Goal: Information Seeking & Learning: Check status

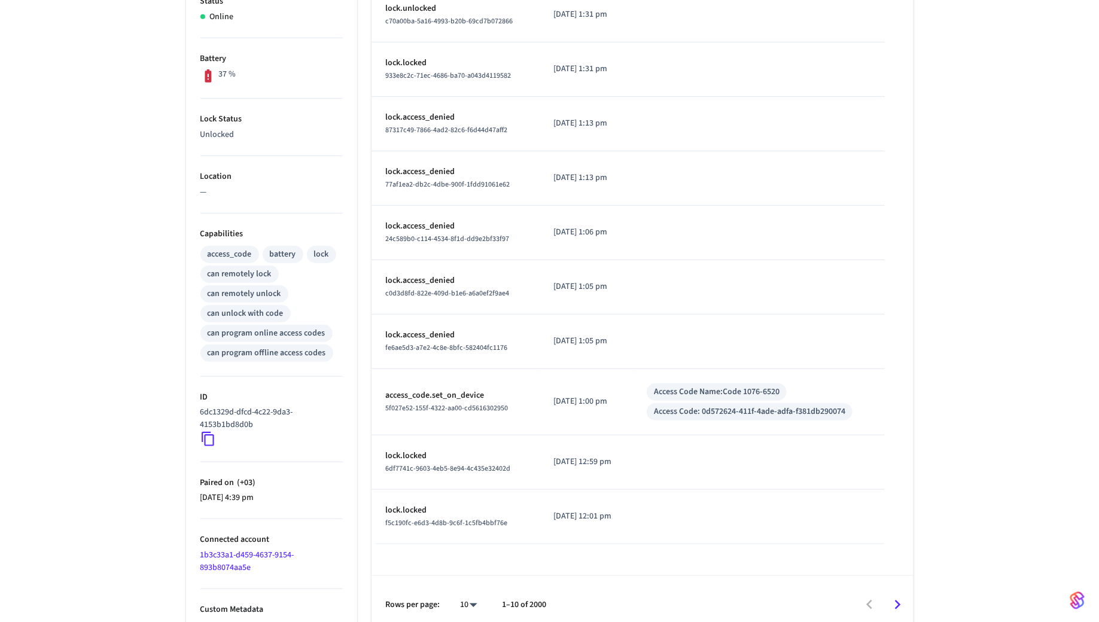
scroll to position [282, 0]
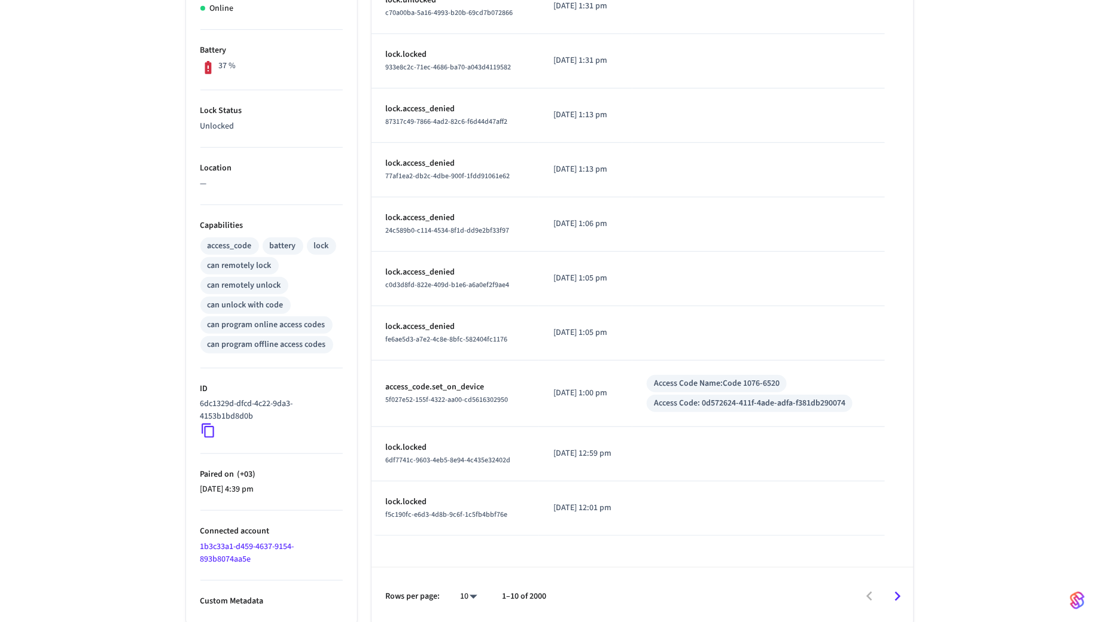
click at [898, 596] on icon "Go to next page" at bounding box center [897, 596] width 19 height 19
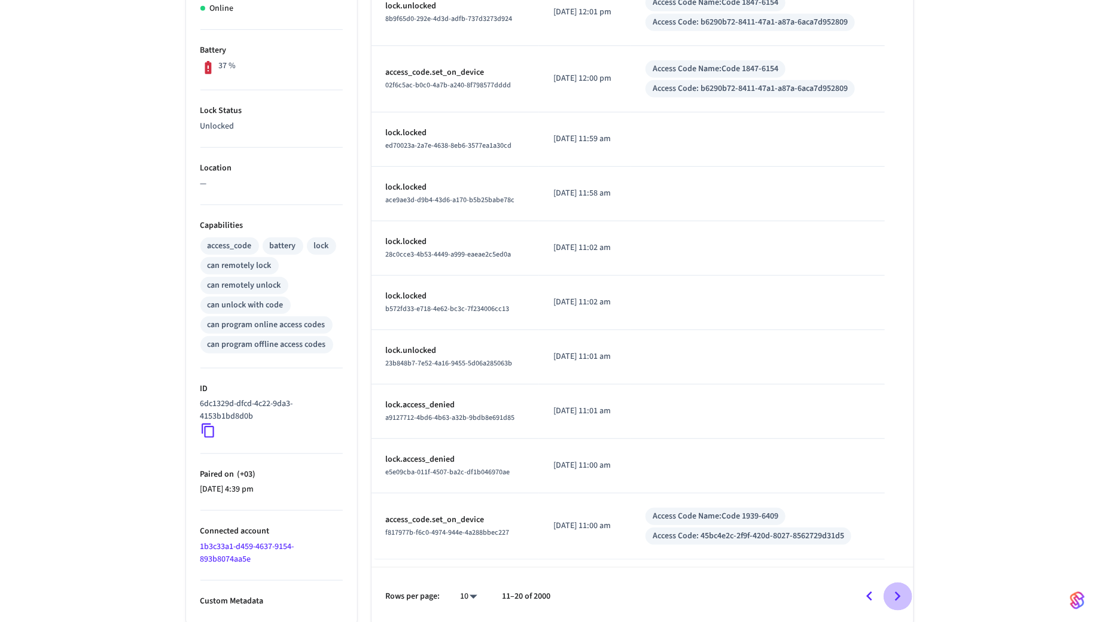
click at [895, 591] on icon "Go to next page" at bounding box center [898, 596] width 6 height 10
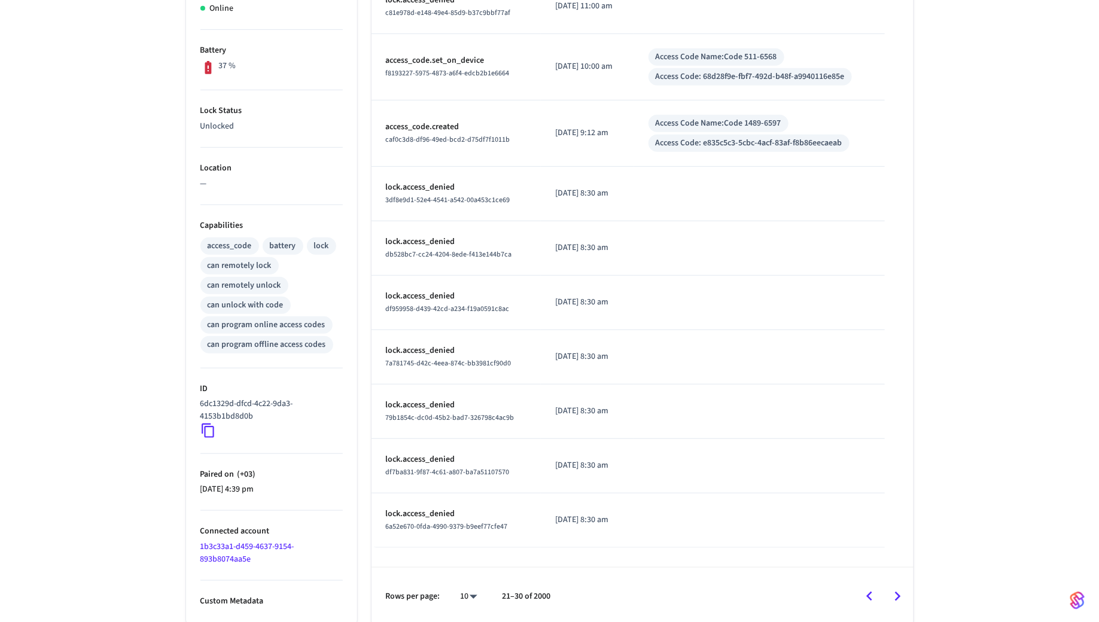
click at [899, 596] on icon "Go to next page" at bounding box center [897, 596] width 19 height 19
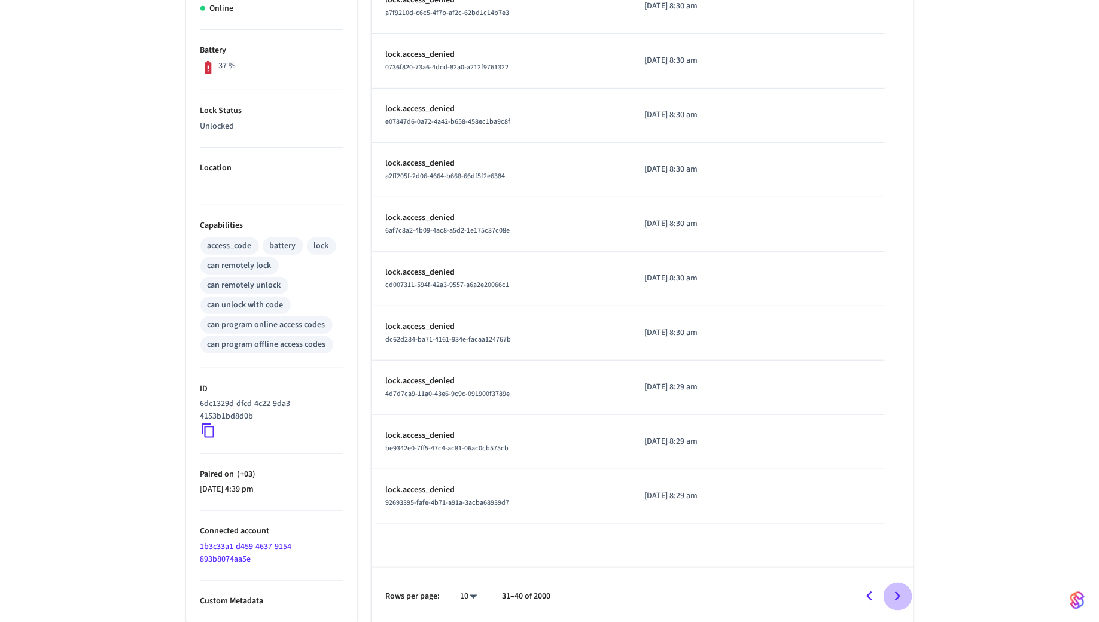
click at [899, 596] on icon "Go to next page" at bounding box center [897, 596] width 19 height 19
click at [899, 593] on icon "Go to next page" at bounding box center [898, 596] width 6 height 10
click at [892, 590] on icon "Go to next page" at bounding box center [897, 596] width 19 height 19
click at [899, 599] on icon "Go to next page" at bounding box center [897, 596] width 19 height 19
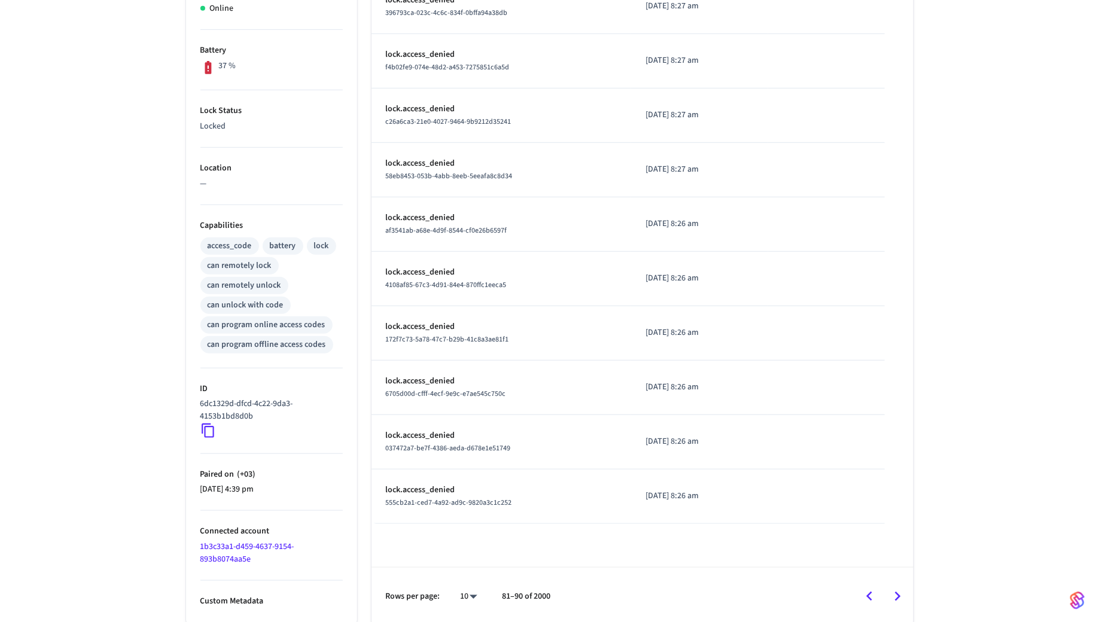
click at [899, 599] on icon "Go to next page" at bounding box center [897, 596] width 19 height 19
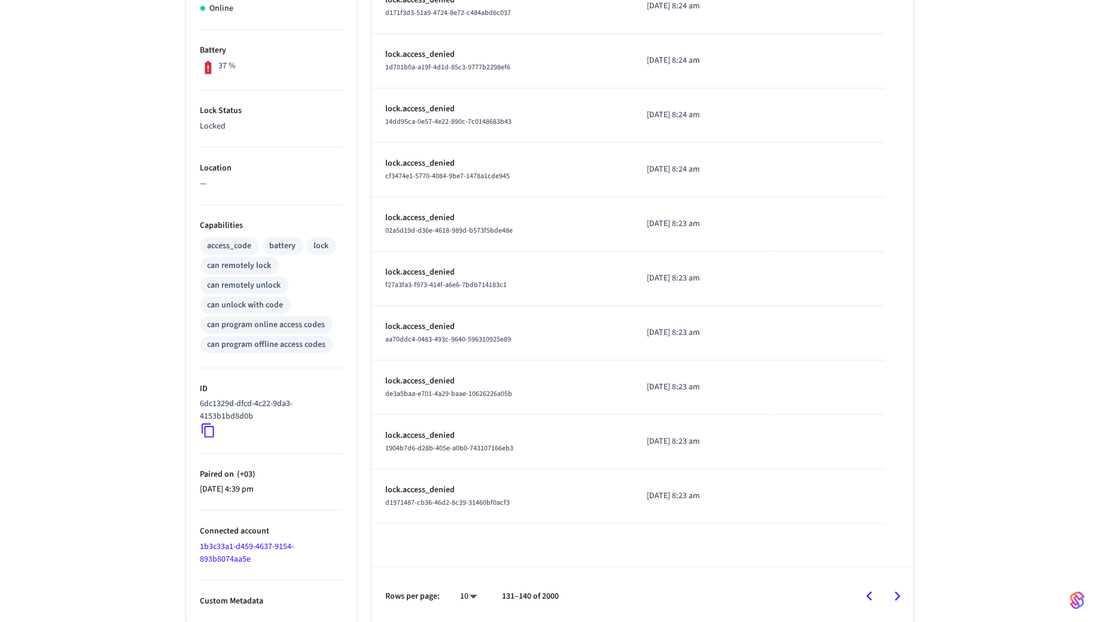
click at [899, 599] on icon "Go to next page" at bounding box center [897, 596] width 19 height 19
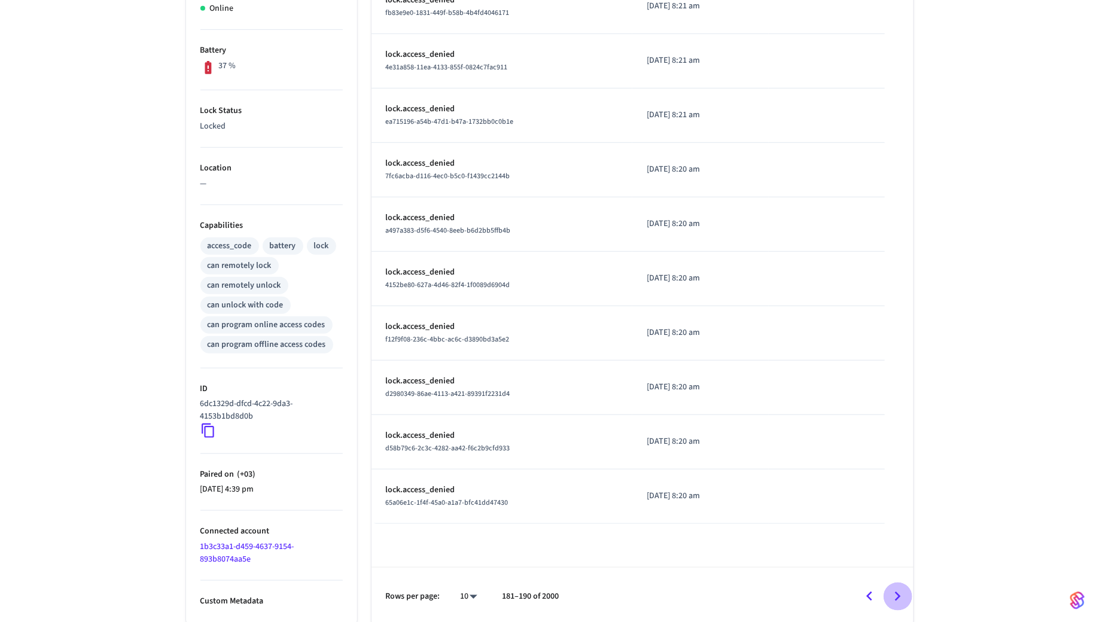
click at [899, 599] on icon "Go to next page" at bounding box center [897, 596] width 19 height 19
click at [899, 601] on icon "Go to next page" at bounding box center [897, 596] width 19 height 19
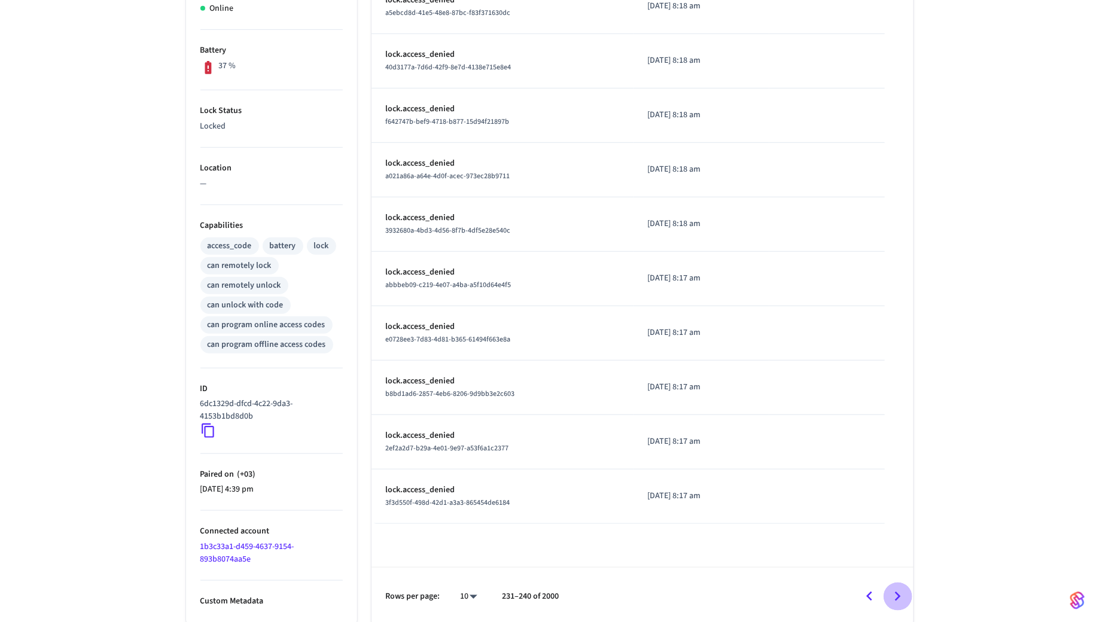
click at [899, 601] on icon "Go to next page" at bounding box center [897, 596] width 19 height 19
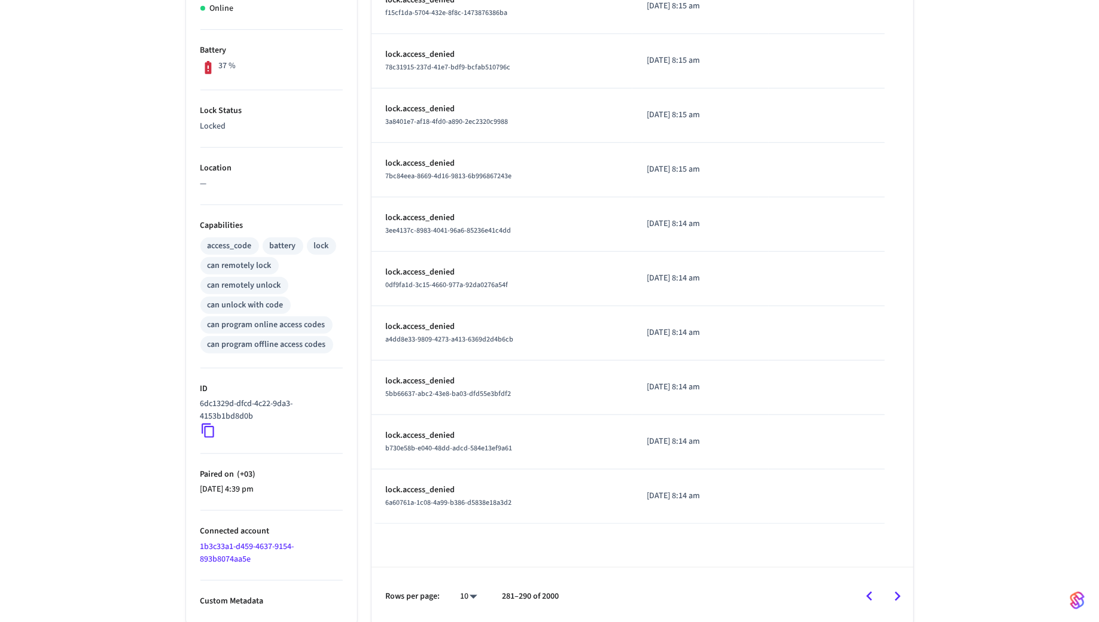
click at [899, 601] on icon "Go to next page" at bounding box center [897, 596] width 19 height 19
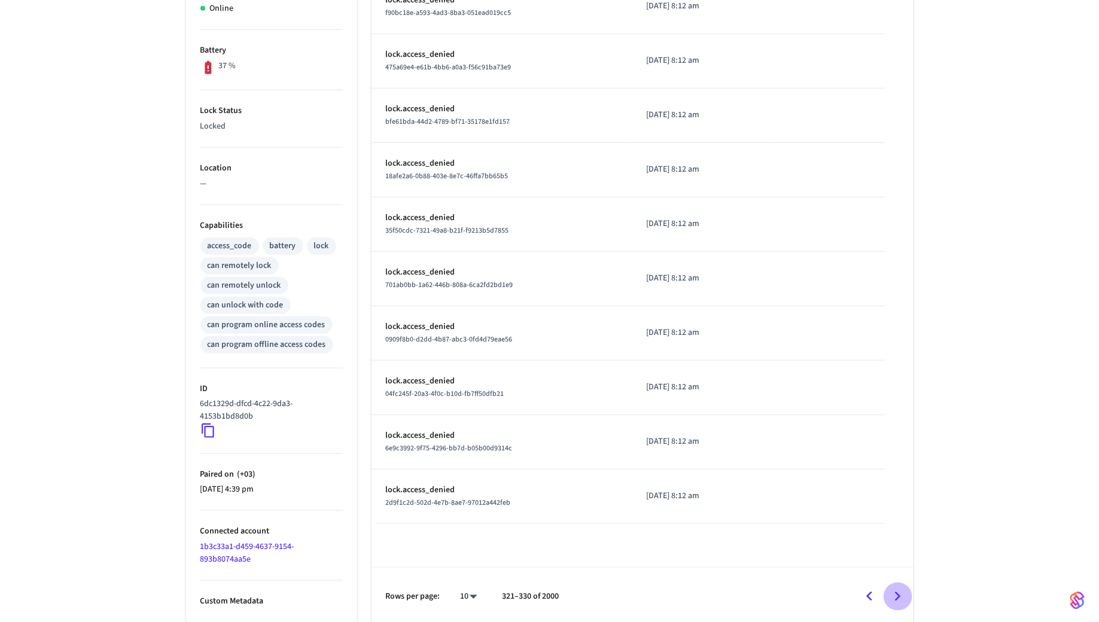
click at [899, 601] on icon "Go to next page" at bounding box center [897, 596] width 19 height 19
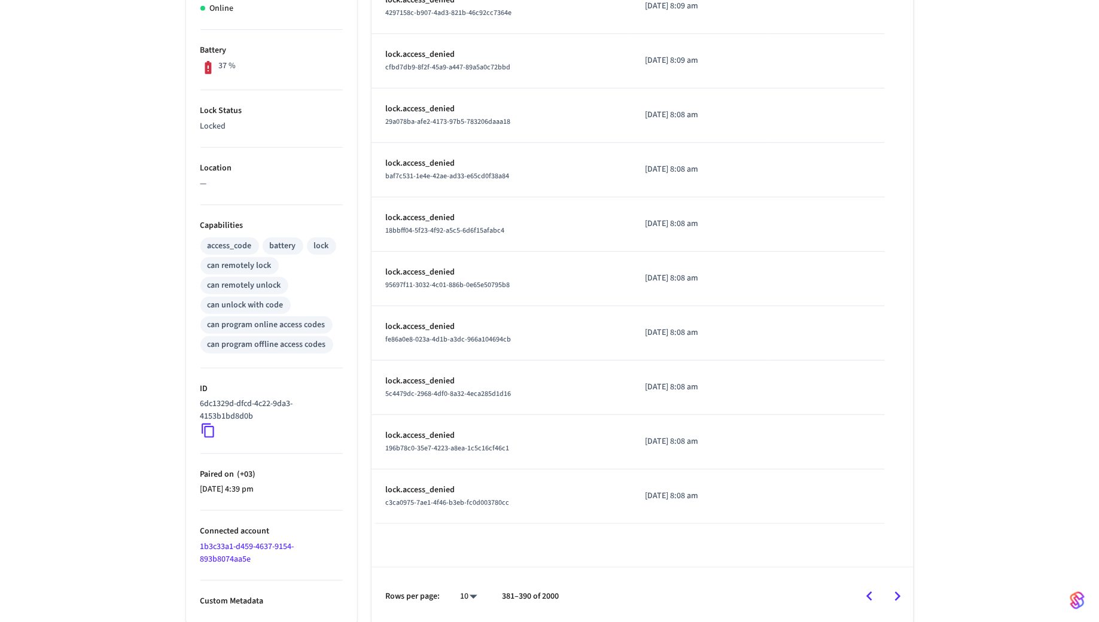
click at [899, 601] on icon "Go to next page" at bounding box center [897, 596] width 19 height 19
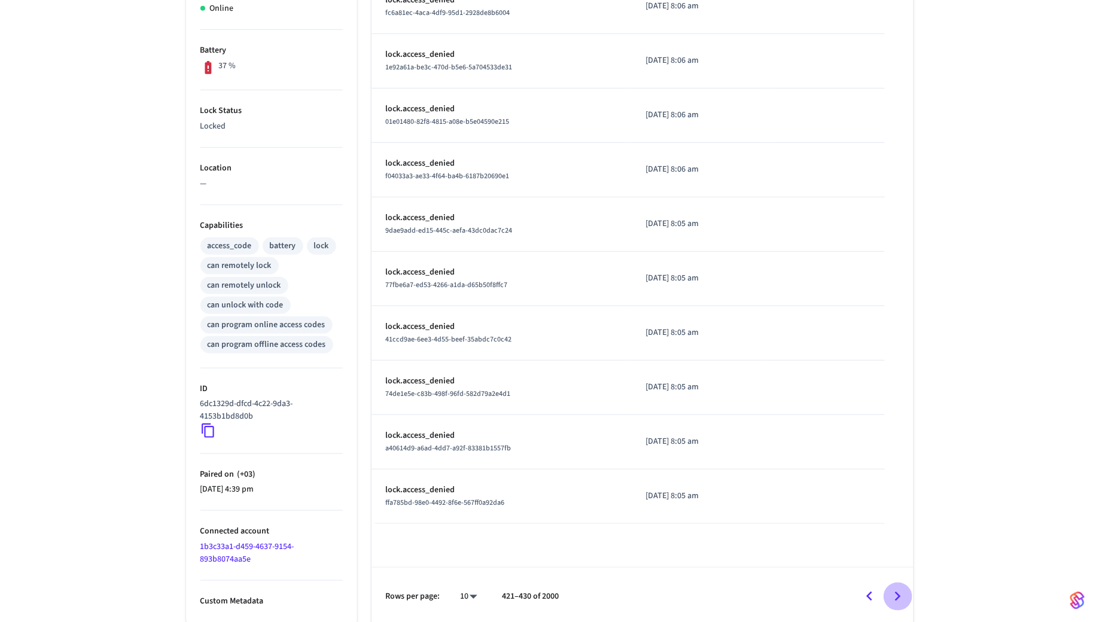
click at [899, 601] on icon "Go to next page" at bounding box center [897, 596] width 19 height 19
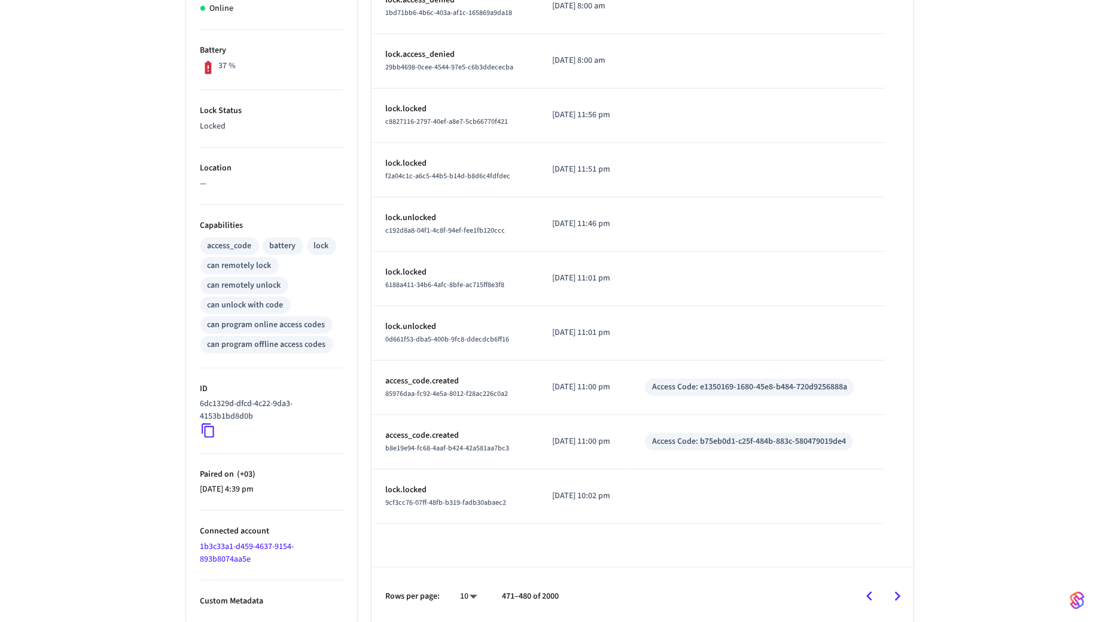
click at [899, 601] on icon "Go to next page" at bounding box center [897, 596] width 19 height 19
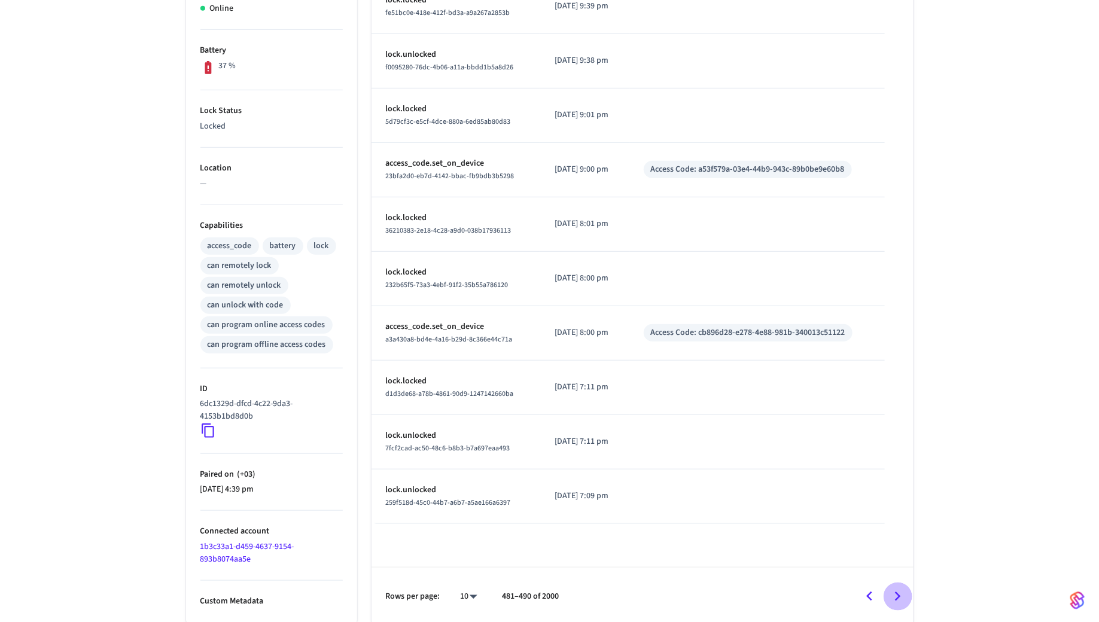
click at [899, 601] on icon "Go to next page" at bounding box center [897, 596] width 19 height 19
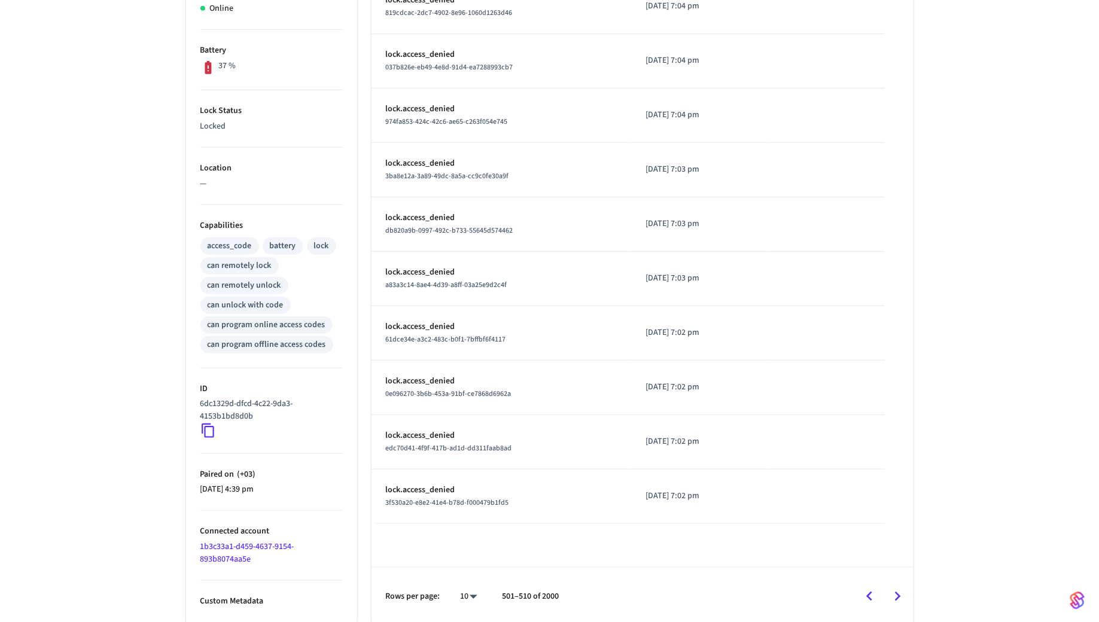
click at [899, 601] on icon "Go to next page" at bounding box center [897, 596] width 19 height 19
click at [876, 596] on icon "Go to previous page" at bounding box center [869, 596] width 19 height 19
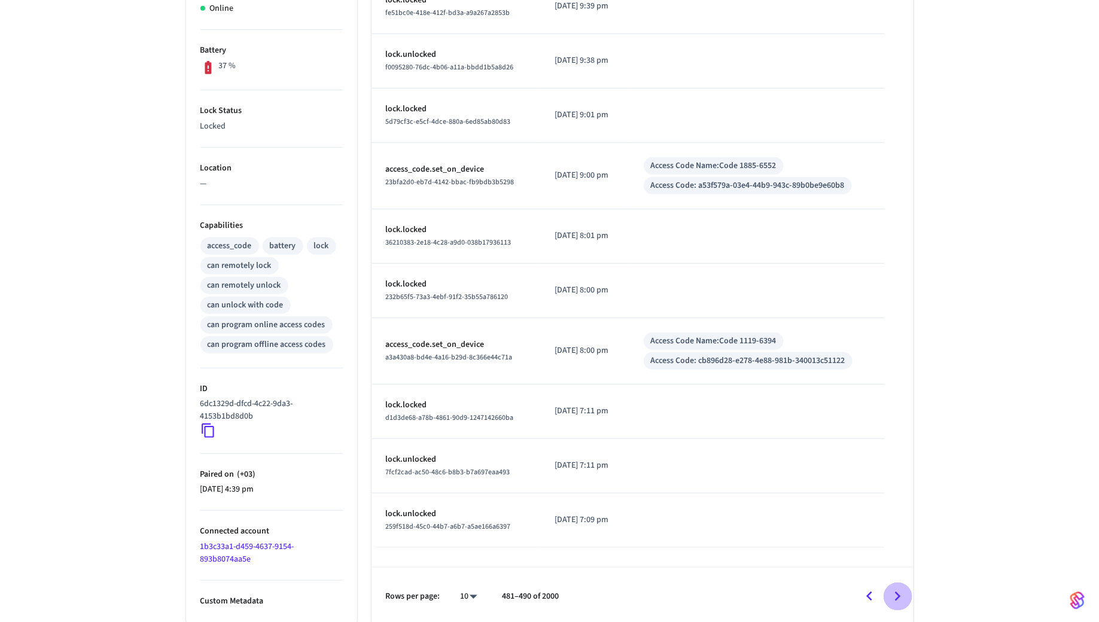
click at [896, 591] on icon "Go to next page" at bounding box center [898, 596] width 6 height 10
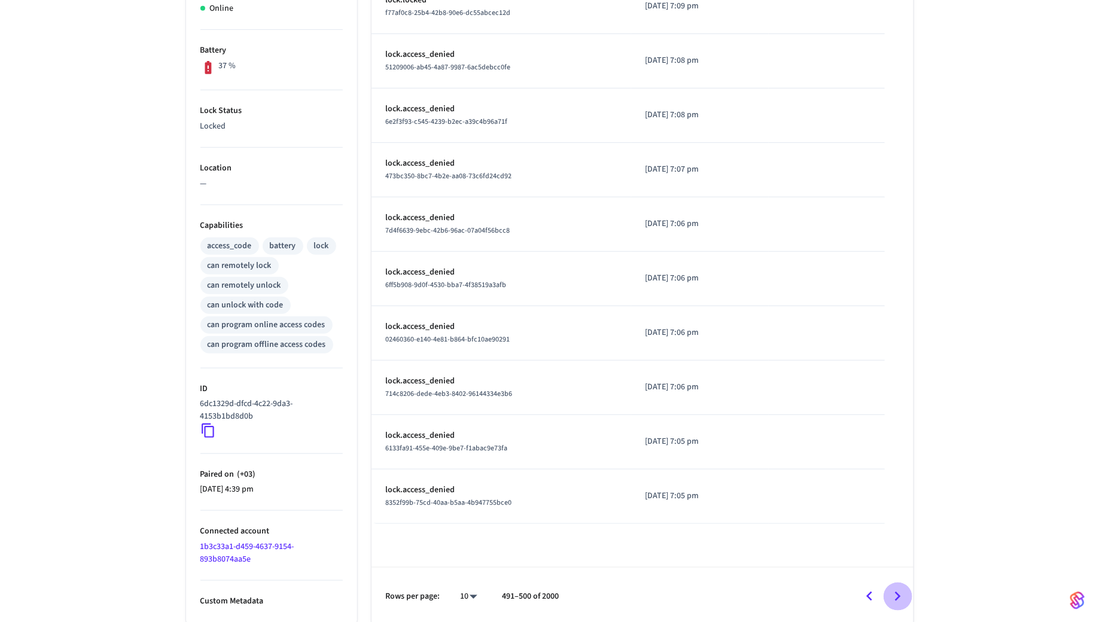
click at [896, 591] on icon "Go to next page" at bounding box center [898, 596] width 6 height 10
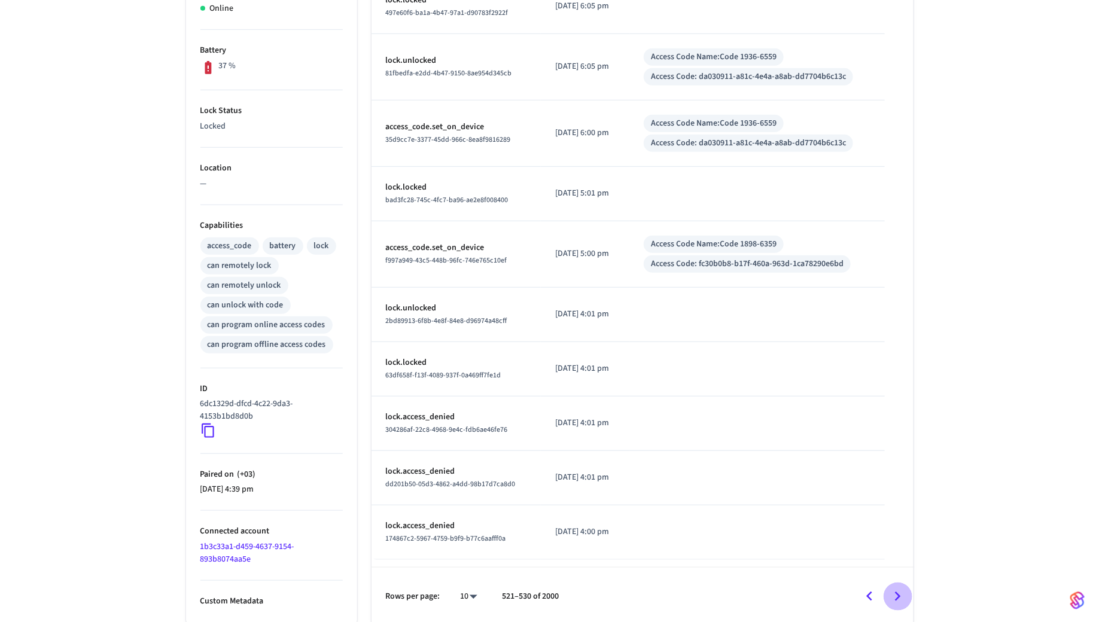
click at [896, 591] on icon "Go to next page" at bounding box center [898, 596] width 6 height 10
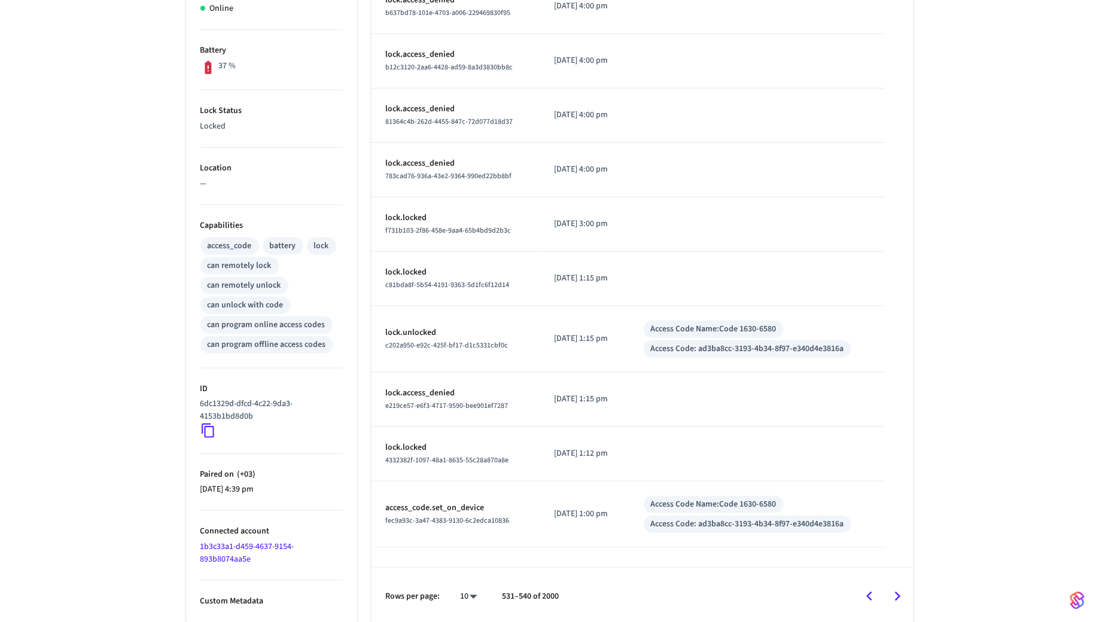
click at [896, 591] on icon "Go to next page" at bounding box center [898, 596] width 6 height 10
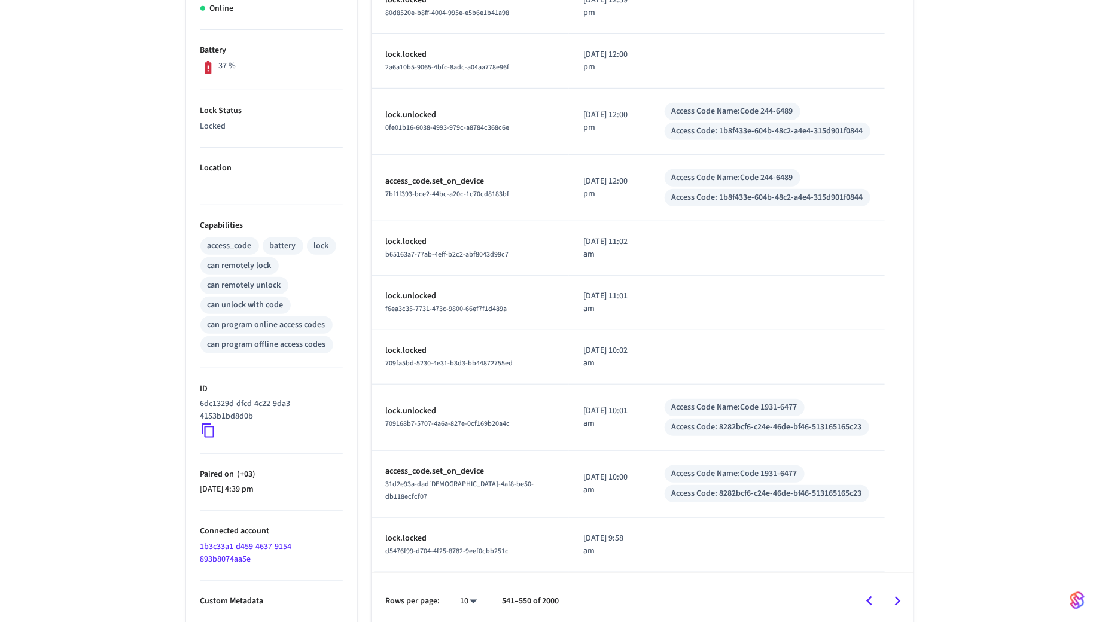
scroll to position [286, 0]
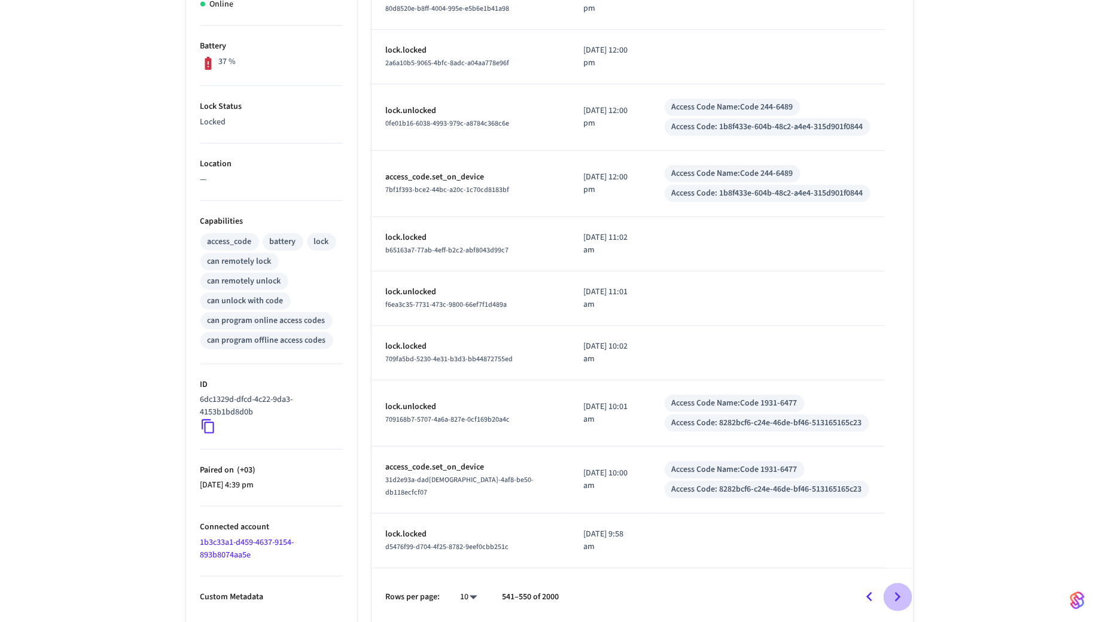
click at [892, 595] on icon "Go to next page" at bounding box center [897, 597] width 19 height 19
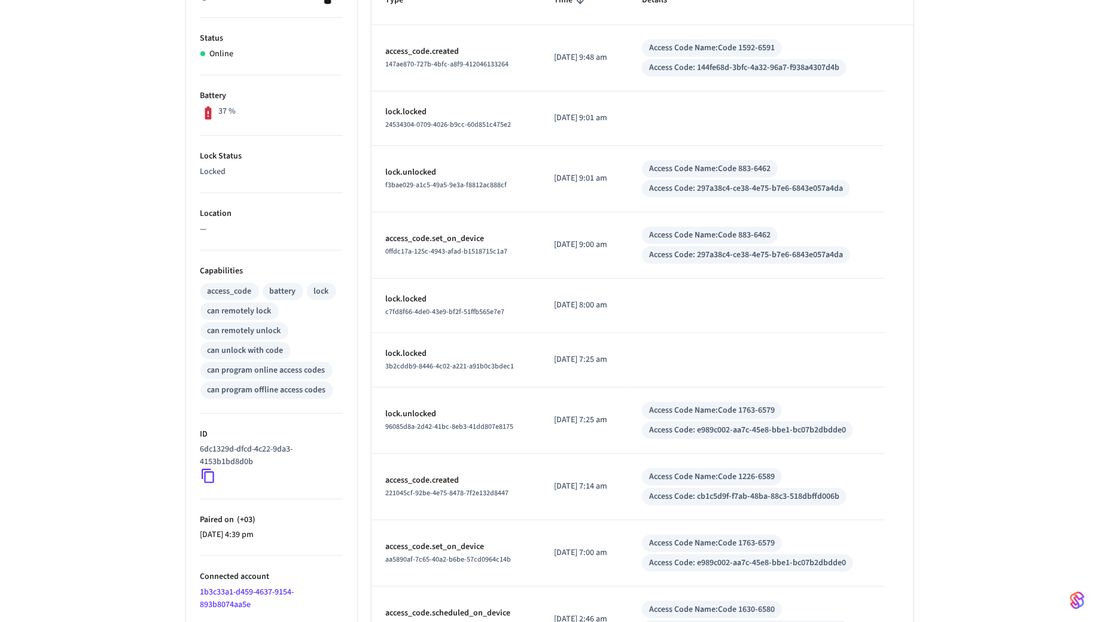
scroll to position [322, 0]
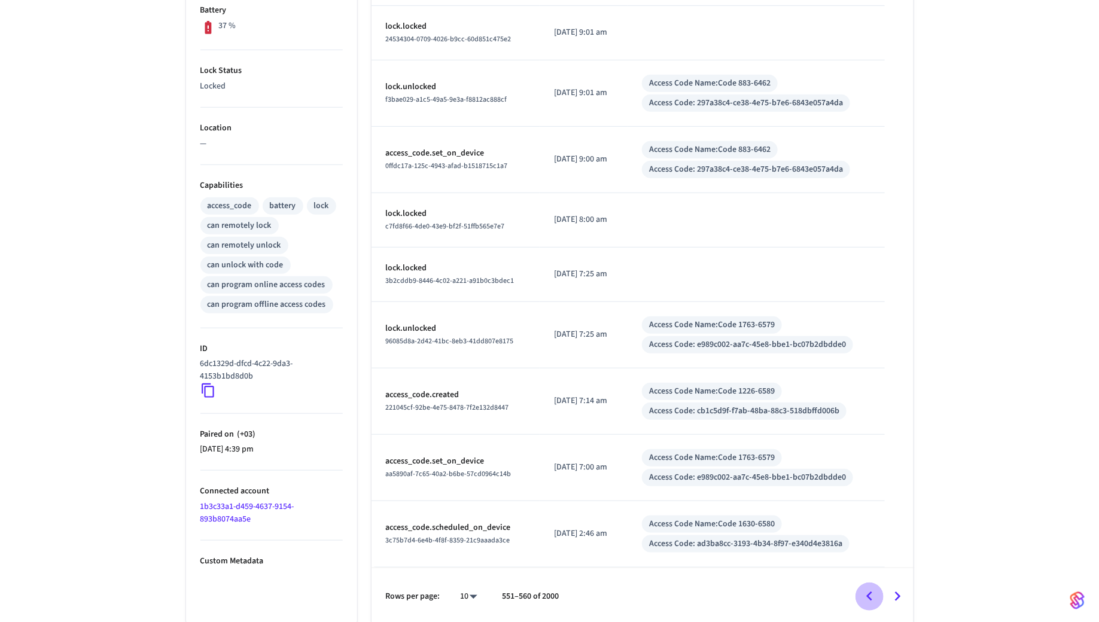
click at [870, 588] on icon "Go to previous page" at bounding box center [869, 596] width 19 height 19
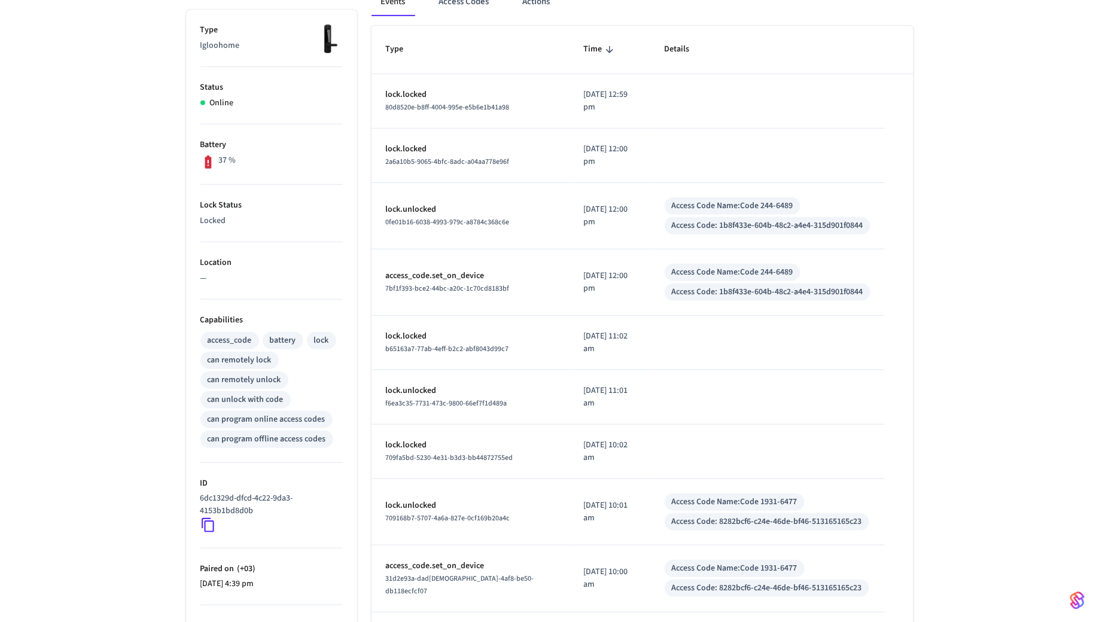
scroll to position [286, 0]
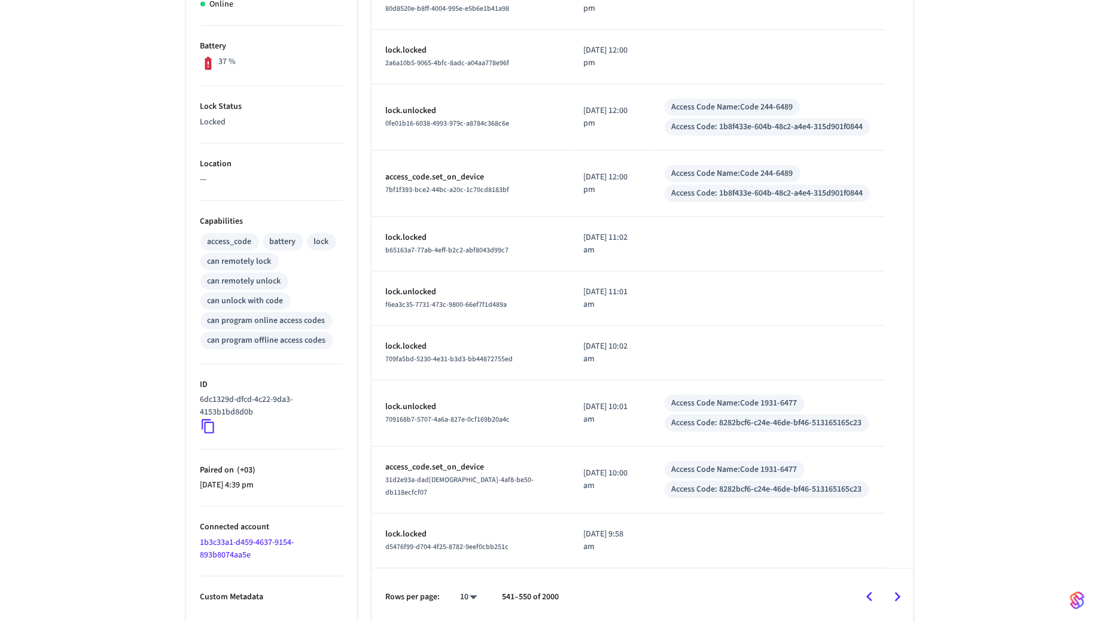
click at [870, 592] on icon "Go to previous page" at bounding box center [869, 597] width 6 height 10
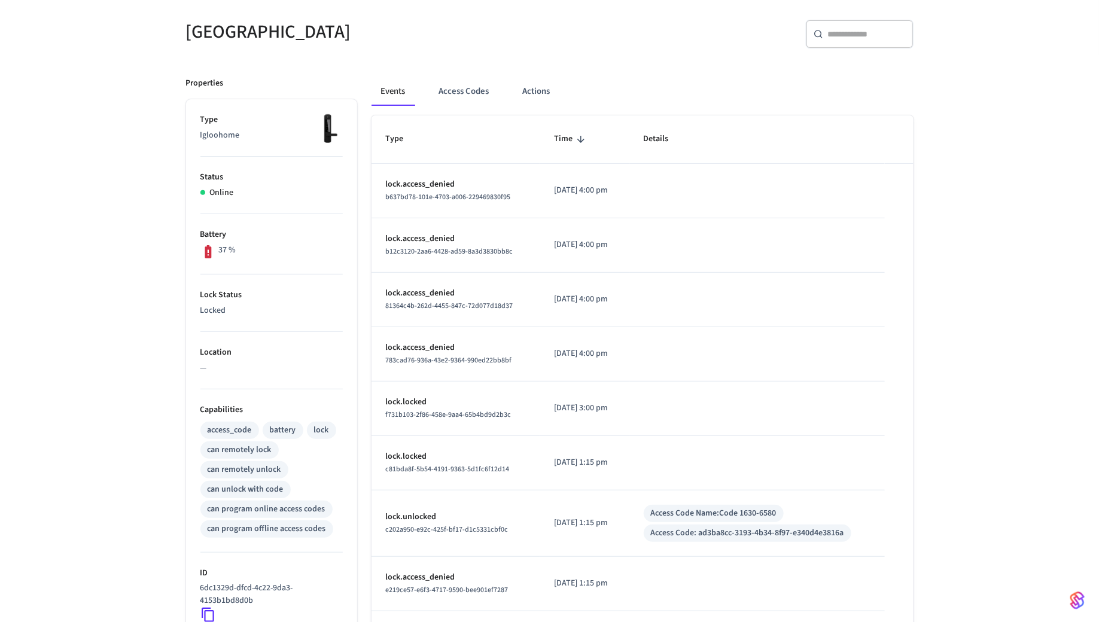
scroll to position [0, 0]
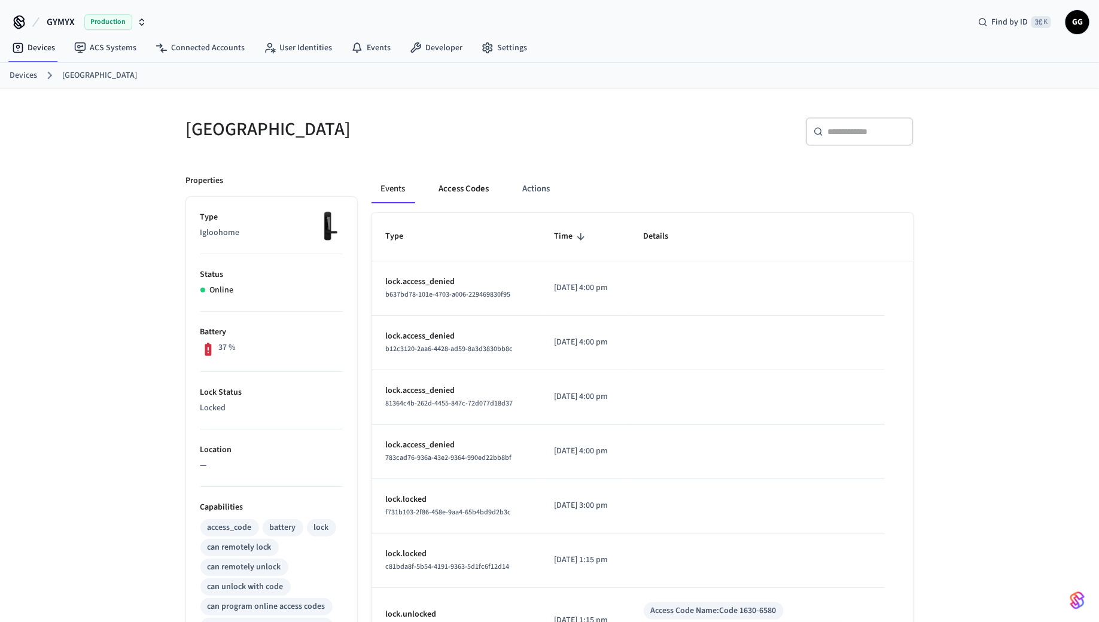
click at [475, 184] on button "Access Codes" at bounding box center [463, 189] width 69 height 29
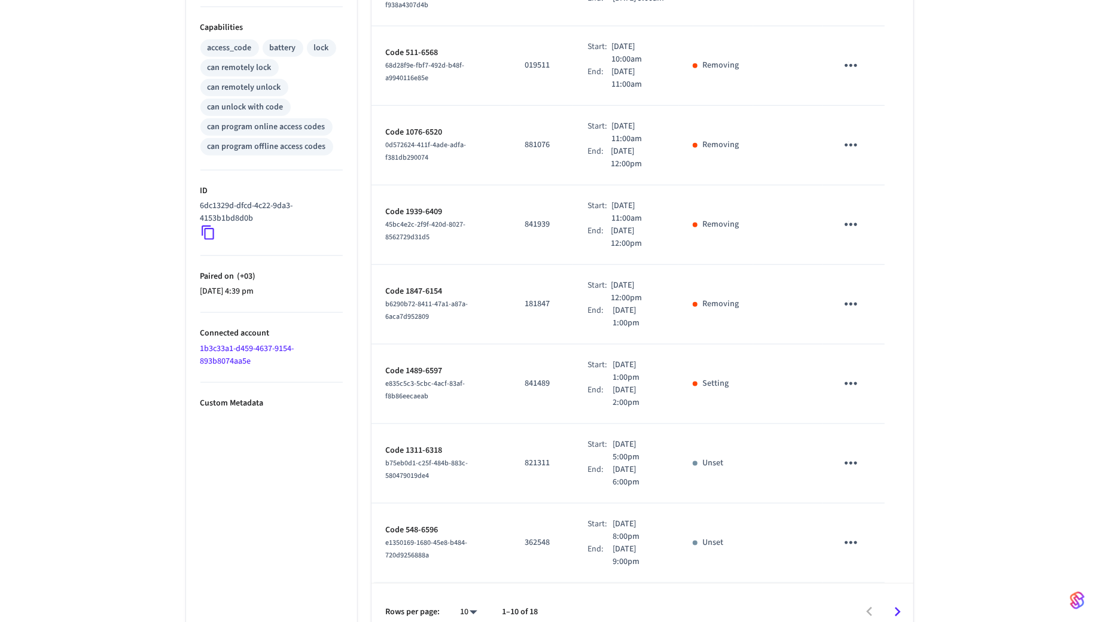
scroll to position [489, 0]
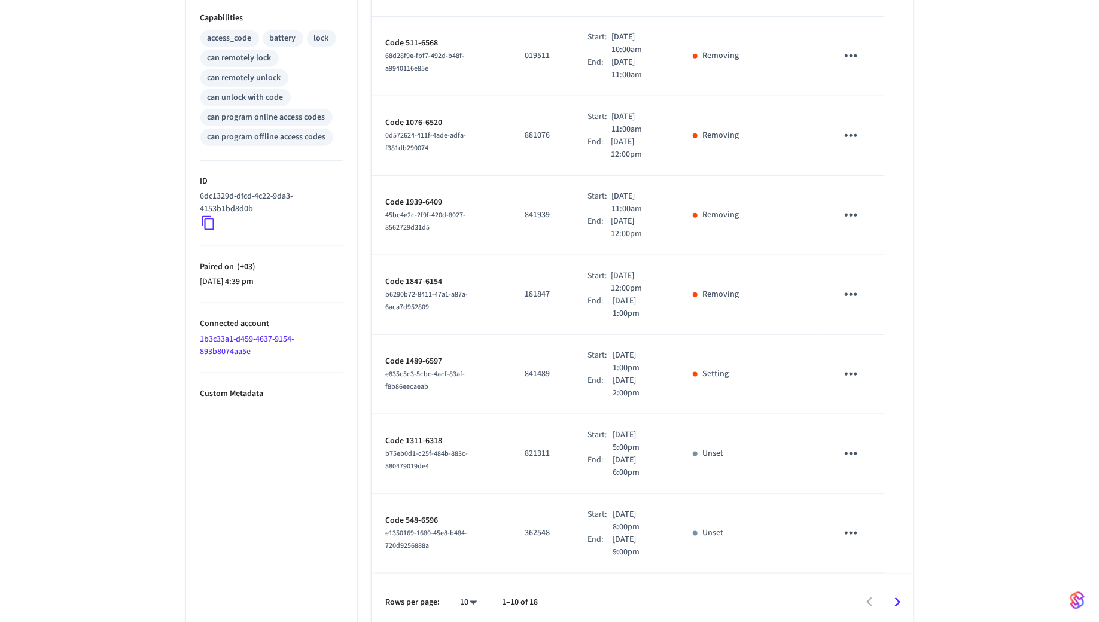
click at [897, 598] on icon "Go to next page" at bounding box center [898, 603] width 6 height 10
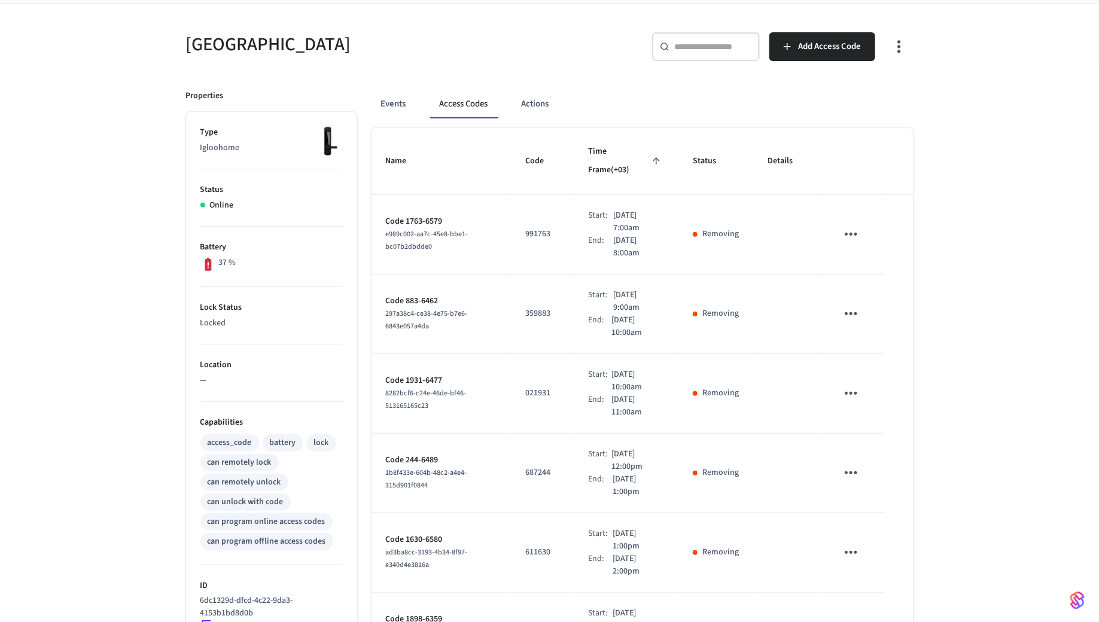
scroll to position [0, 0]
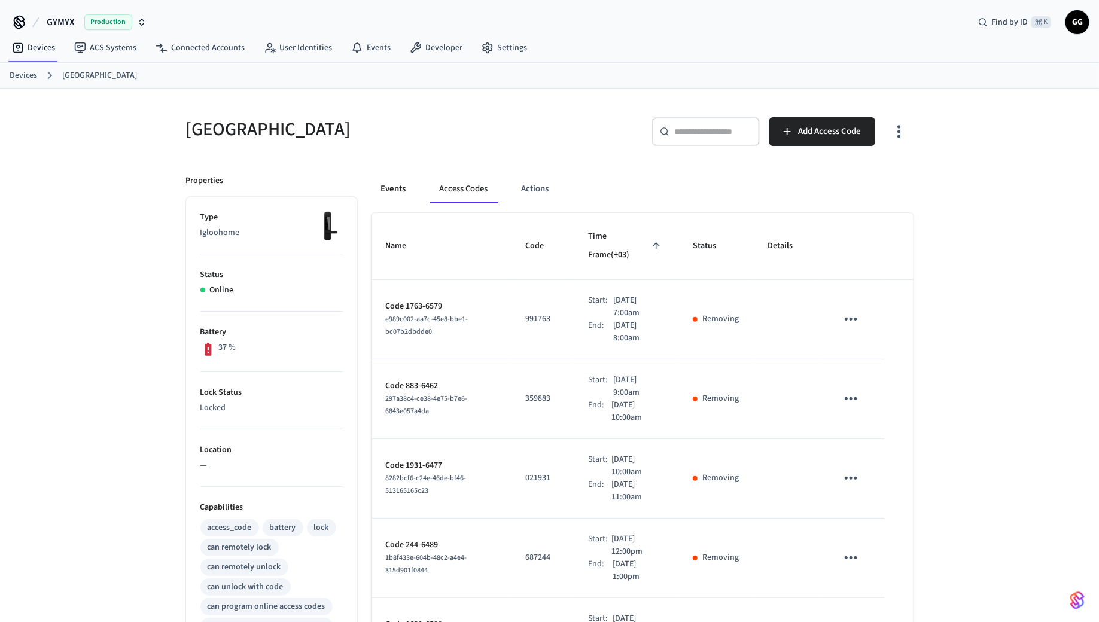
click at [404, 192] on button "Events" at bounding box center [393, 189] width 44 height 29
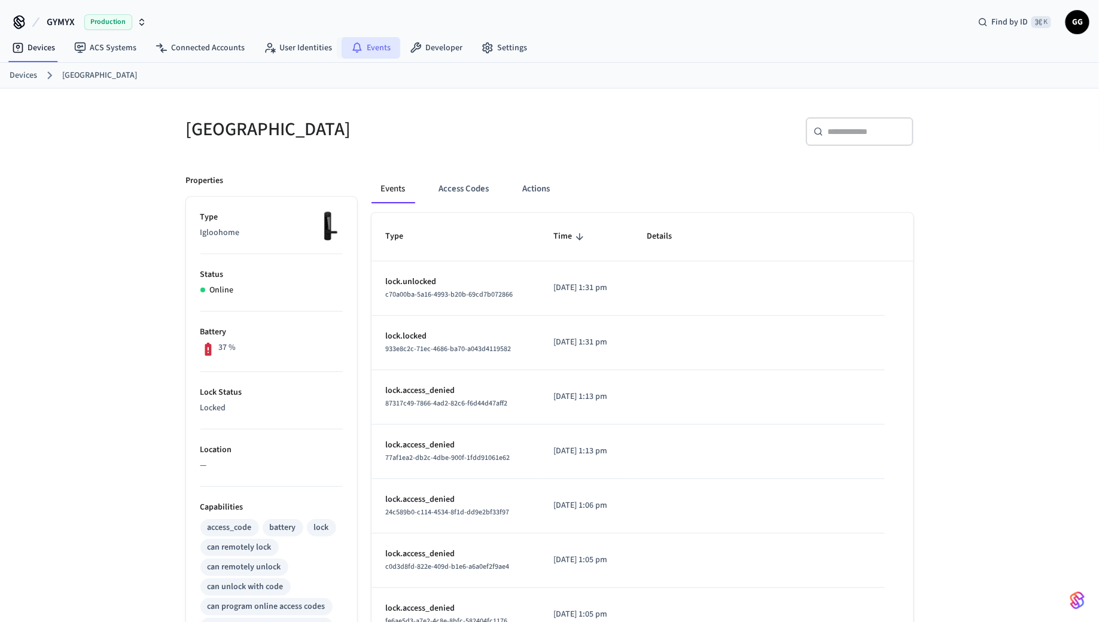
click at [364, 50] on link "Events" at bounding box center [370, 48] width 59 height 22
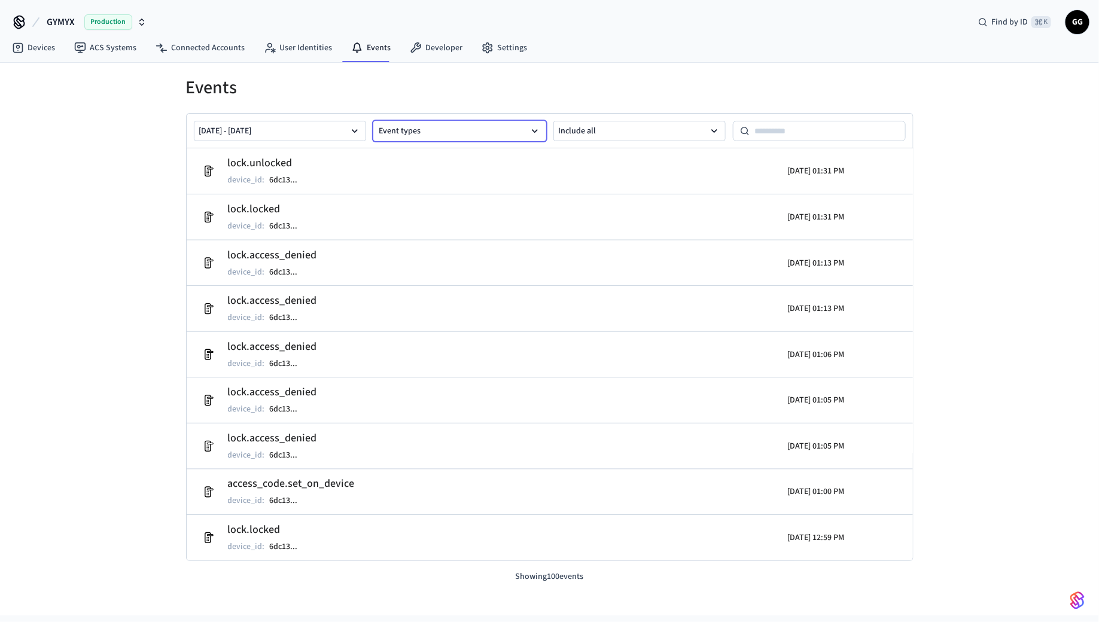
click at [401, 130] on button "Event types" at bounding box center [459, 131] width 173 height 20
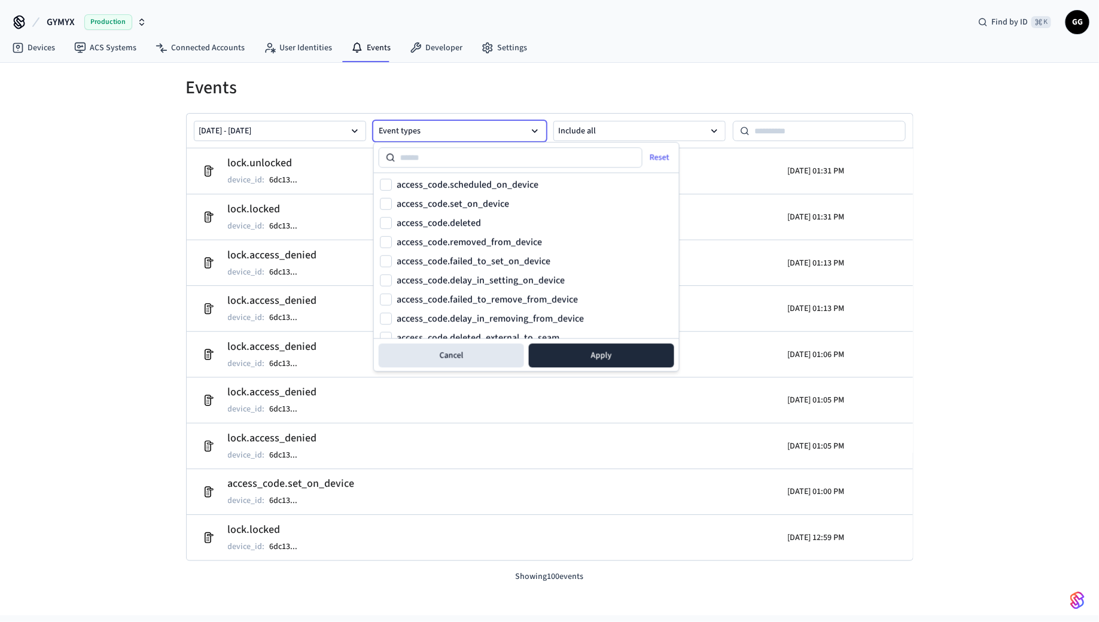
scroll to position [477, 0]
click at [426, 260] on label "access_code.failed_to_set_on_device" at bounding box center [473, 264] width 154 height 10
click at [392, 260] on button "access_code.failed_to_set_on_device" at bounding box center [386, 264] width 12 height 12
click at [562, 346] on button "Apply" at bounding box center [601, 356] width 145 height 24
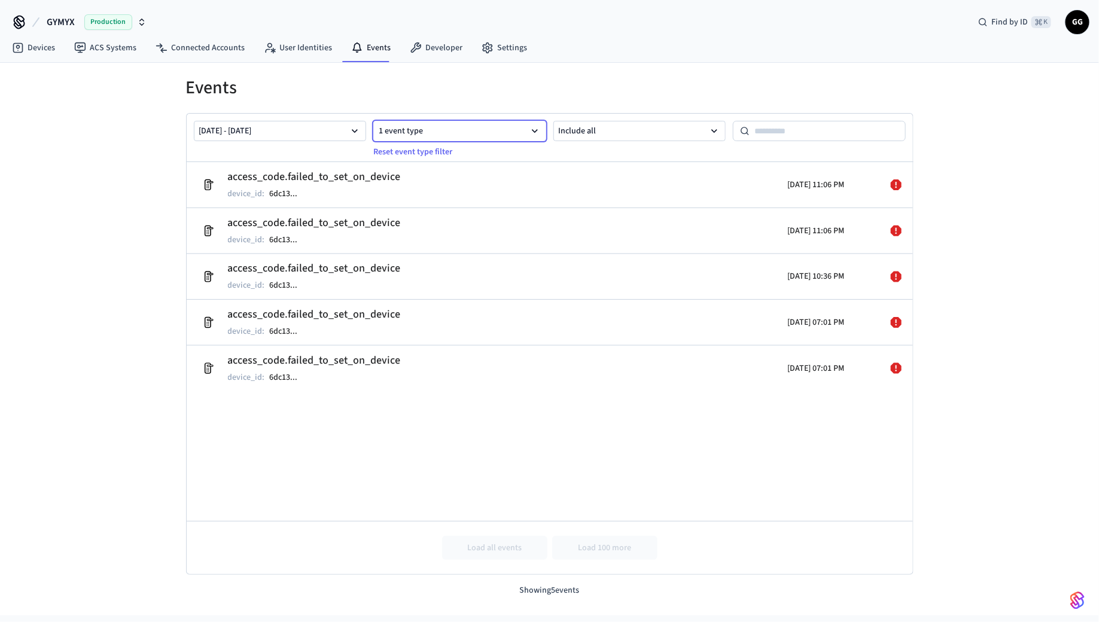
click at [420, 123] on button "1 event type" at bounding box center [459, 131] width 173 height 20
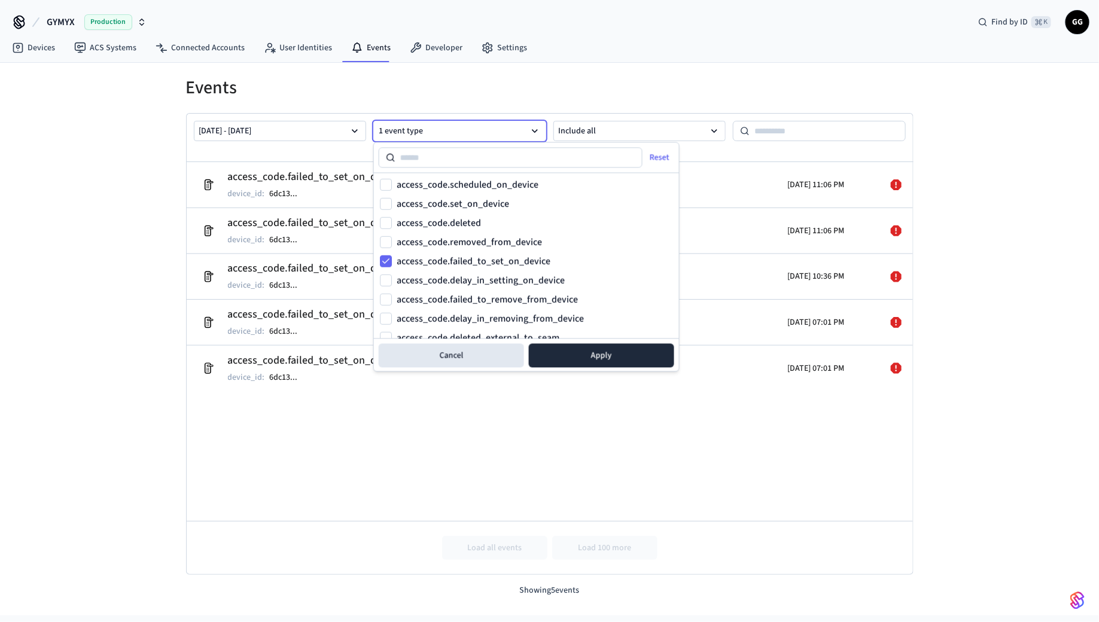
scroll to position [482, 0]
click at [432, 177] on label "access_code.scheduled_on_device" at bounding box center [467, 182] width 142 height 10
click at [392, 177] on button "access_code.scheduled_on_device" at bounding box center [386, 182] width 12 height 12
click at [385, 258] on button "access_code.failed_to_set_on_device" at bounding box center [386, 258] width 12 height 12
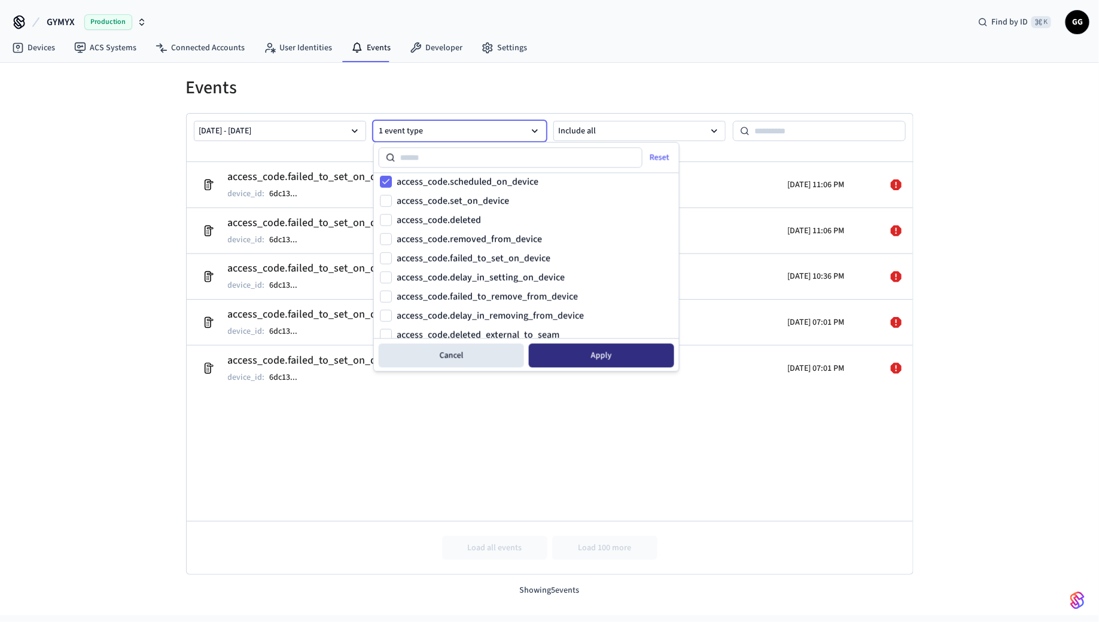
click at [592, 355] on button "Apply" at bounding box center [601, 356] width 145 height 24
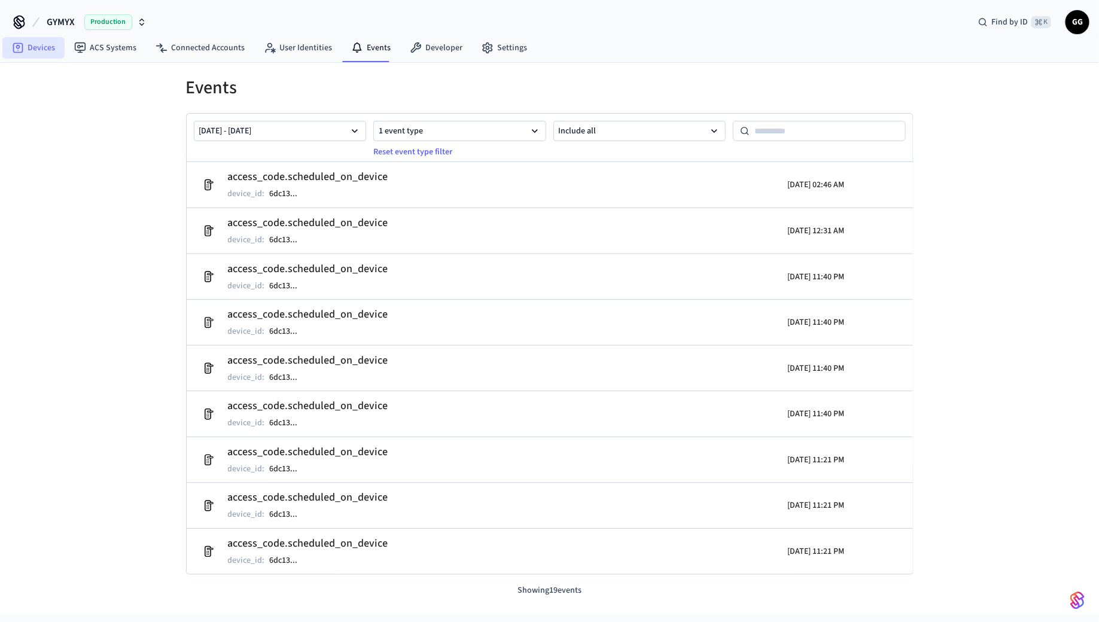
click at [29, 51] on link "Devices" at bounding box center [33, 48] width 62 height 22
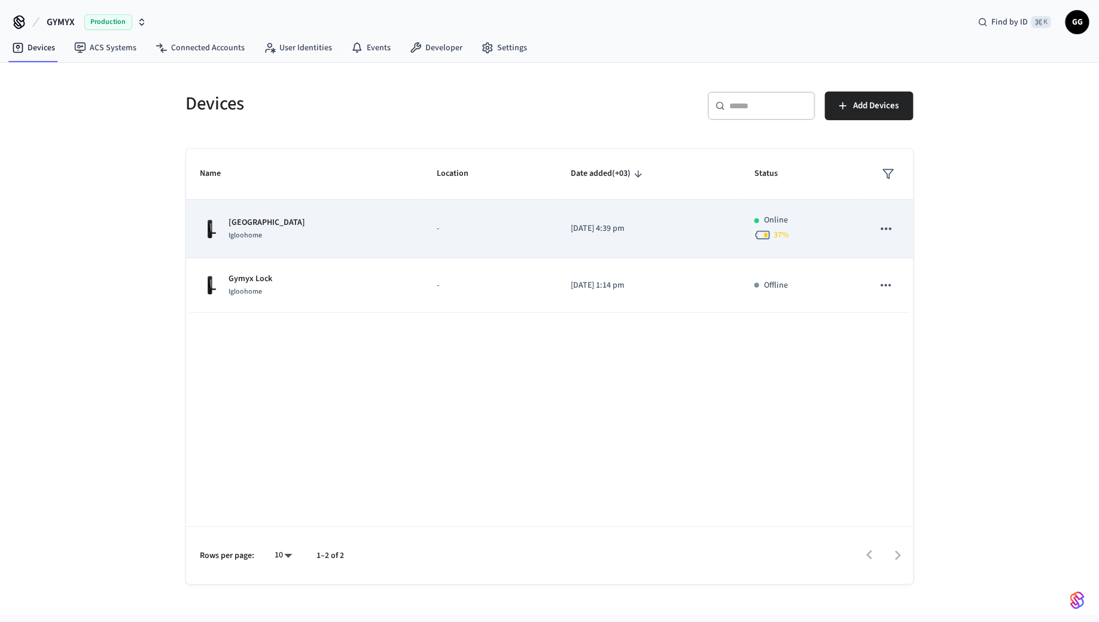
click at [271, 237] on div "Igloohome" at bounding box center [267, 235] width 77 height 13
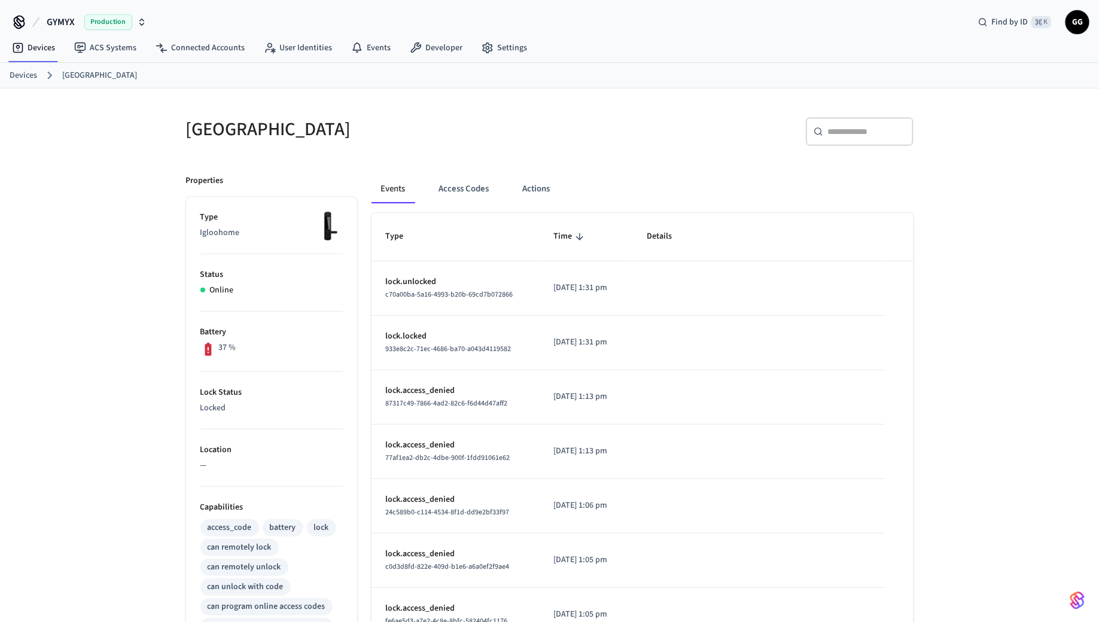
scroll to position [282, 0]
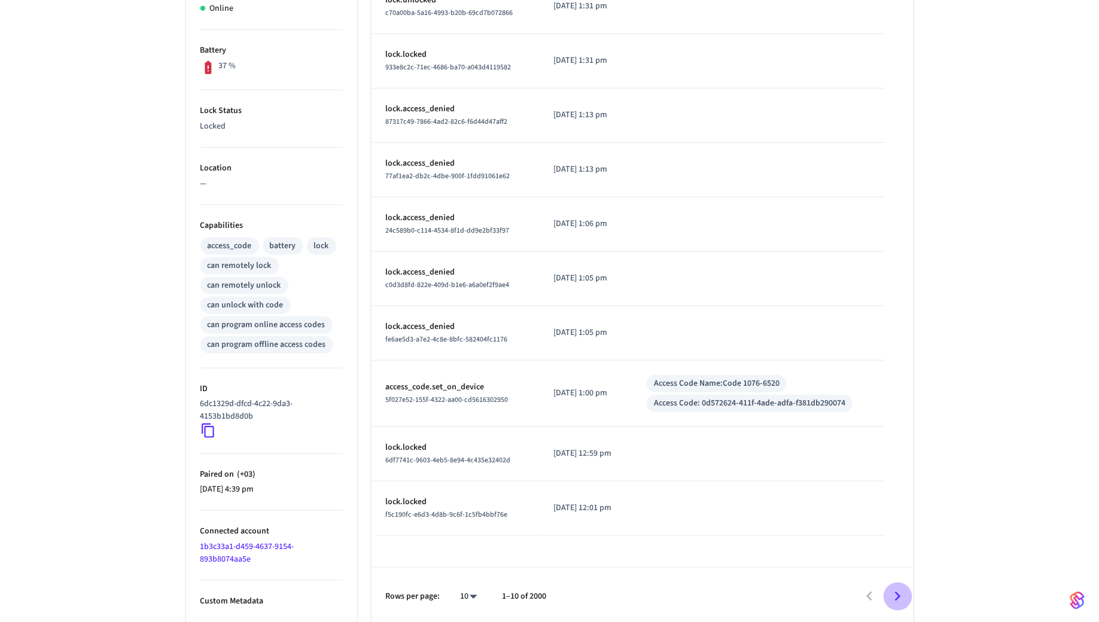
click at [894, 591] on icon "Go to next page" at bounding box center [897, 596] width 19 height 19
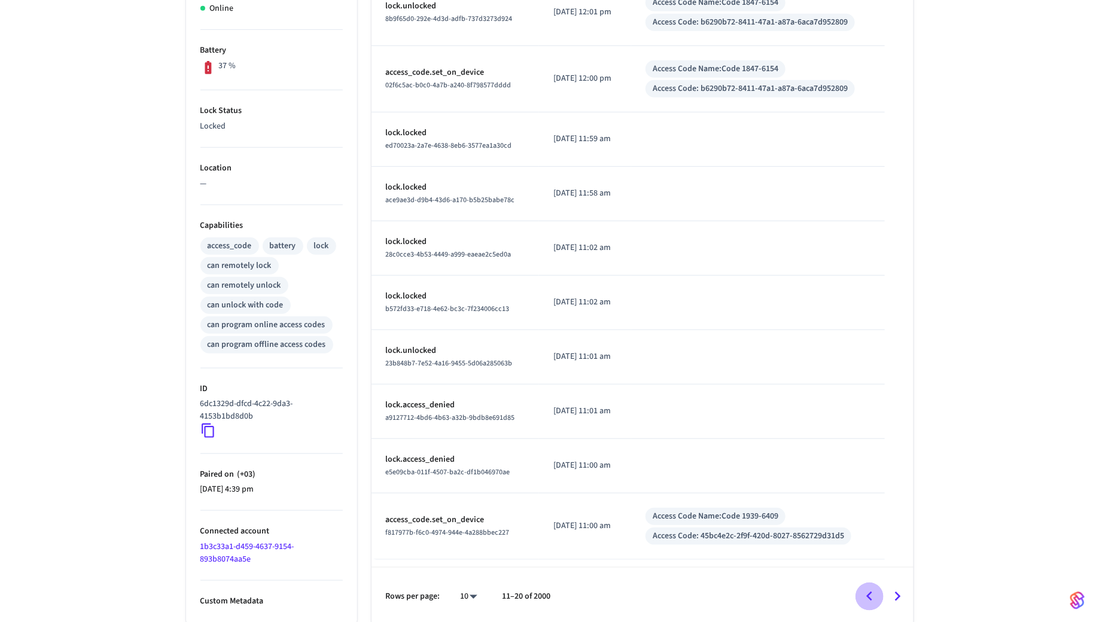
click at [878, 597] on icon "Go to previous page" at bounding box center [869, 596] width 19 height 19
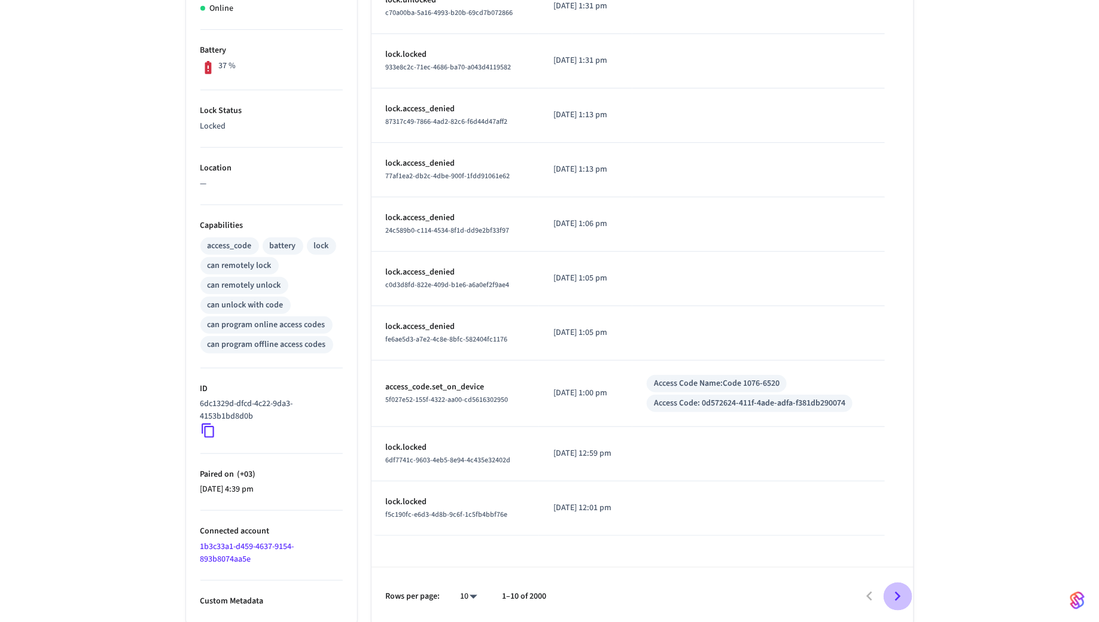
click at [894, 600] on icon "Go to next page" at bounding box center [897, 596] width 19 height 19
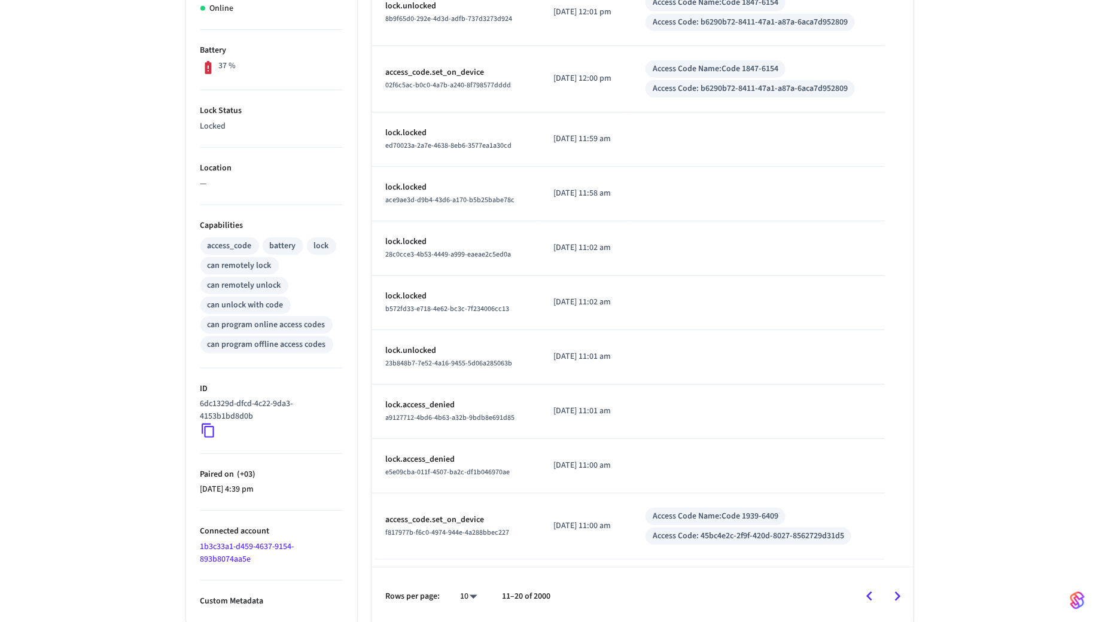
click at [894, 600] on icon "Go to next page" at bounding box center [897, 596] width 19 height 19
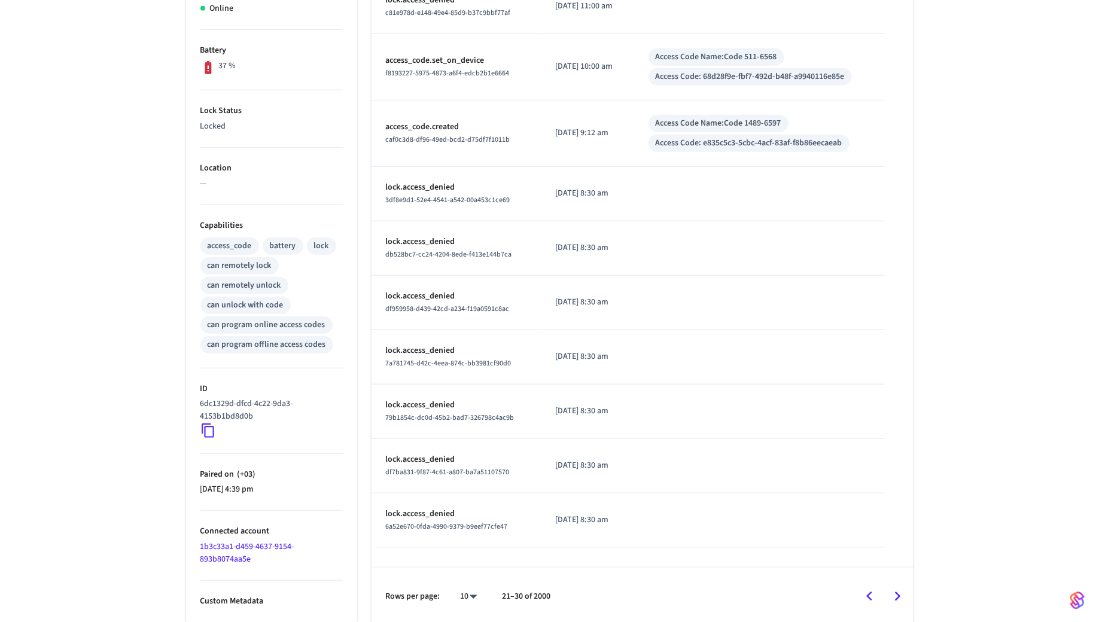
click at [894, 600] on icon "Go to next page" at bounding box center [897, 596] width 19 height 19
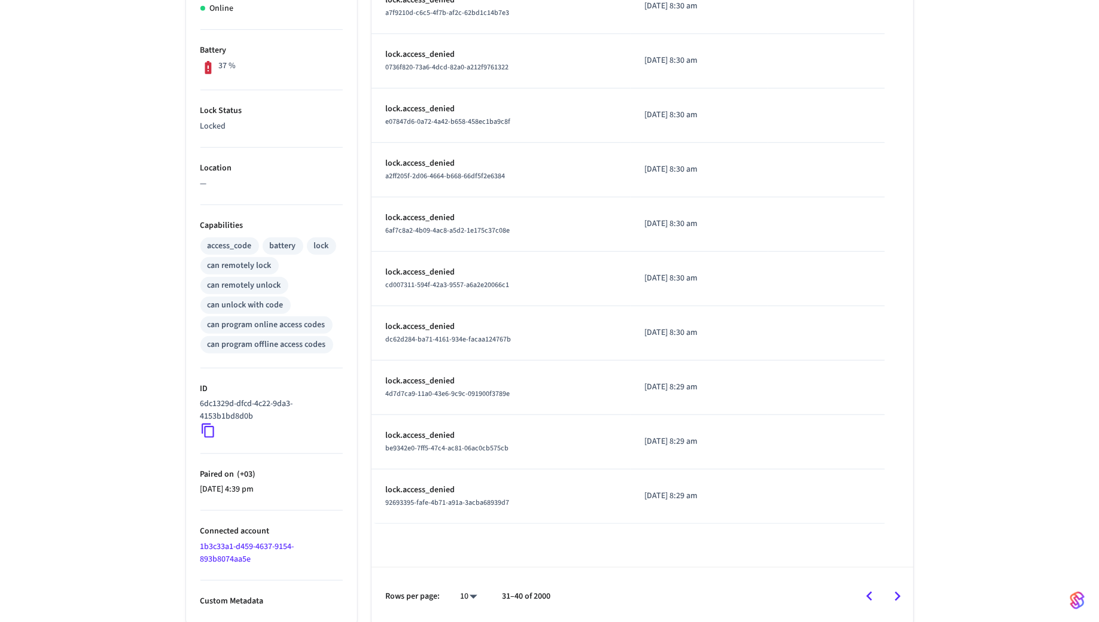
click at [894, 600] on icon "Go to next page" at bounding box center [897, 596] width 19 height 19
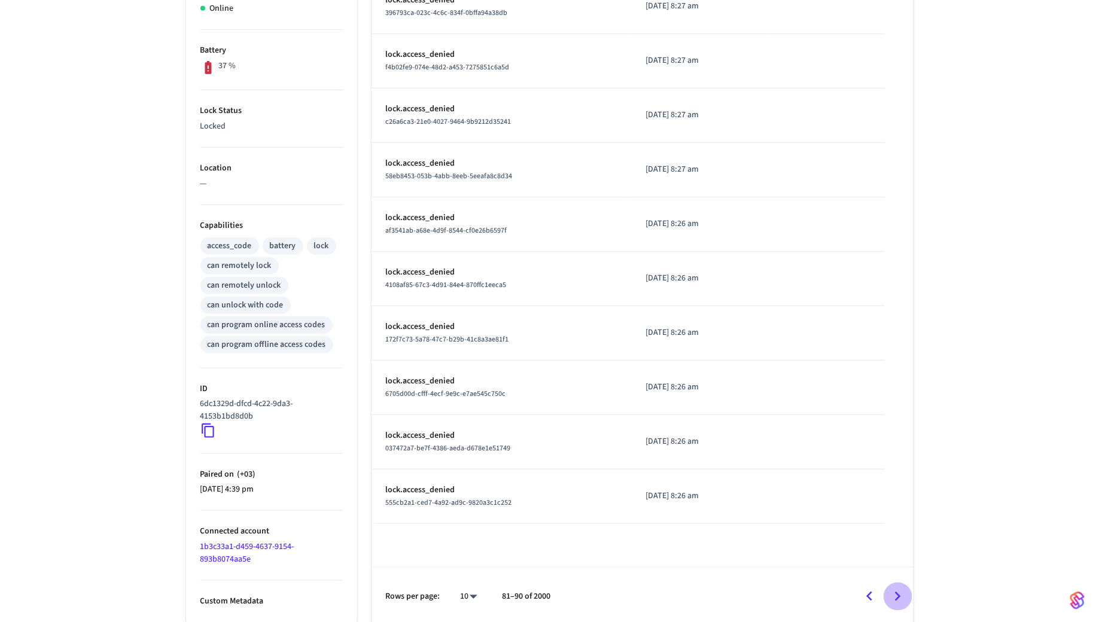
click at [894, 600] on icon "Go to next page" at bounding box center [897, 596] width 19 height 19
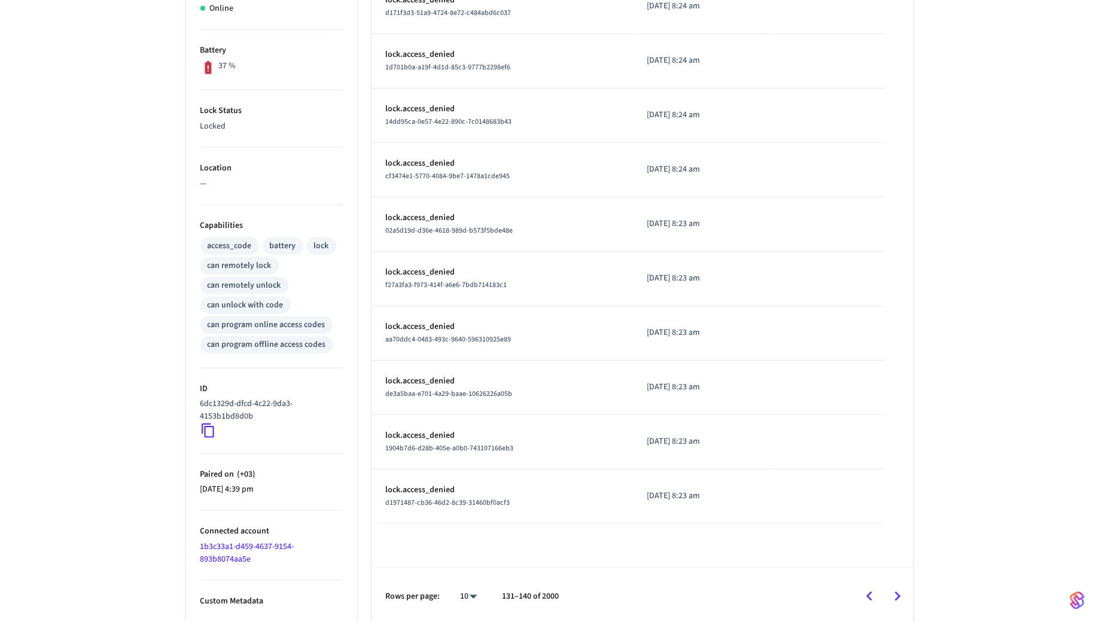
click at [894, 600] on icon "Go to next page" at bounding box center [897, 596] width 19 height 19
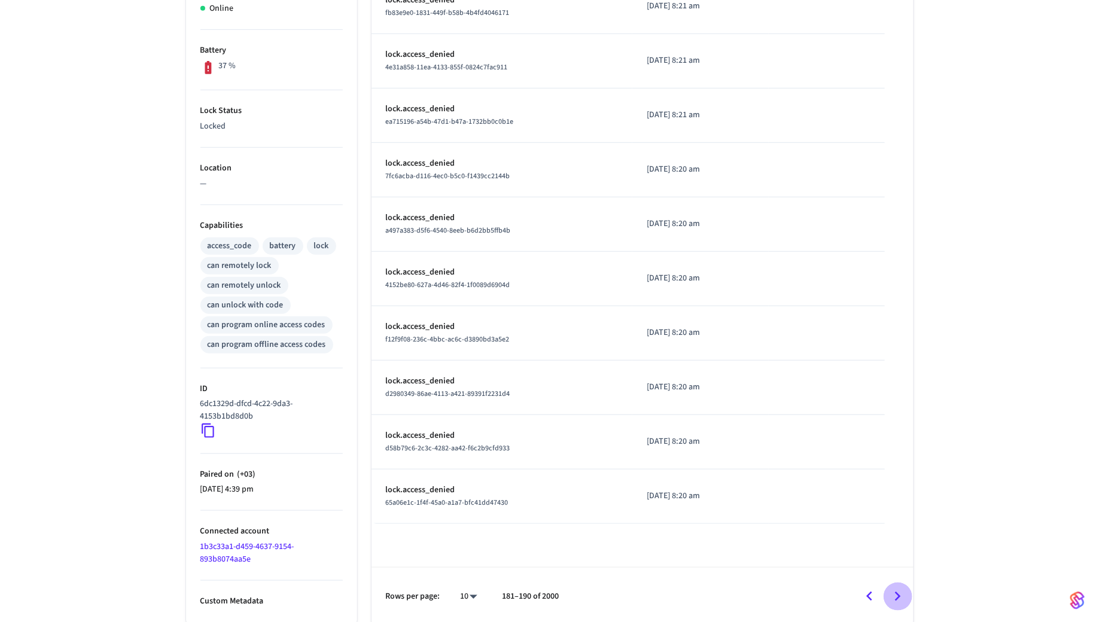
click at [894, 600] on icon "Go to next page" at bounding box center [897, 596] width 19 height 19
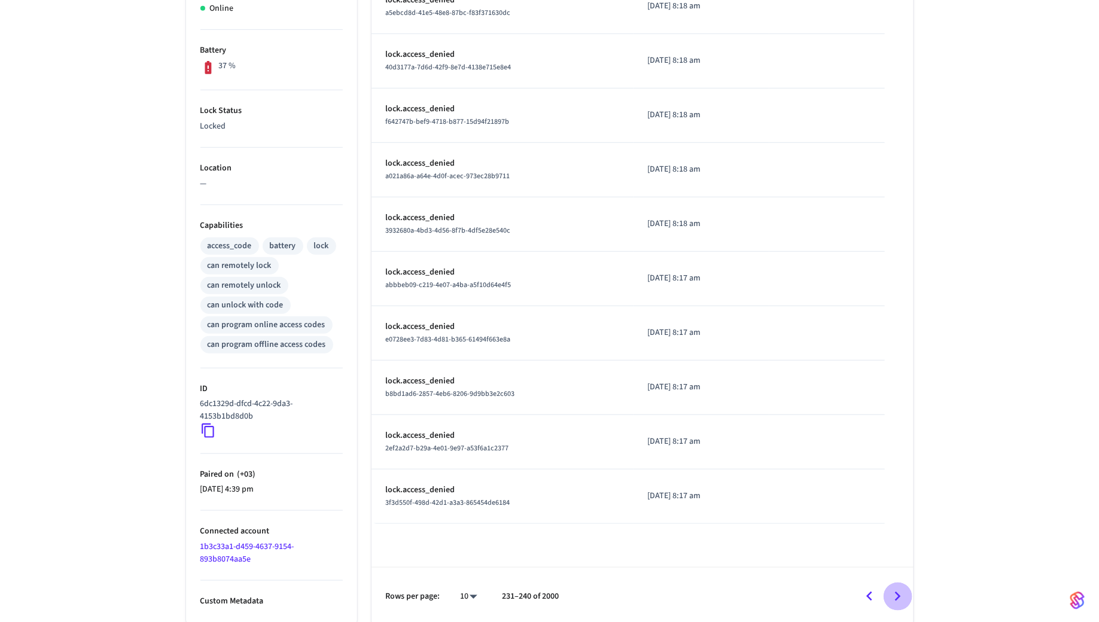
click at [894, 600] on icon "Go to next page" at bounding box center [897, 596] width 19 height 19
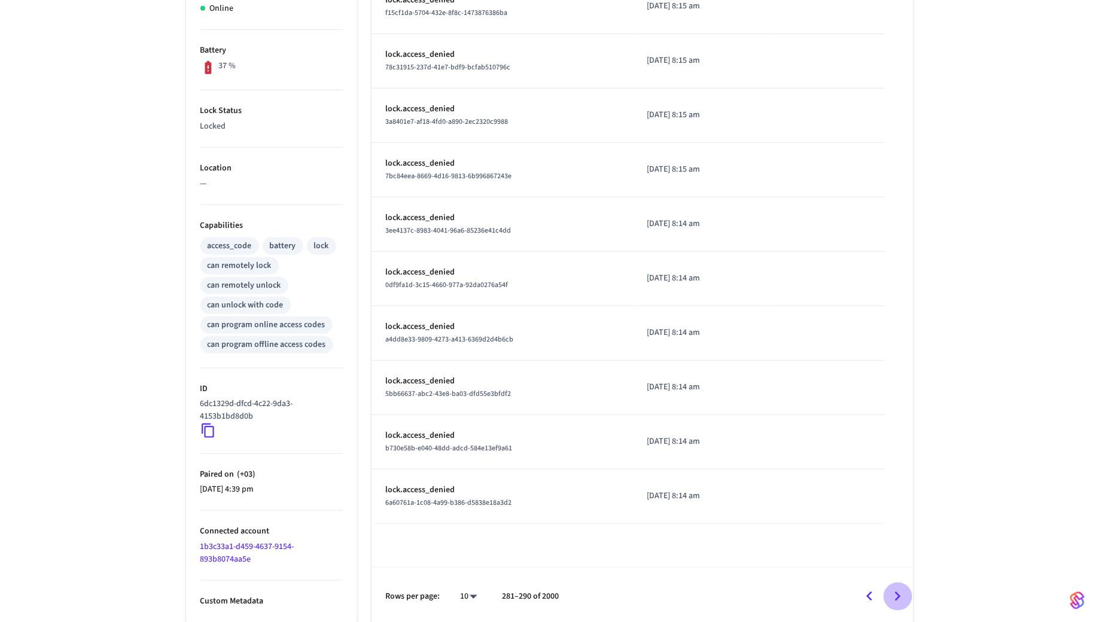
click at [894, 600] on icon "Go to next page" at bounding box center [897, 596] width 19 height 19
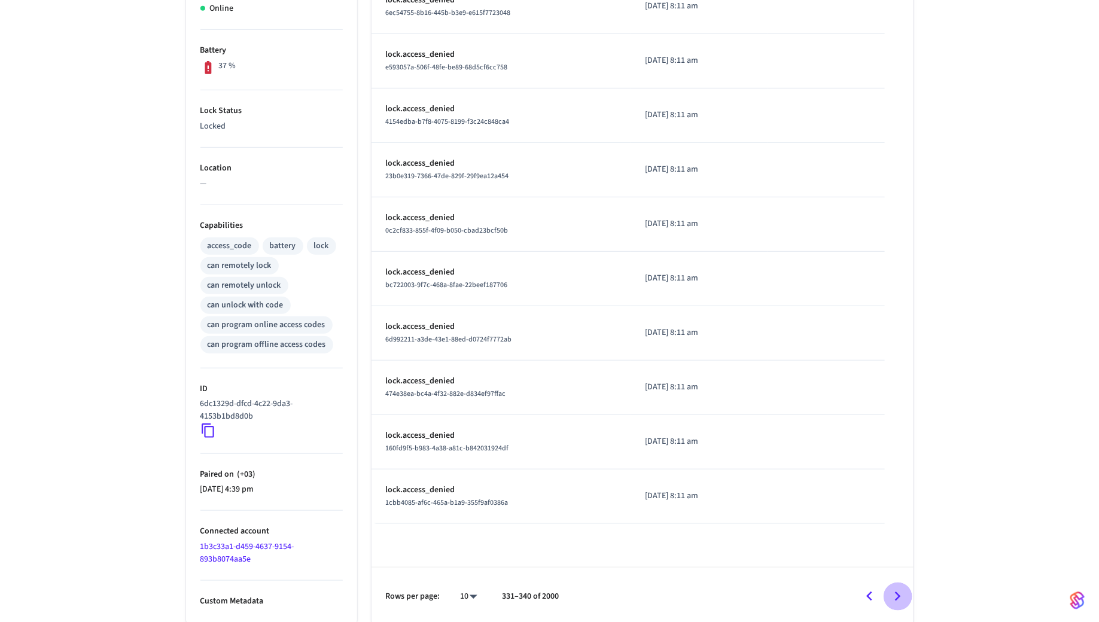
click at [894, 600] on icon "Go to next page" at bounding box center [897, 596] width 19 height 19
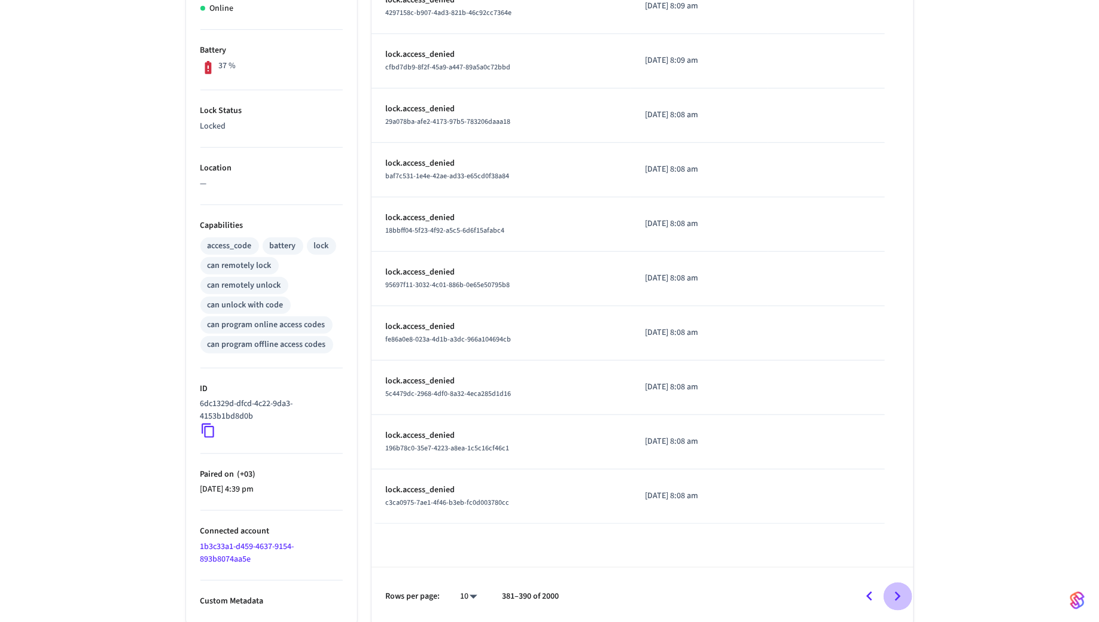
click at [894, 600] on icon "Go to next page" at bounding box center [897, 596] width 19 height 19
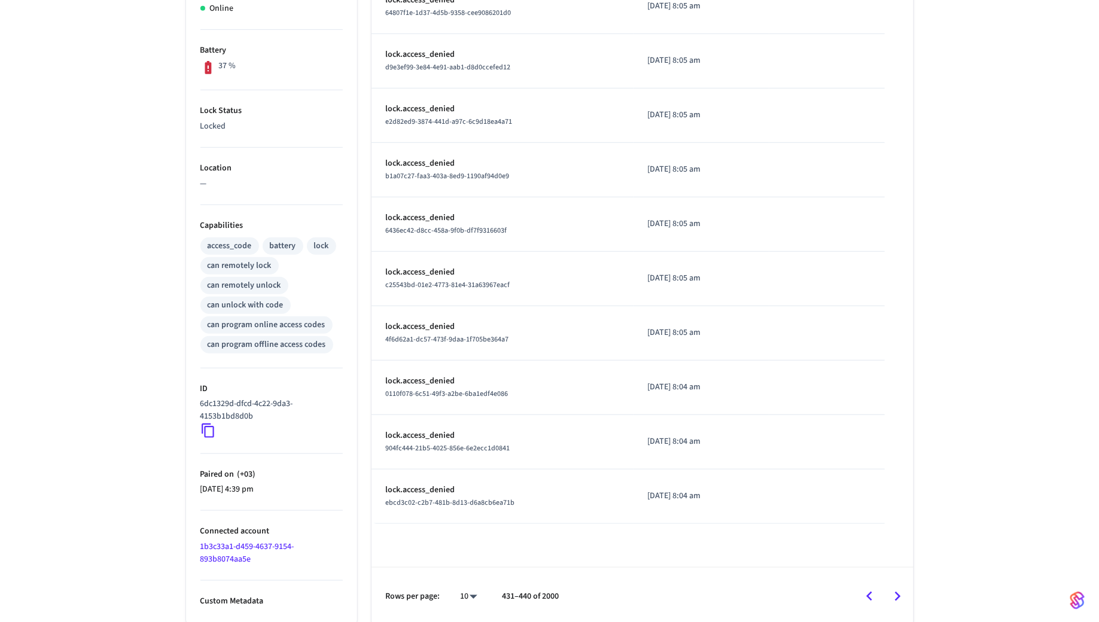
click at [894, 600] on icon "Go to next page" at bounding box center [897, 596] width 19 height 19
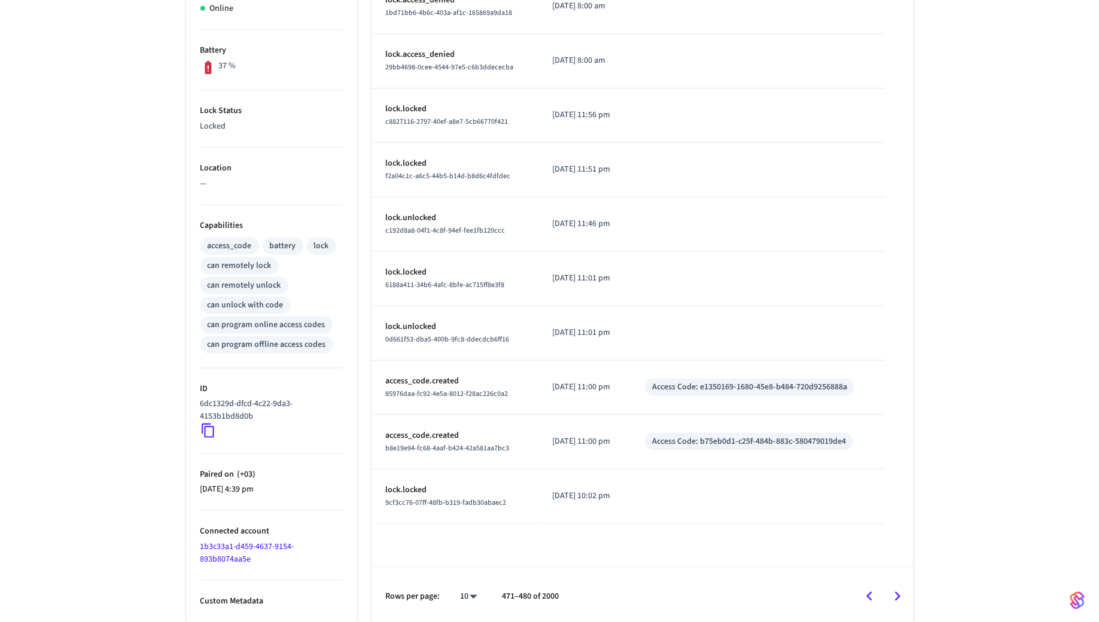
click at [894, 600] on icon "Go to next page" at bounding box center [897, 596] width 19 height 19
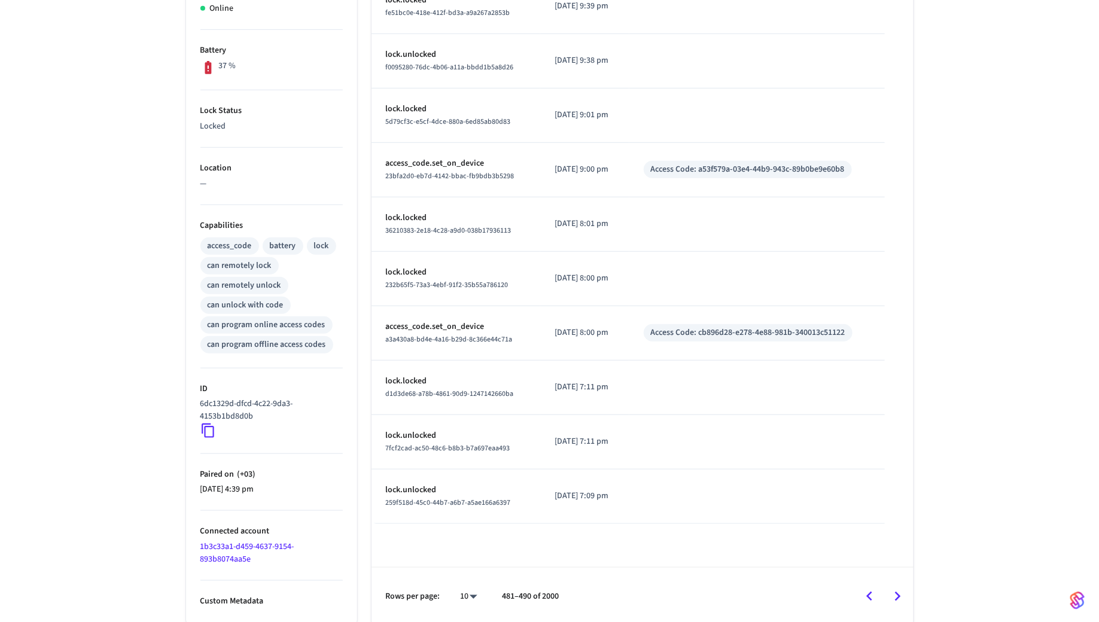
click at [894, 600] on icon "Go to next page" at bounding box center [897, 596] width 19 height 19
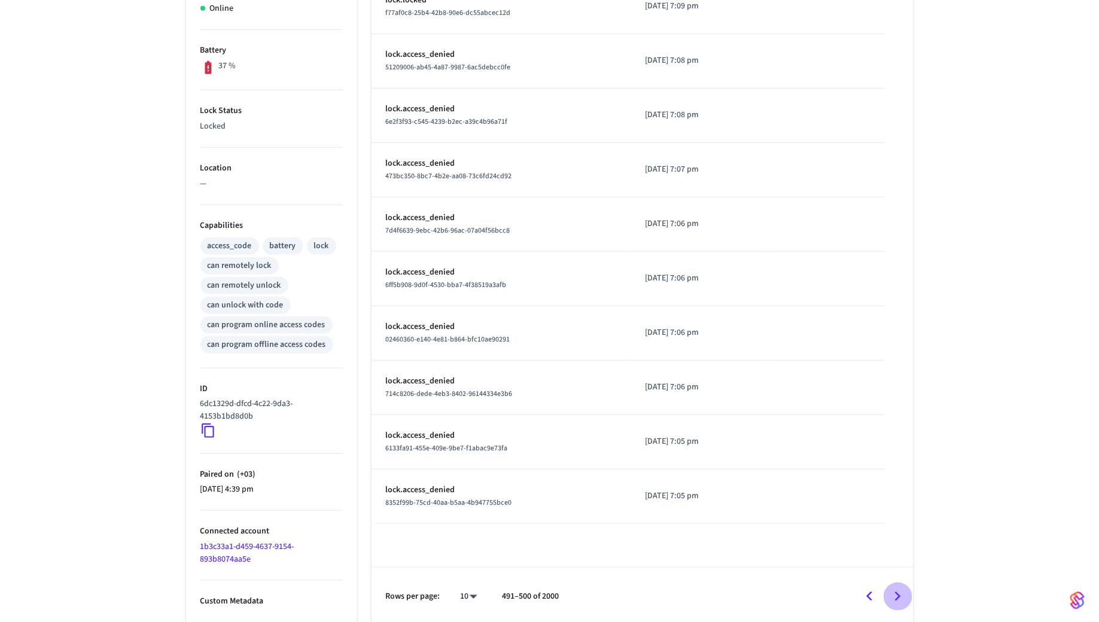
click at [894, 600] on icon "Go to next page" at bounding box center [897, 596] width 19 height 19
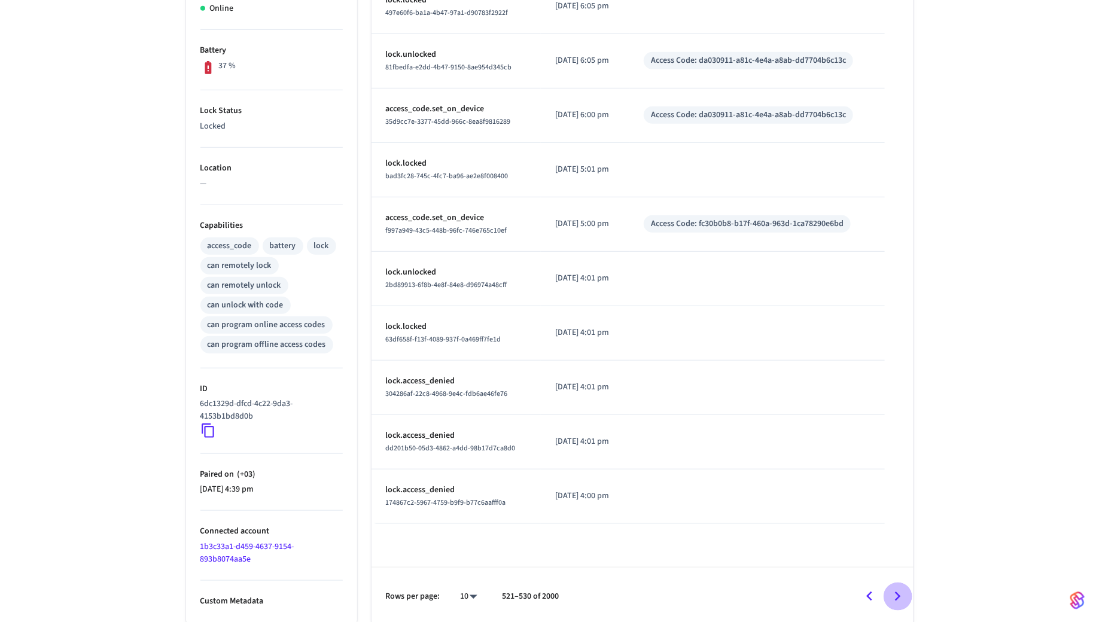
click at [894, 600] on icon "Go to next page" at bounding box center [897, 596] width 19 height 19
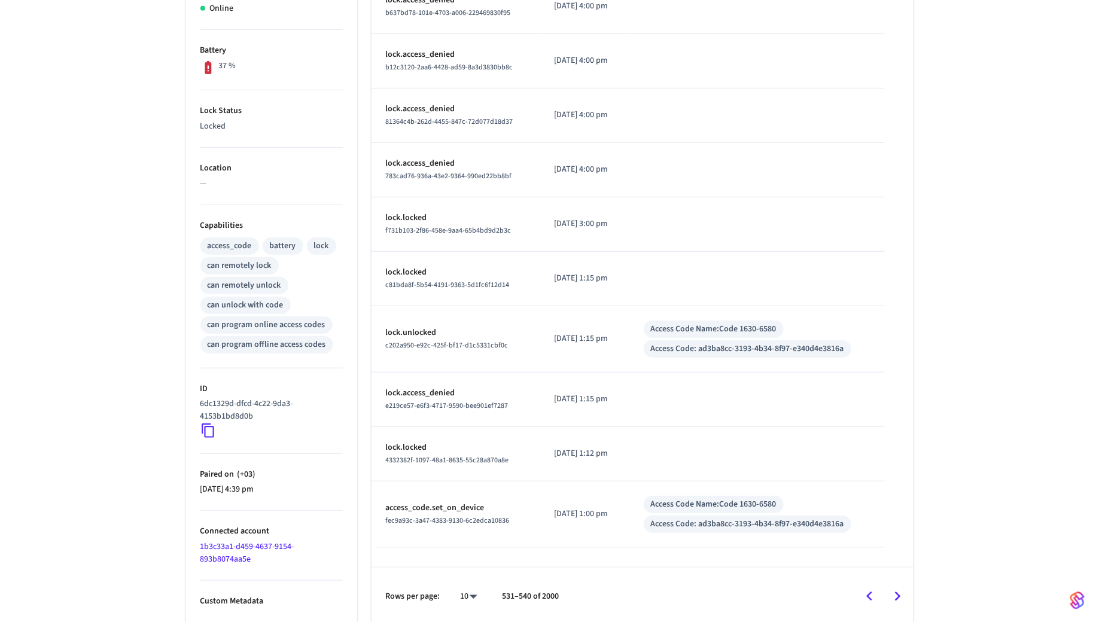
click at [890, 588] on icon "Go to next page" at bounding box center [897, 596] width 19 height 19
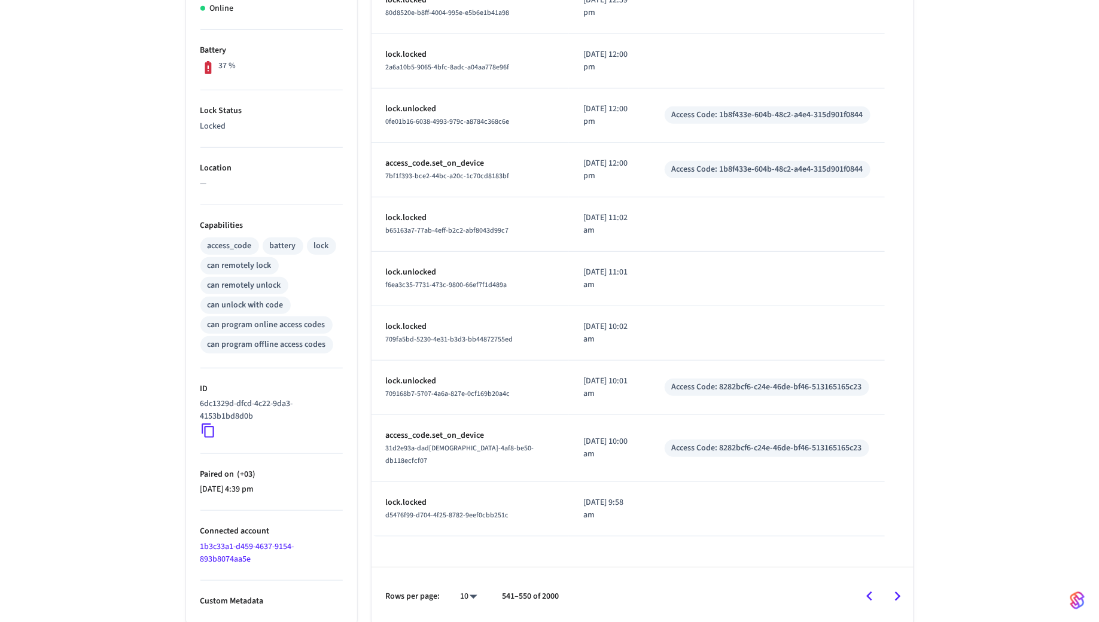
click at [890, 588] on icon "Go to next page" at bounding box center [897, 596] width 19 height 19
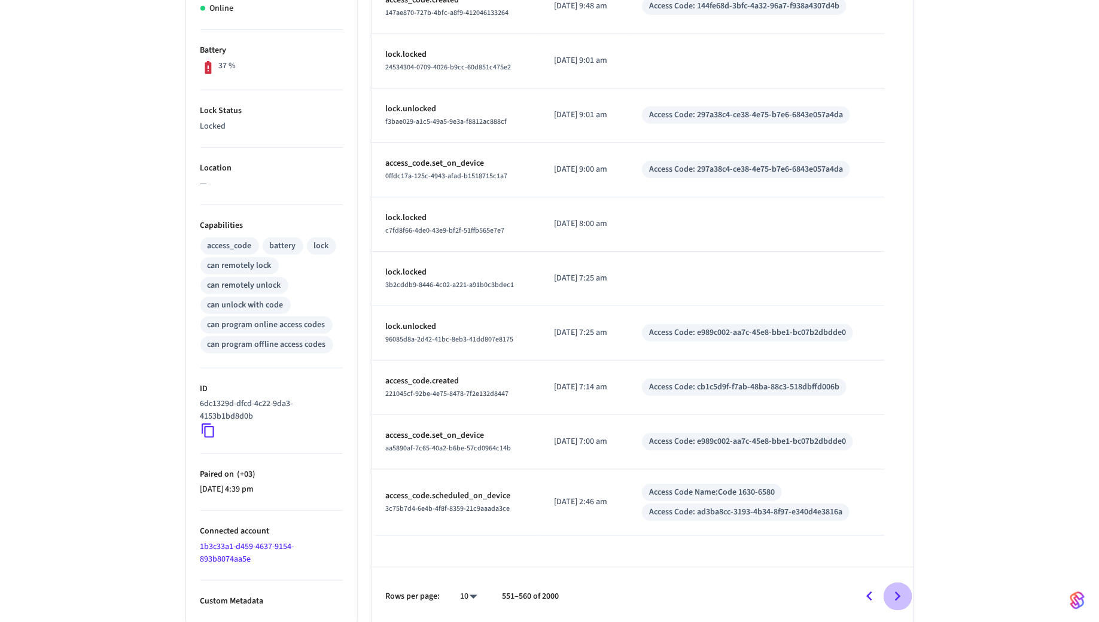
click at [890, 588] on icon "Go to next page" at bounding box center [897, 596] width 19 height 19
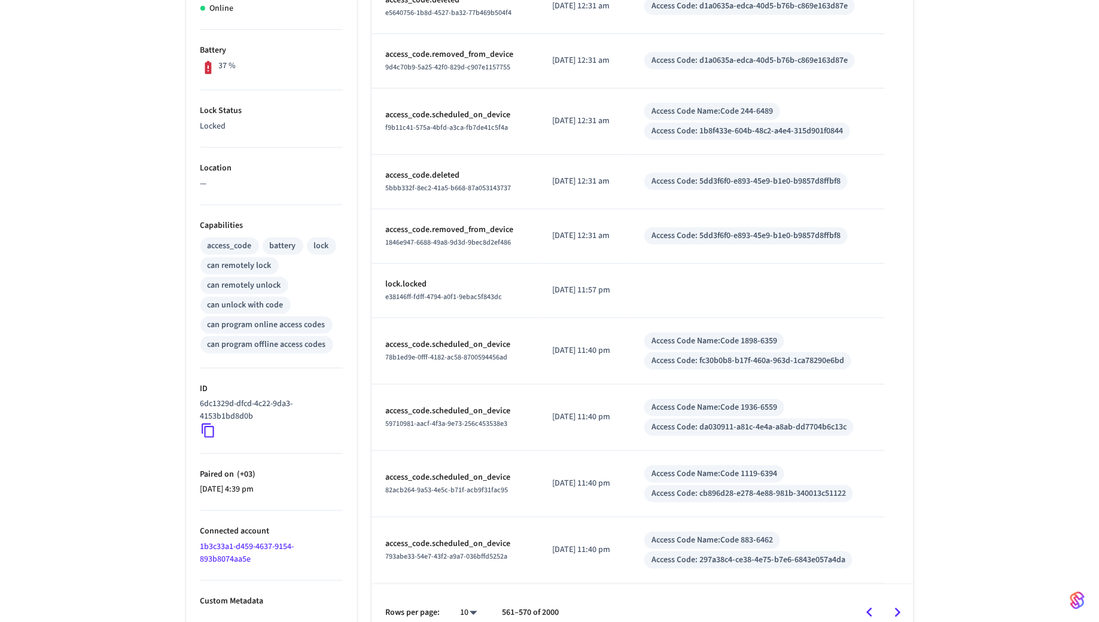
click at [890, 588] on div "Rows per page: 10 ** 561–570 of 2000" at bounding box center [642, 613] width 542 height 58
click at [873, 599] on button "Go to previous page" at bounding box center [869, 613] width 28 height 28
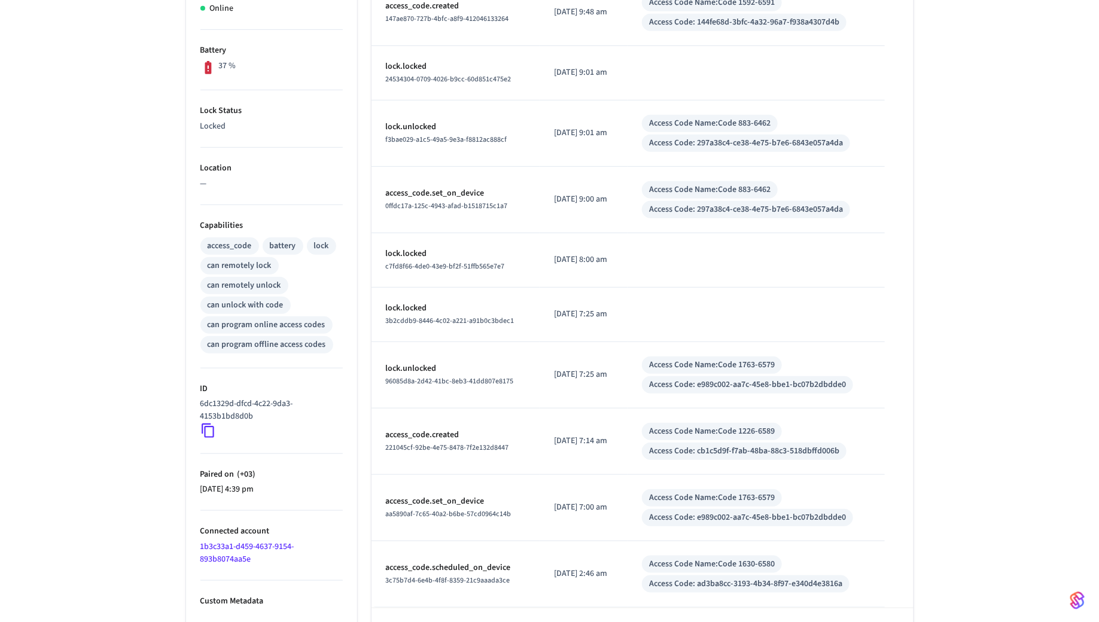
scroll to position [322, 0]
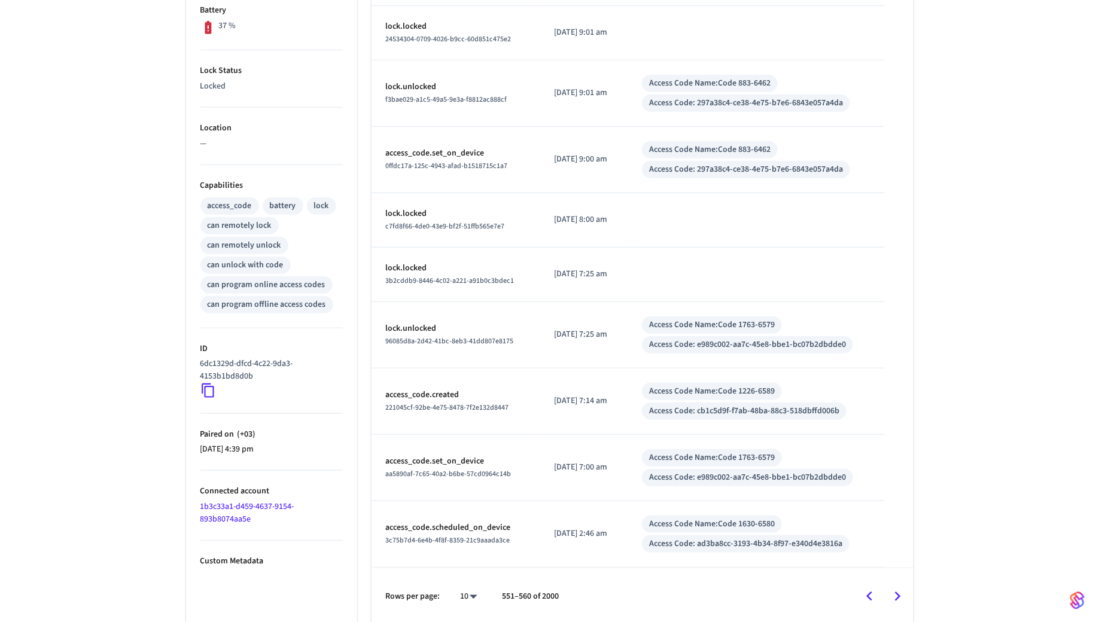
click at [904, 597] on icon "Go to next page" at bounding box center [897, 596] width 19 height 19
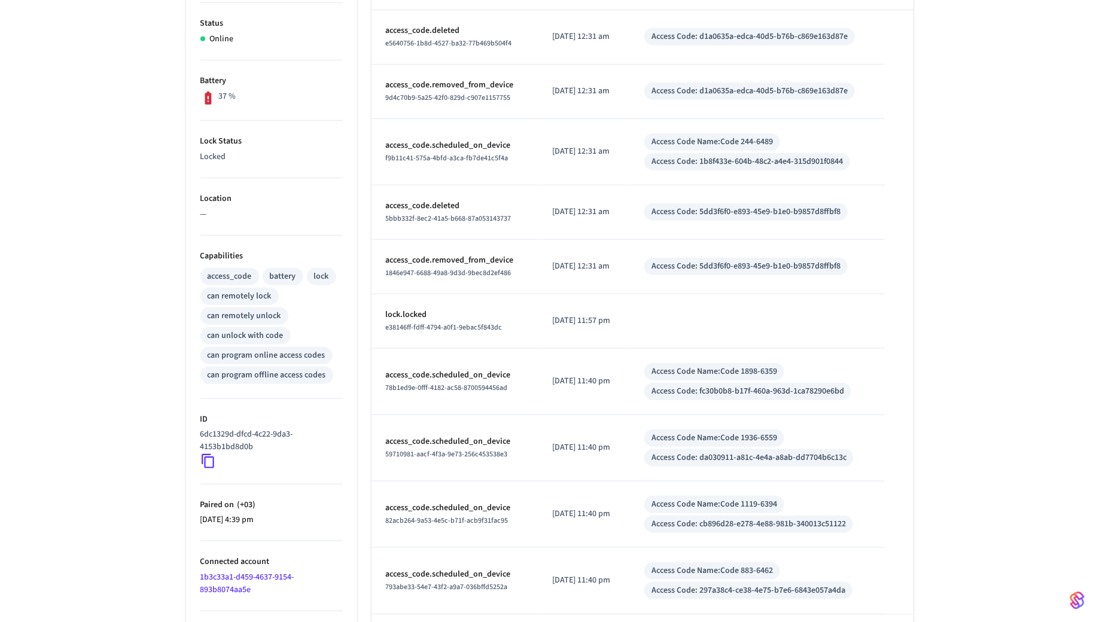
scroll to position [0, 0]
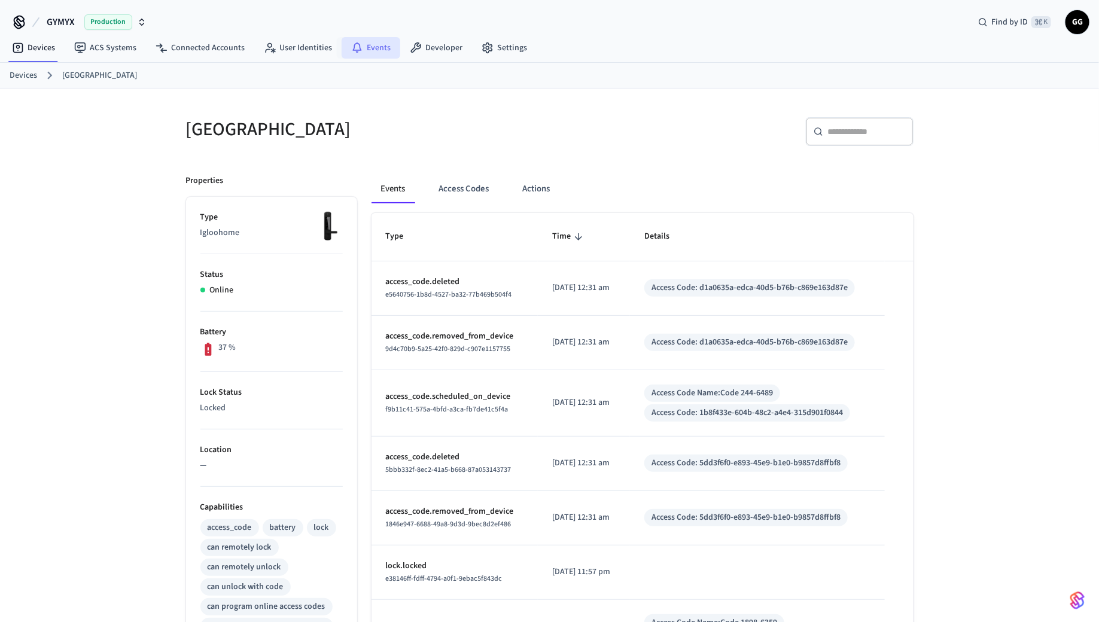
click at [364, 49] on link "Events" at bounding box center [370, 48] width 59 height 22
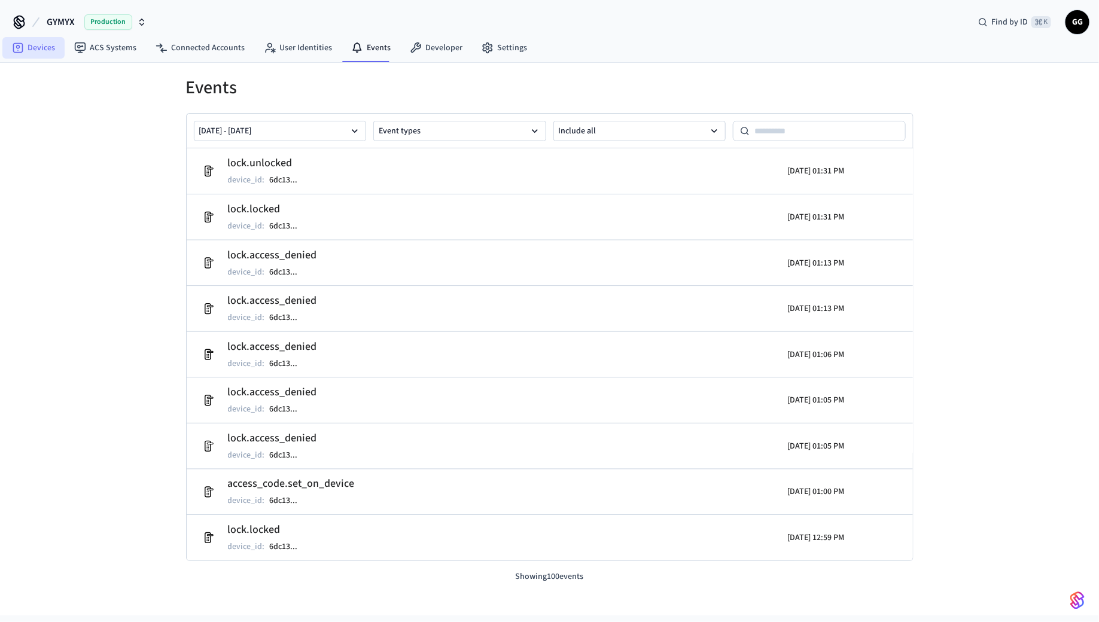
click at [36, 37] on link "Devices" at bounding box center [33, 48] width 62 height 22
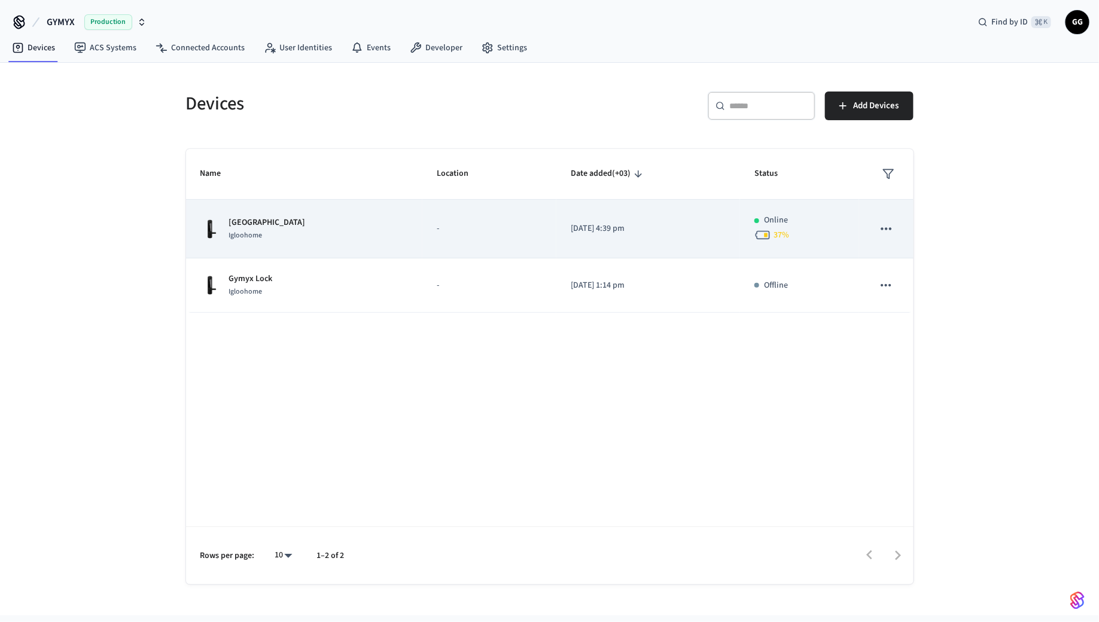
click at [261, 222] on p "[GEOGRAPHIC_DATA]" at bounding box center [267, 222] width 77 height 13
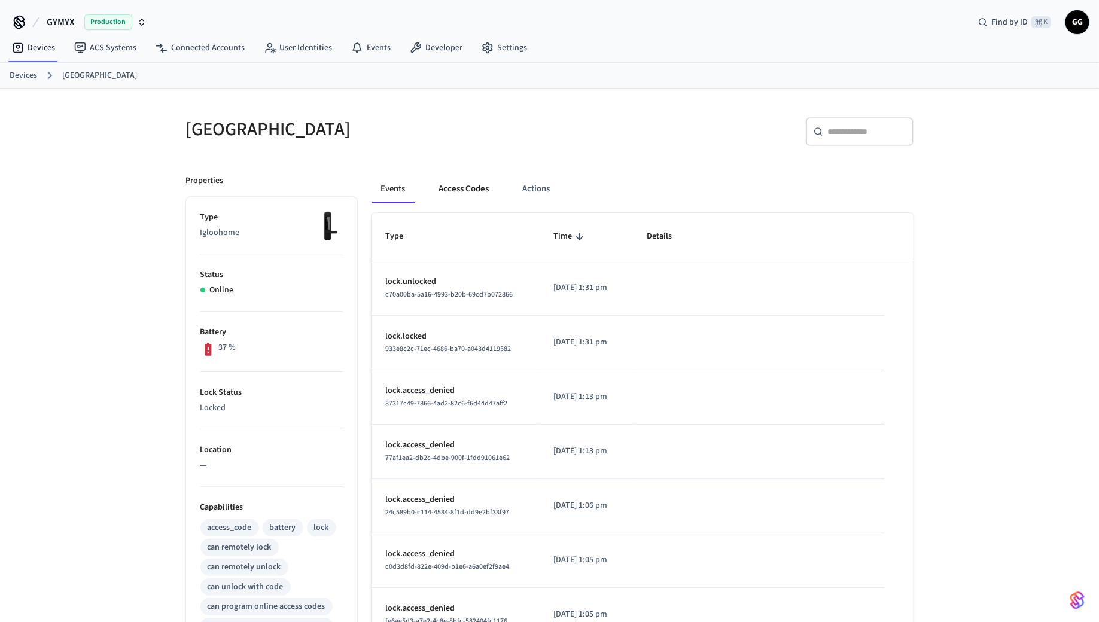
click at [438, 178] on button "Access Codes" at bounding box center [463, 189] width 69 height 29
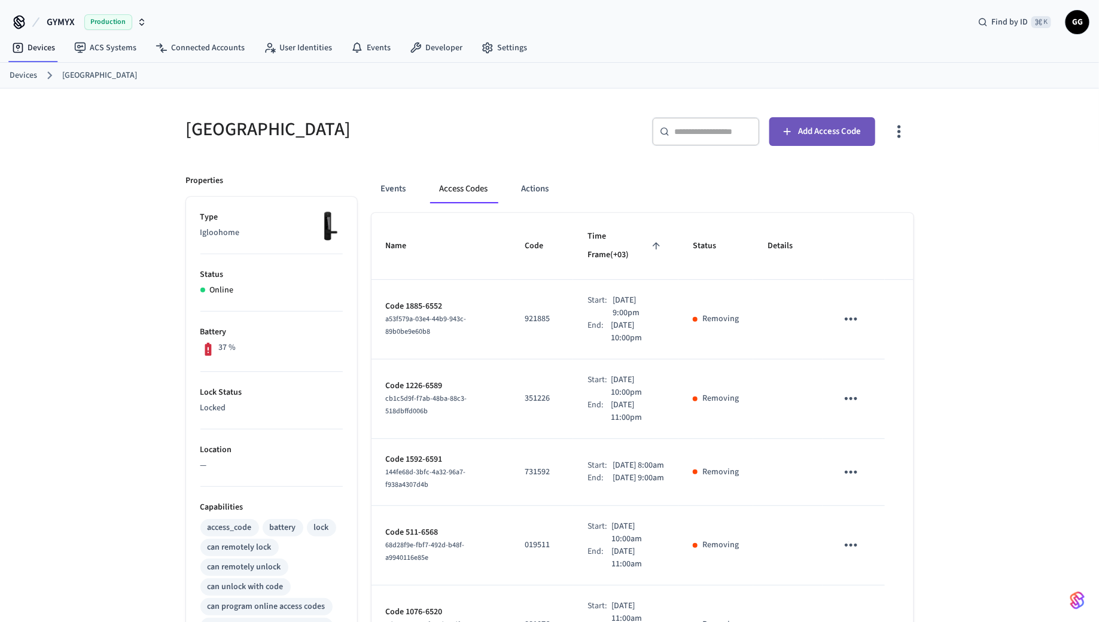
click at [831, 138] on span "Add Access Code" at bounding box center [829, 132] width 63 height 16
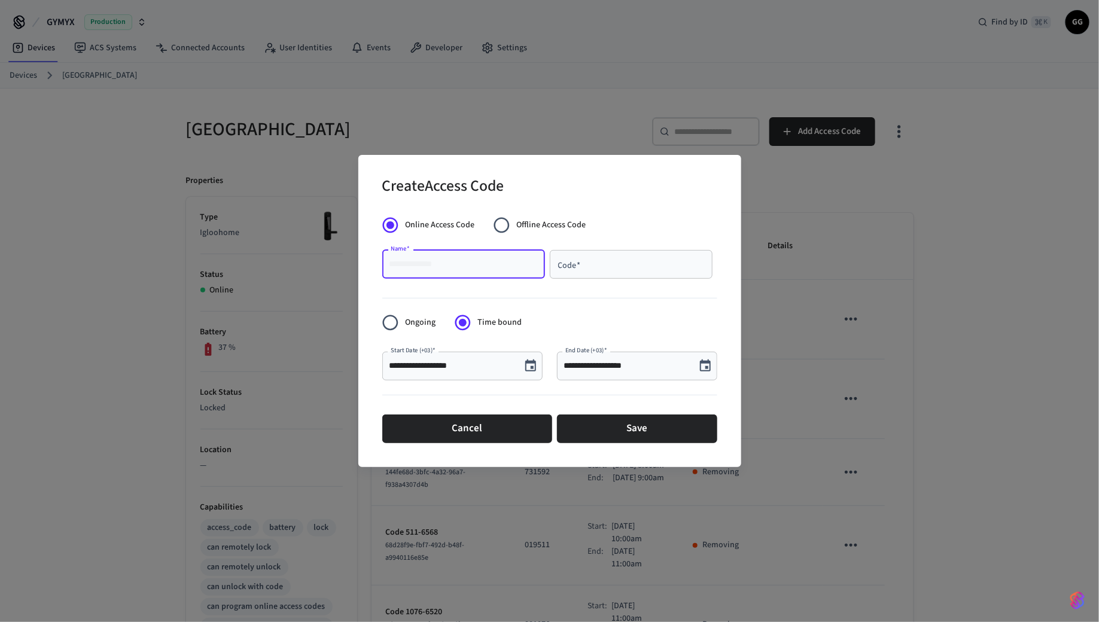
click at [471, 269] on input "Name   *" at bounding box center [463, 264] width 148 height 12
type input "*"
type input "****"
click at [584, 263] on input "Code   *" at bounding box center [631, 264] width 148 height 12
type input "******"
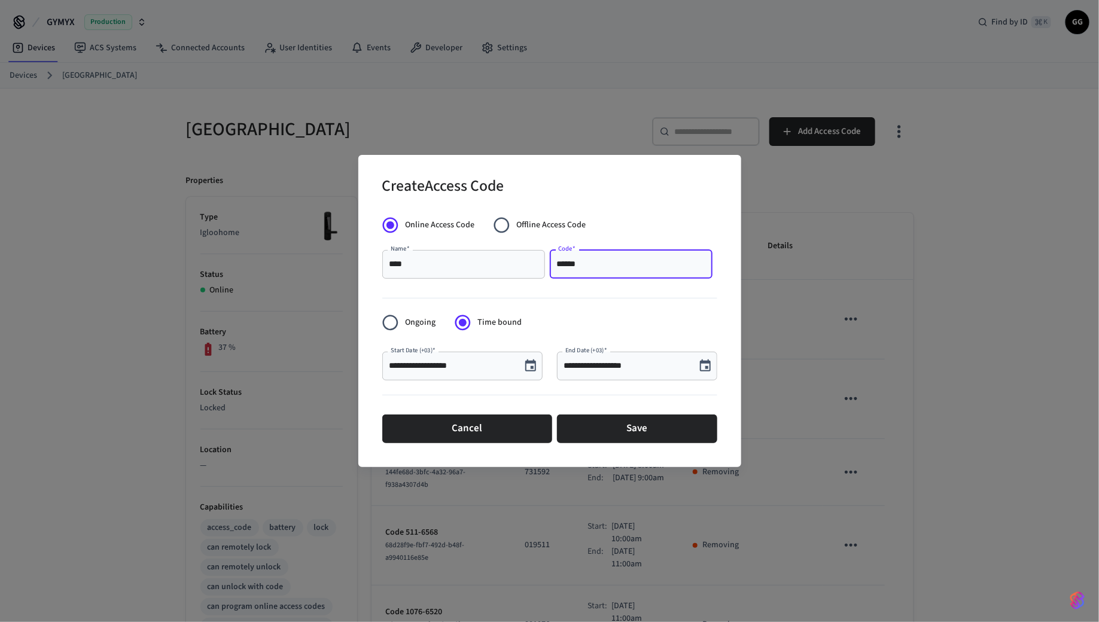
click at [527, 374] on button "Choose date, selected date is Sep 6, 2025" at bounding box center [530, 366] width 24 height 24
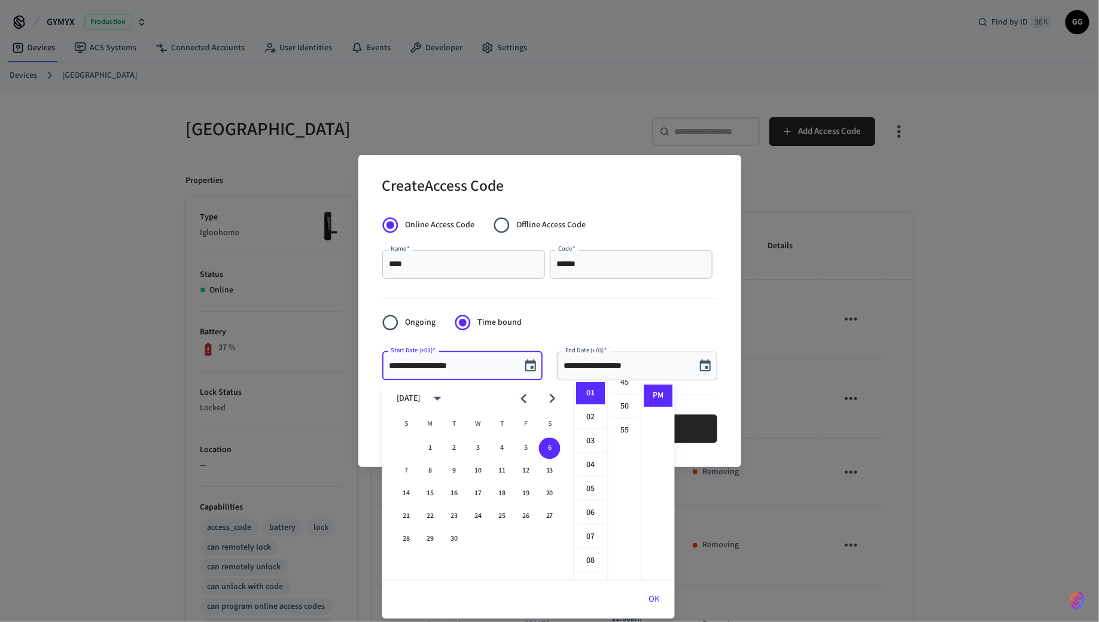
scroll to position [206, 0]
click at [625, 454] on li "55" at bounding box center [625, 451] width 29 height 22
type input "**********"
click at [664, 393] on li "PM" at bounding box center [658, 396] width 29 height 22
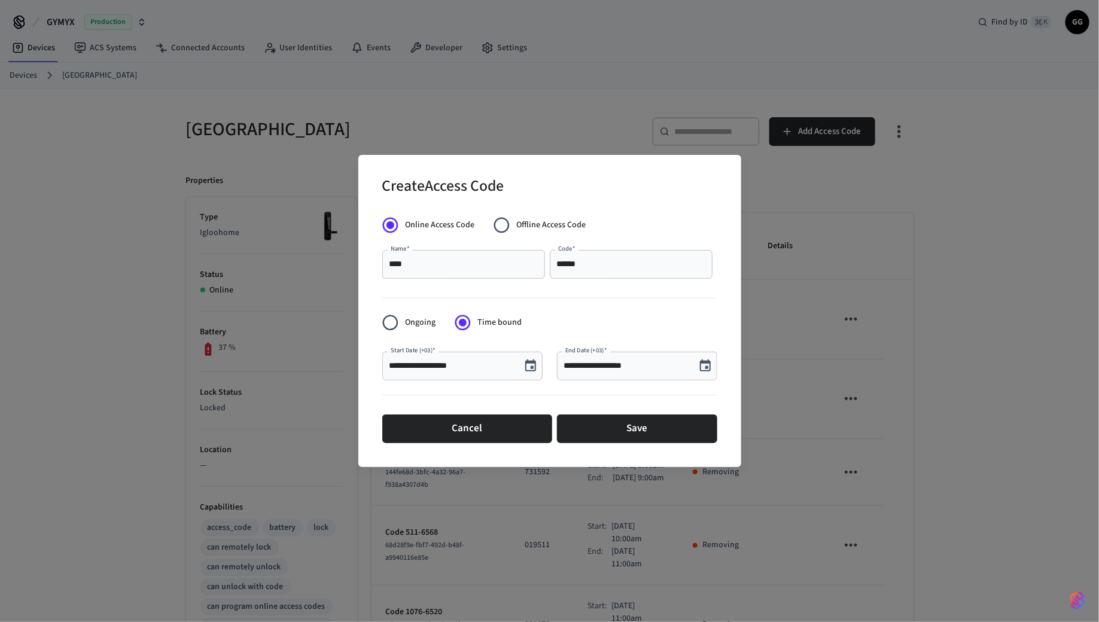
click at [706, 364] on icon "Choose date, selected date is Sep 6, 2025" at bounding box center [705, 366] width 14 height 14
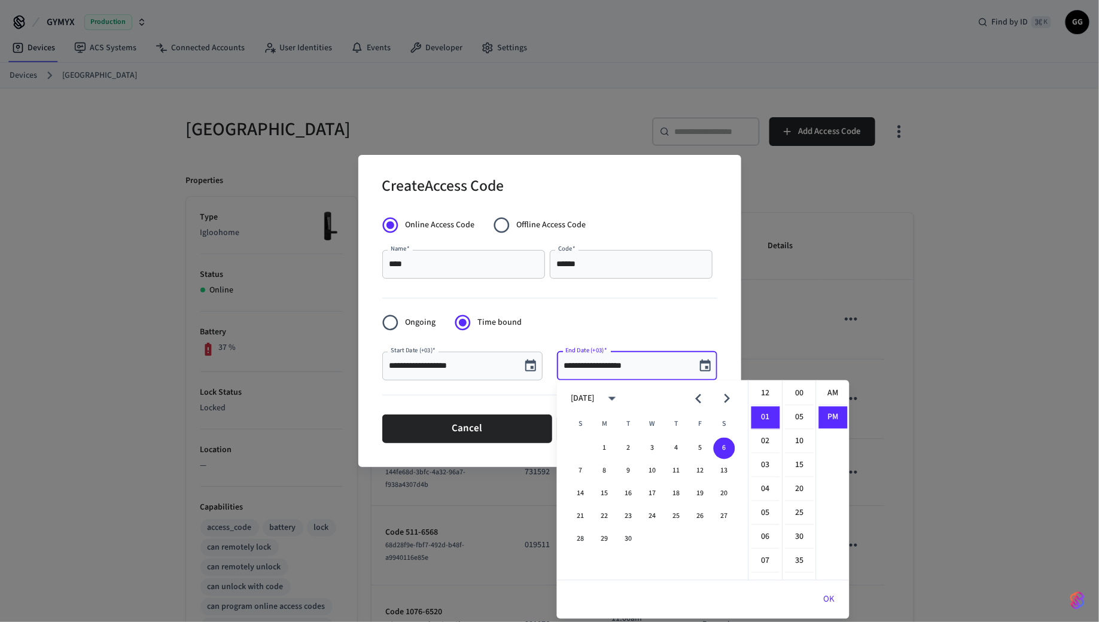
scroll to position [22, 0]
click at [767, 422] on li "02" at bounding box center [765, 418] width 29 height 23
click at [795, 401] on li "00" at bounding box center [799, 394] width 29 height 23
type input "**********"
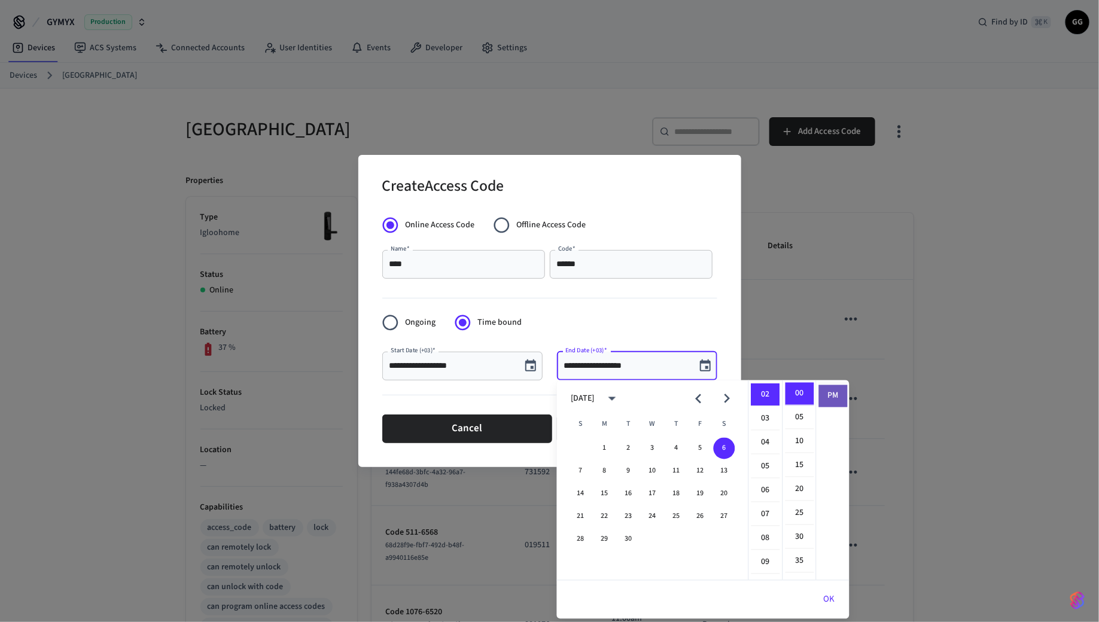
click at [826, 393] on li "PM" at bounding box center [833, 396] width 29 height 22
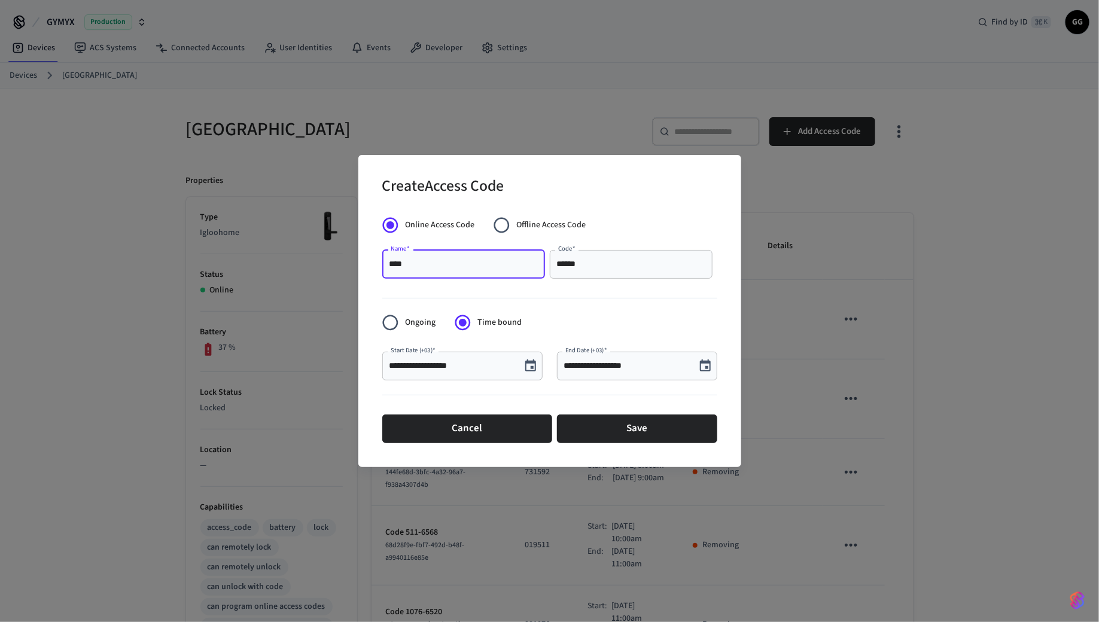
click at [469, 266] on input "****" at bounding box center [463, 264] width 148 height 12
type input "*****"
click at [638, 437] on button "Save" at bounding box center [637, 428] width 160 height 29
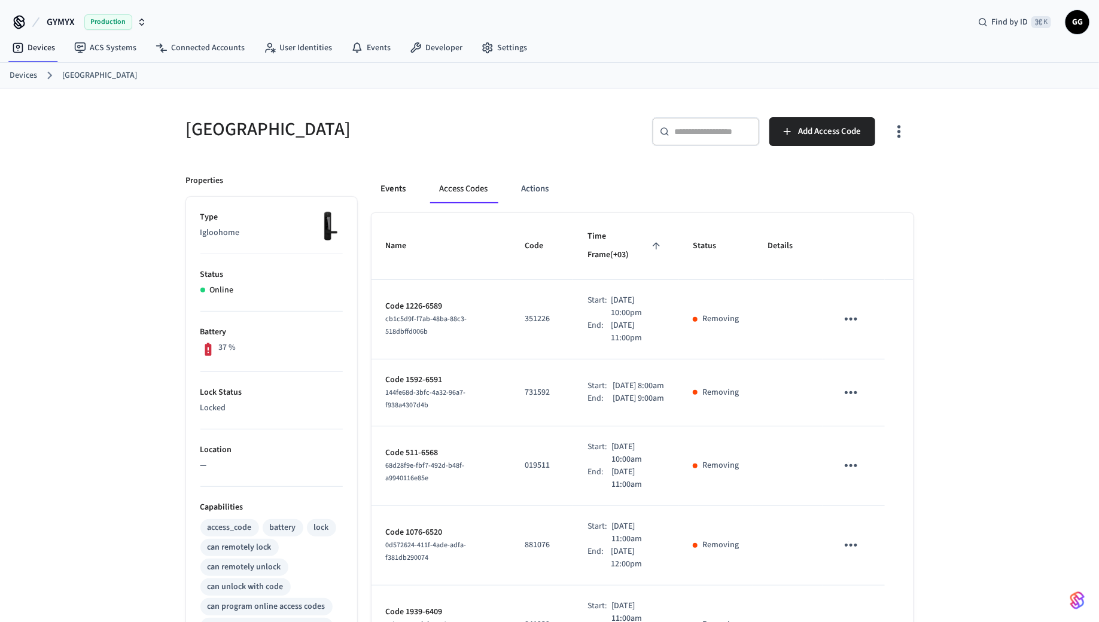
click at [398, 186] on button "Events" at bounding box center [393, 189] width 44 height 29
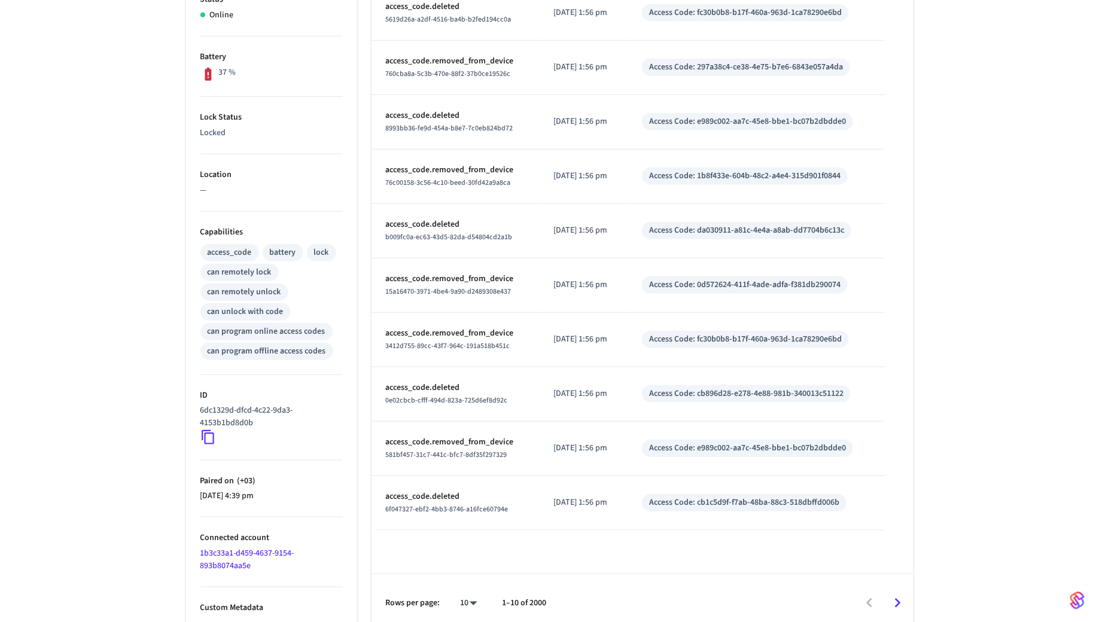
scroll to position [282, 0]
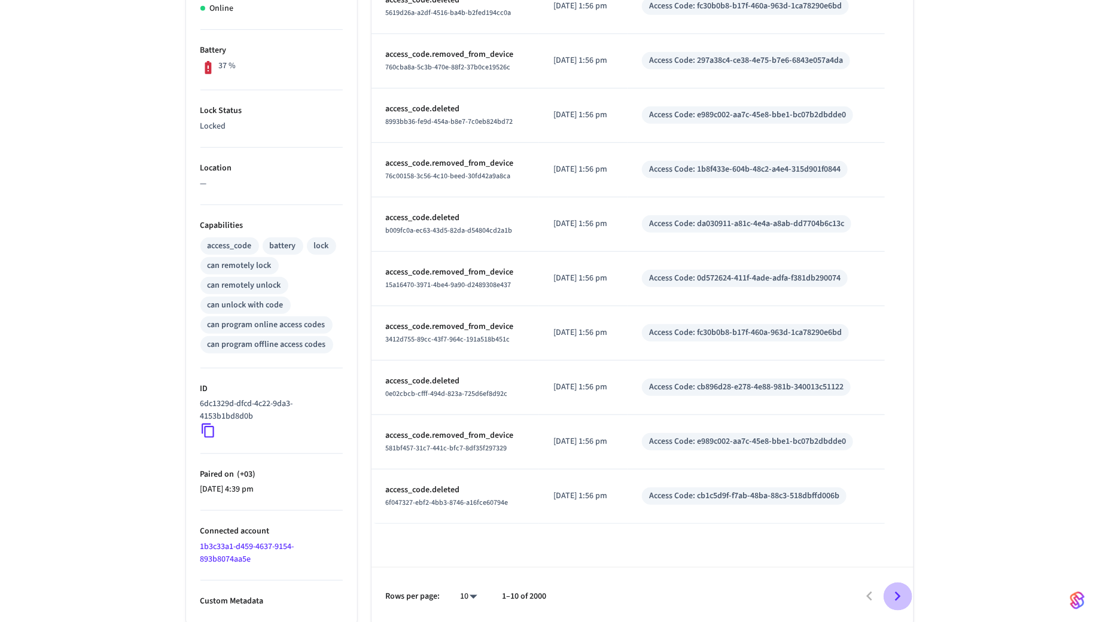
click at [894, 590] on icon "Go to next page" at bounding box center [897, 596] width 19 height 19
click at [897, 593] on icon "Go to next page" at bounding box center [897, 596] width 19 height 19
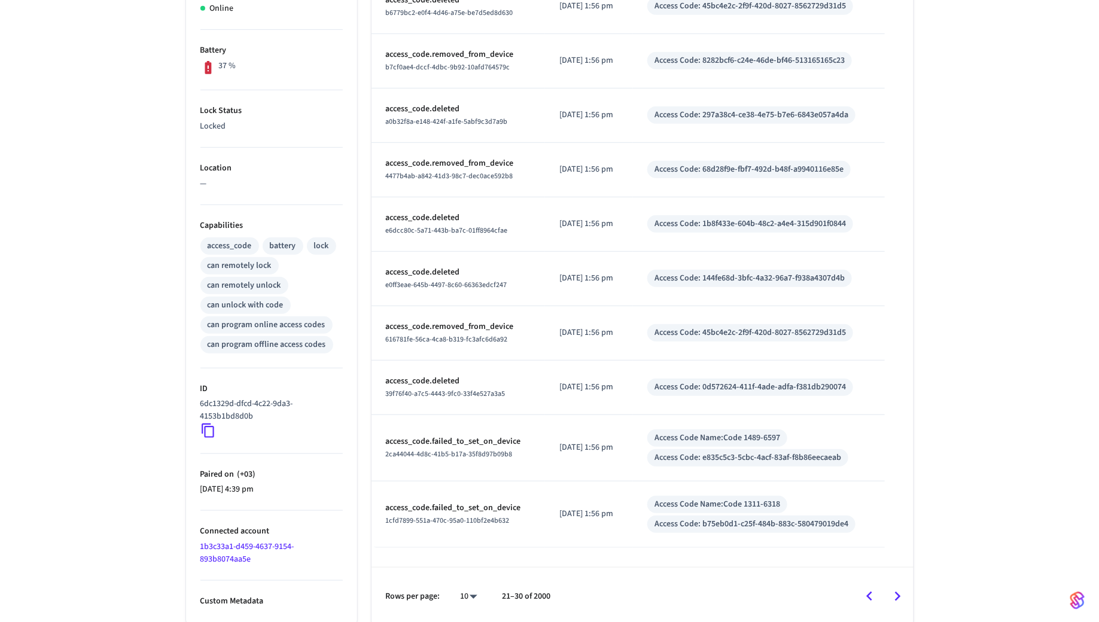
click at [899, 602] on icon "Go to next page" at bounding box center [897, 596] width 19 height 19
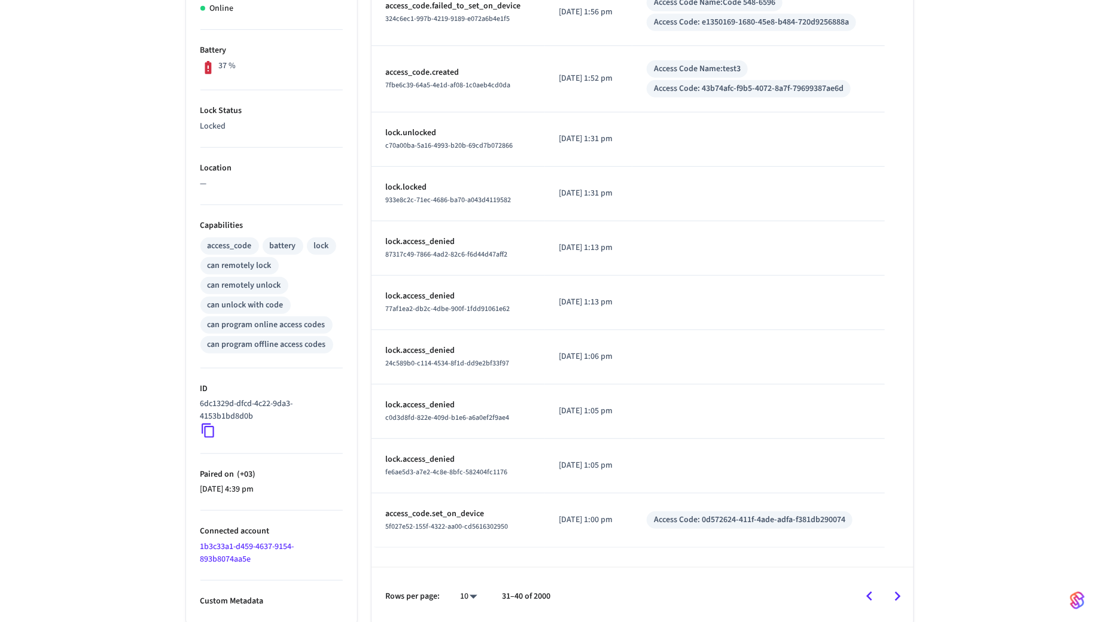
click at [903, 600] on icon "Go to next page" at bounding box center [897, 596] width 19 height 19
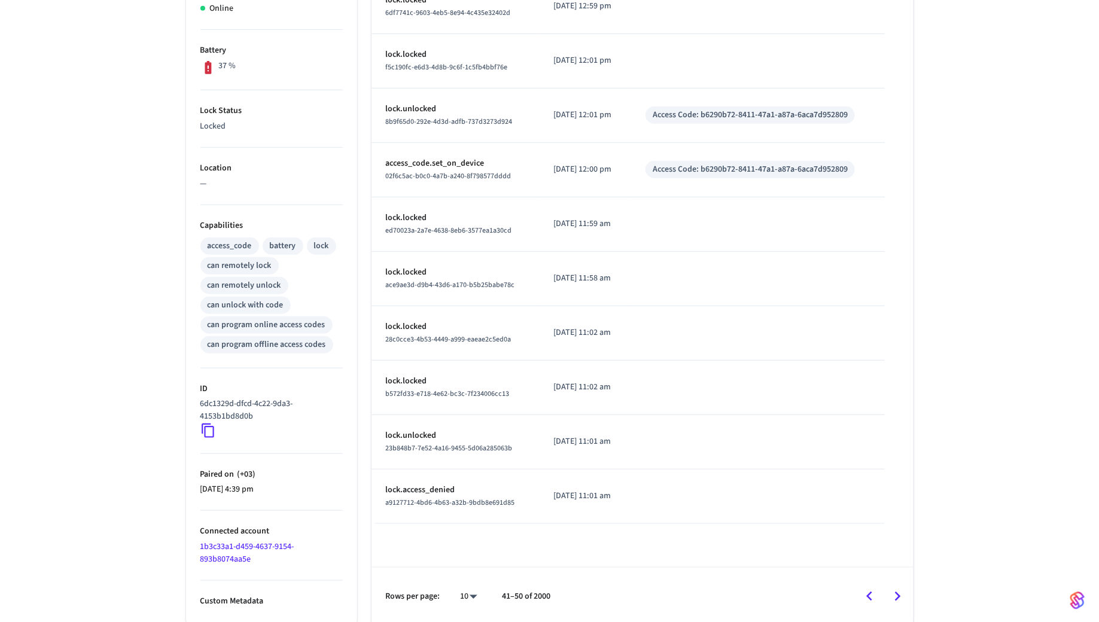
click at [873, 589] on icon "Go to previous page" at bounding box center [869, 596] width 19 height 19
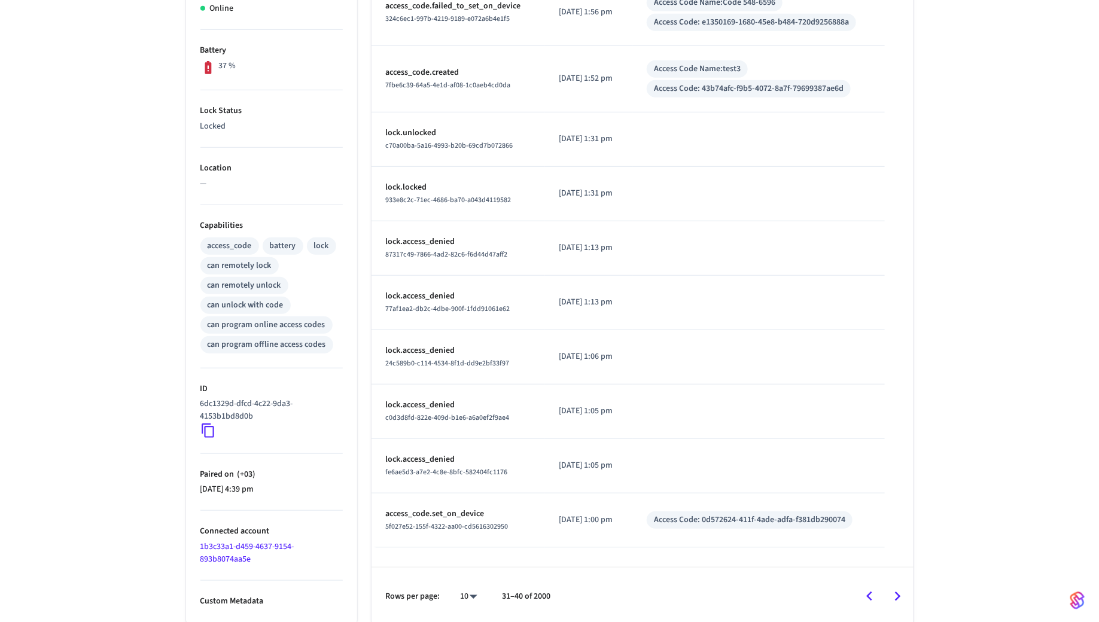
click at [873, 589] on icon "Go to previous page" at bounding box center [869, 596] width 19 height 19
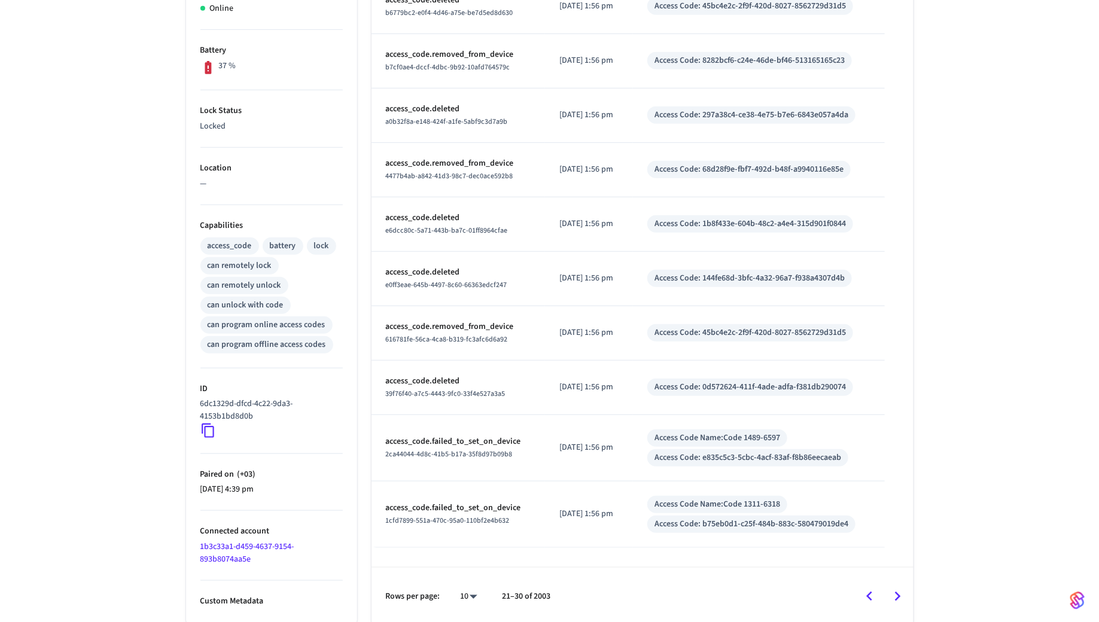
click at [875, 595] on icon "Go to previous page" at bounding box center [869, 596] width 19 height 19
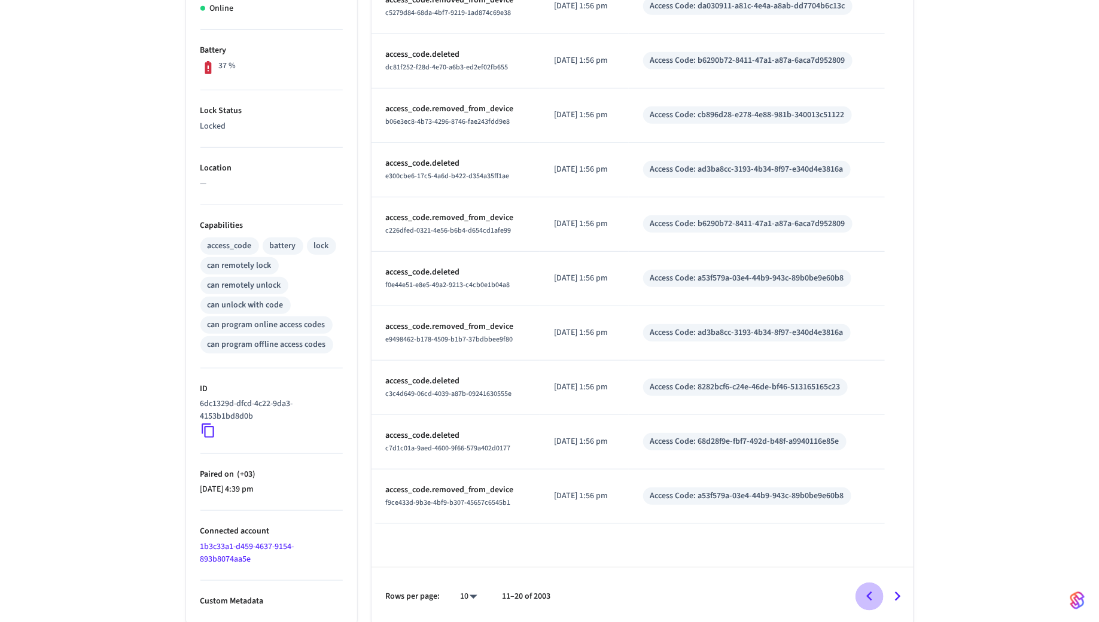
click at [873, 594] on icon "Go to previous page" at bounding box center [869, 596] width 19 height 19
click at [899, 593] on icon "Go to next page" at bounding box center [898, 596] width 6 height 10
click at [876, 596] on icon "Go to previous page" at bounding box center [869, 596] width 19 height 19
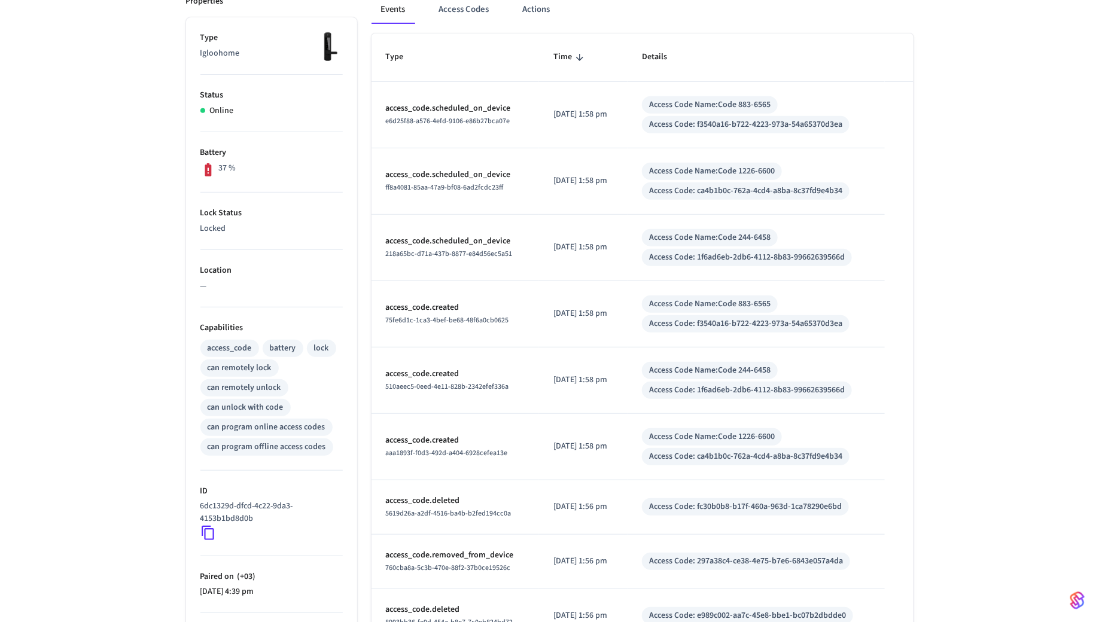
scroll to position [310, 0]
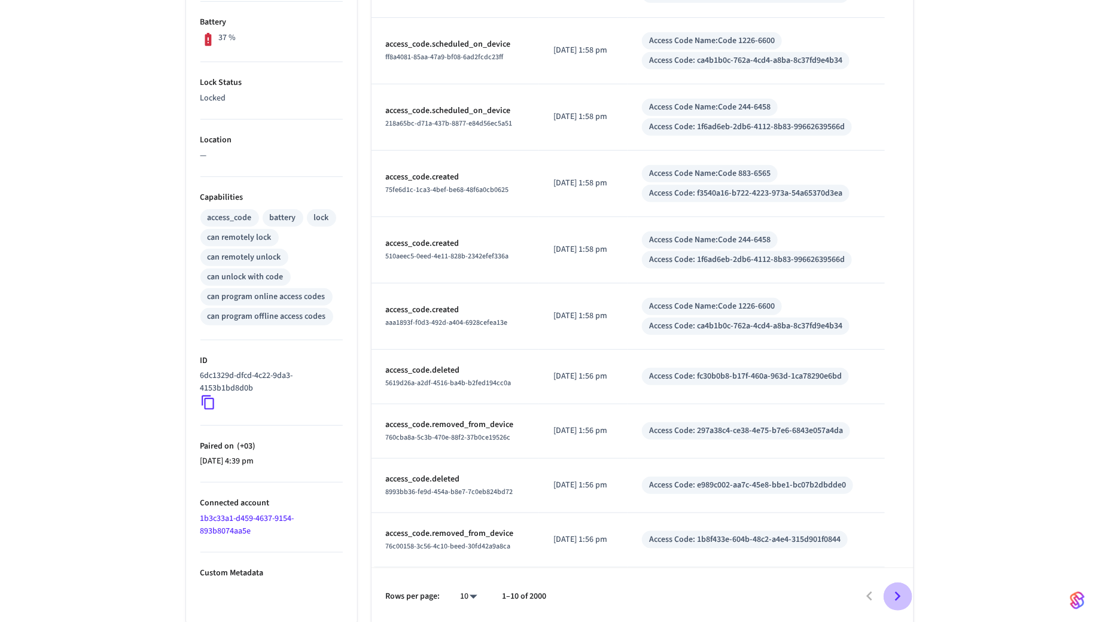
click at [899, 597] on icon "Go to next page" at bounding box center [897, 596] width 19 height 19
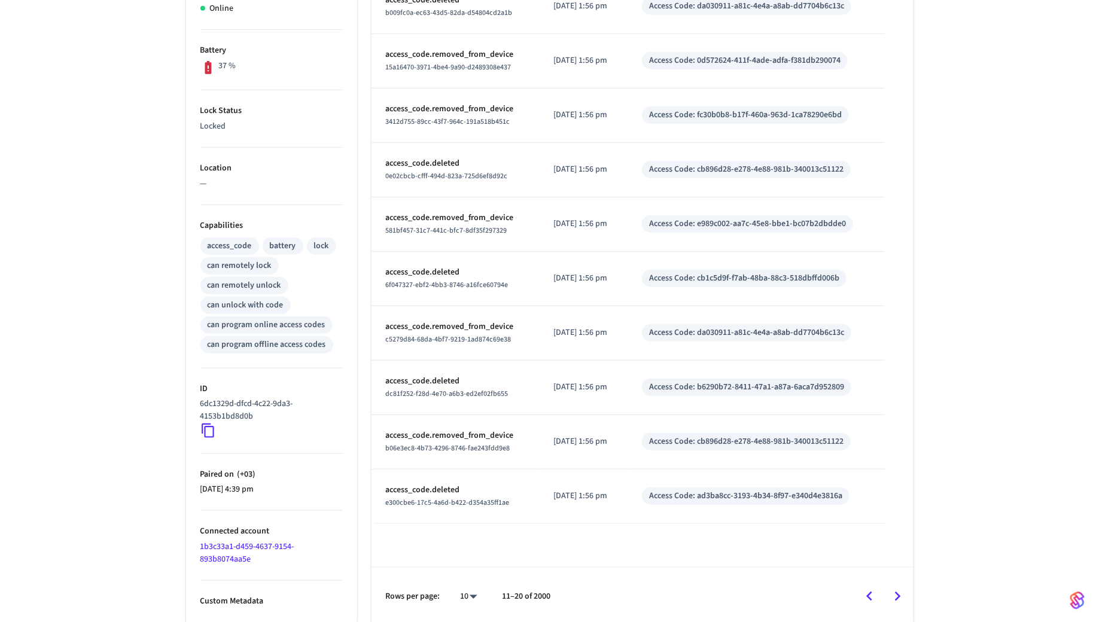
click at [899, 591] on icon "Go to next page" at bounding box center [897, 596] width 19 height 19
click at [891, 593] on icon "Go to next page" at bounding box center [897, 596] width 19 height 19
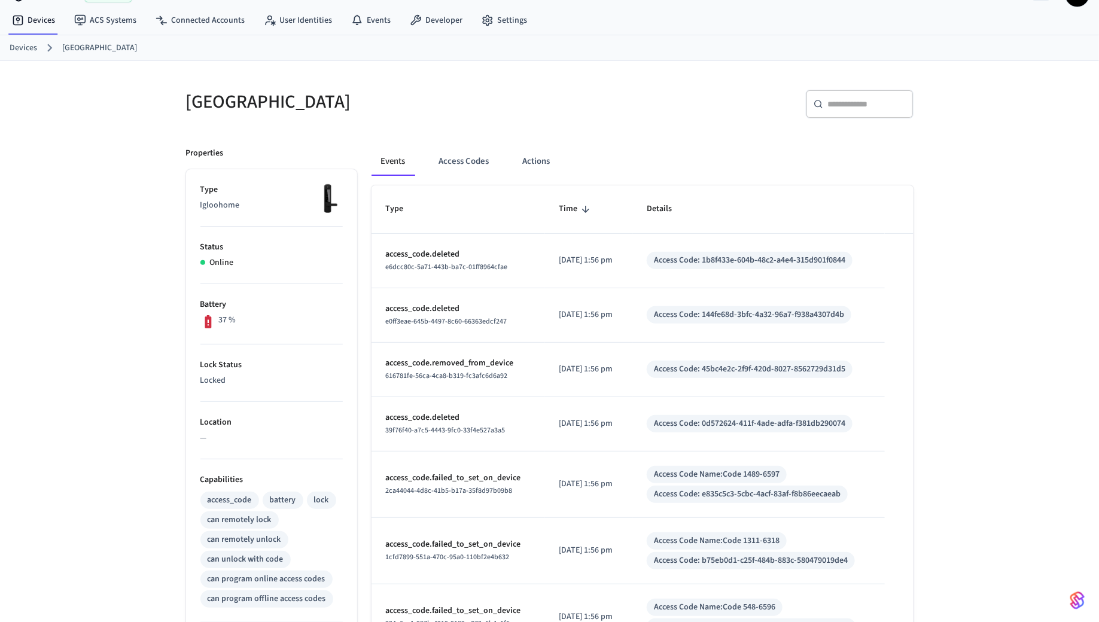
scroll to position [0, 0]
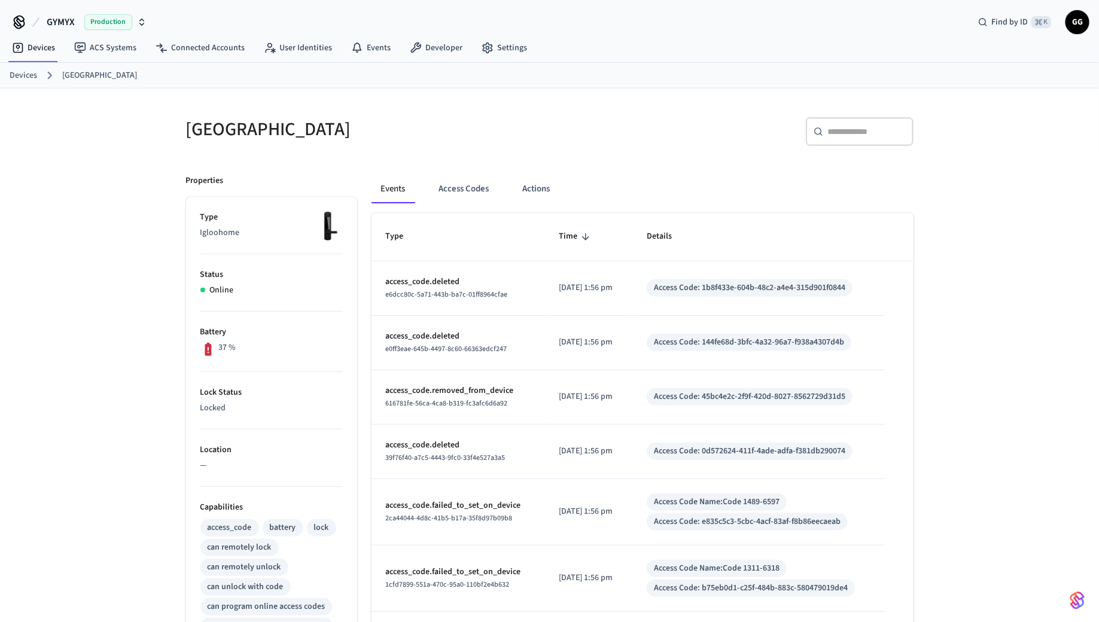
click at [870, 132] on input "text" at bounding box center [867, 132] width 78 height 12
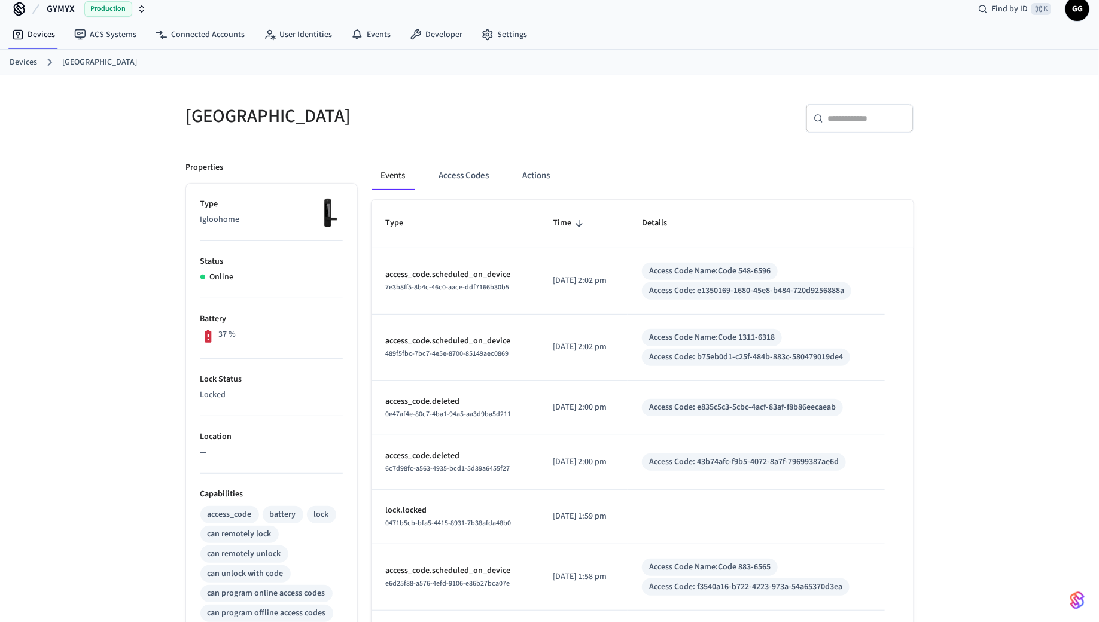
scroll to position [322, 0]
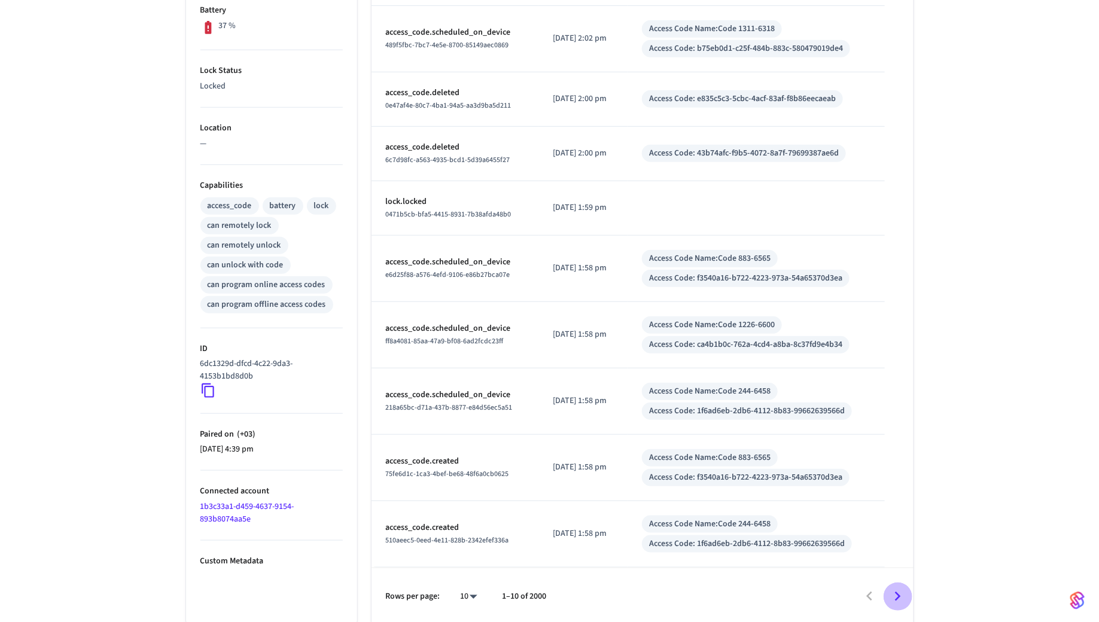
click at [901, 594] on icon "Go to next page" at bounding box center [897, 596] width 19 height 19
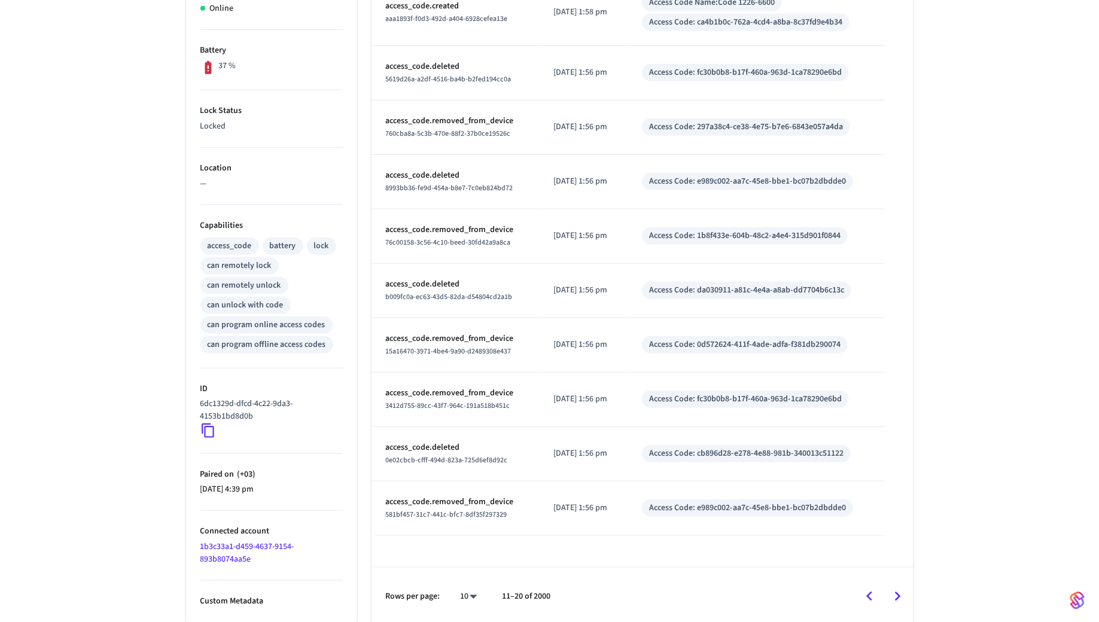
click at [901, 594] on icon "Go to next page" at bounding box center [897, 596] width 19 height 19
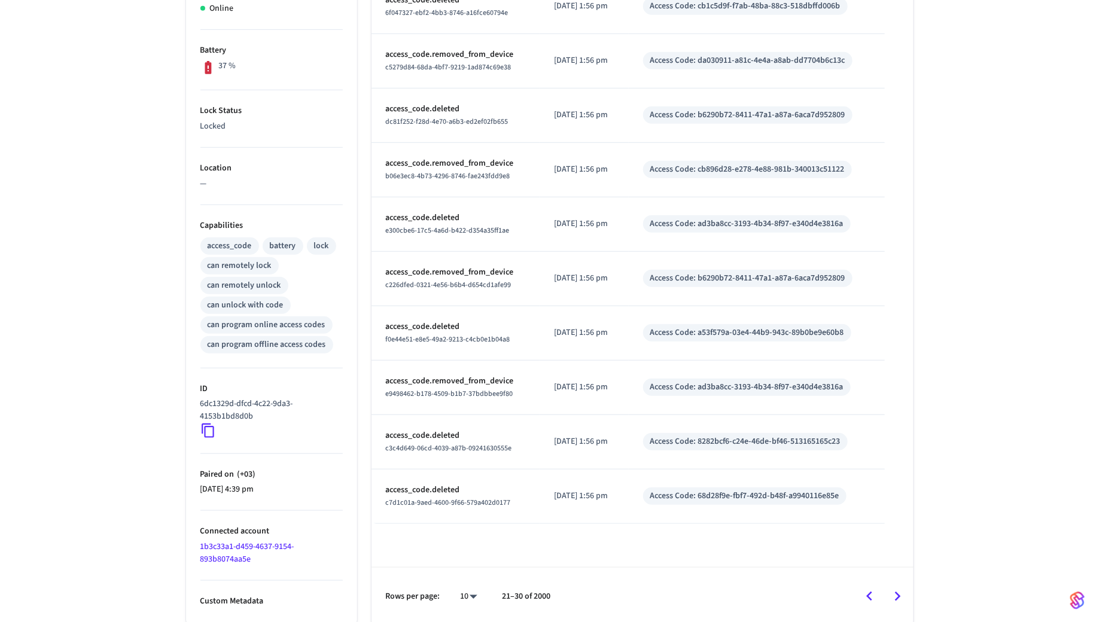
click at [894, 598] on icon "Go to next page" at bounding box center [897, 596] width 19 height 19
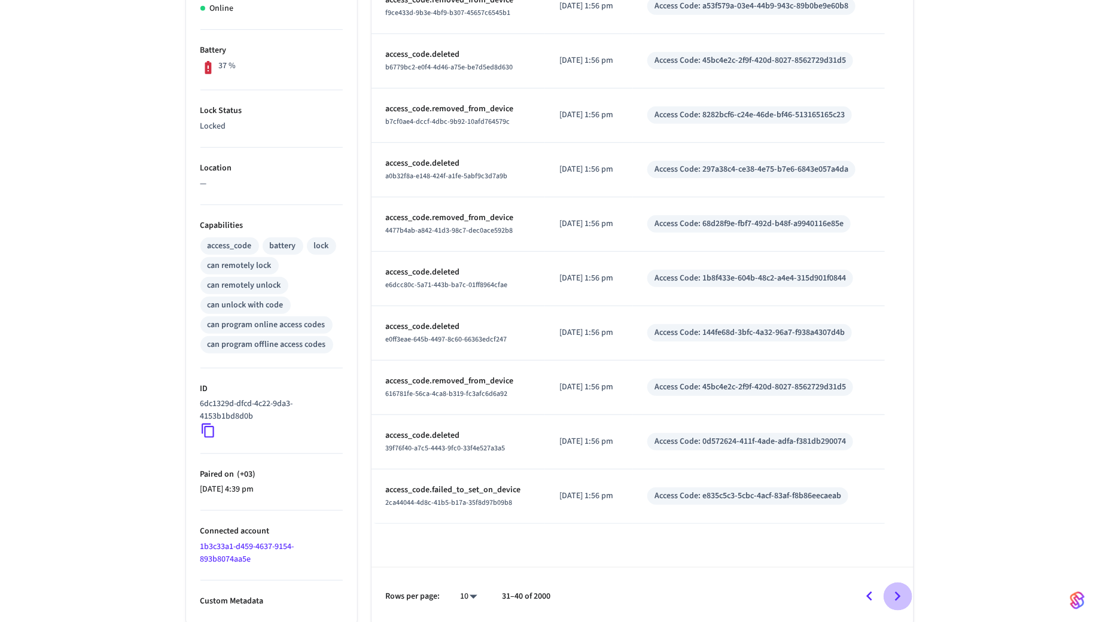
click at [894, 589] on icon "Go to next page" at bounding box center [897, 596] width 19 height 19
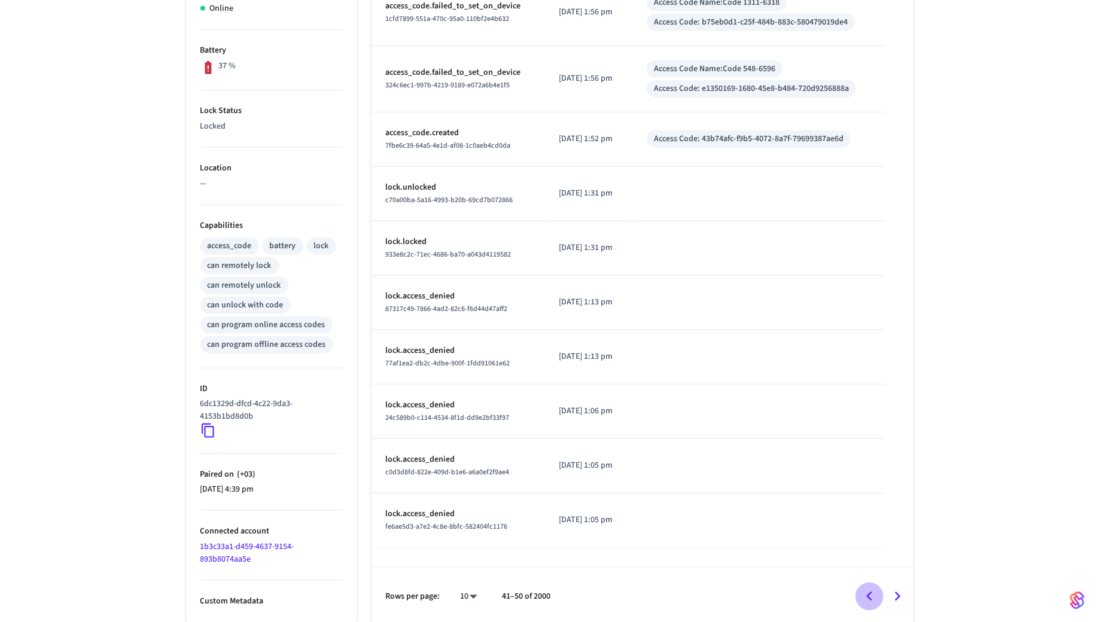
click at [871, 595] on icon "Go to previous page" at bounding box center [869, 596] width 6 height 10
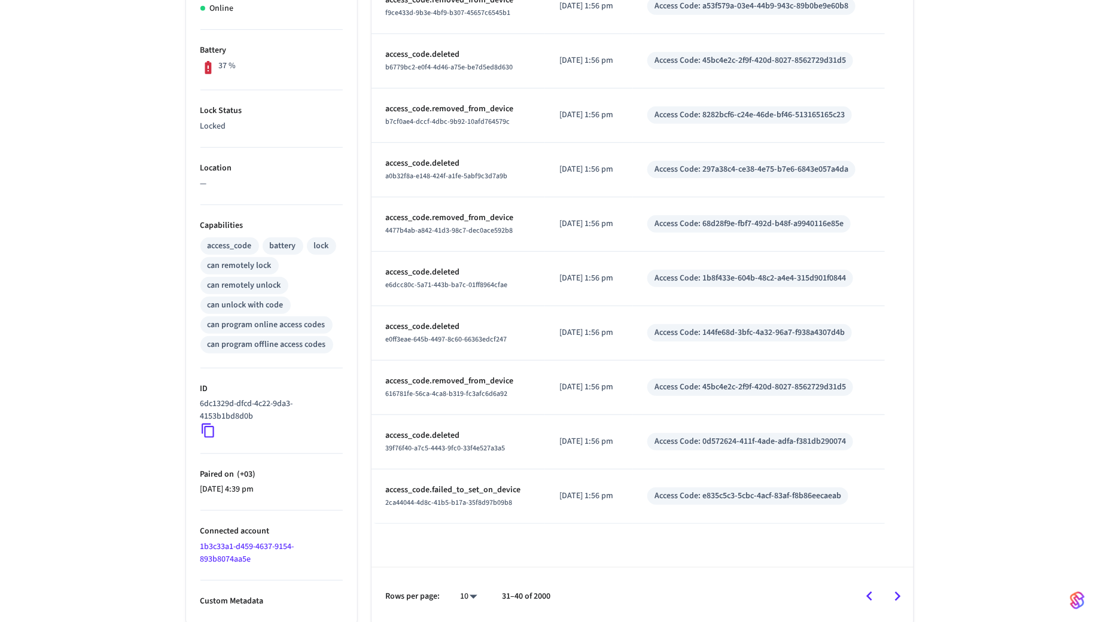
scroll to position [0, 0]
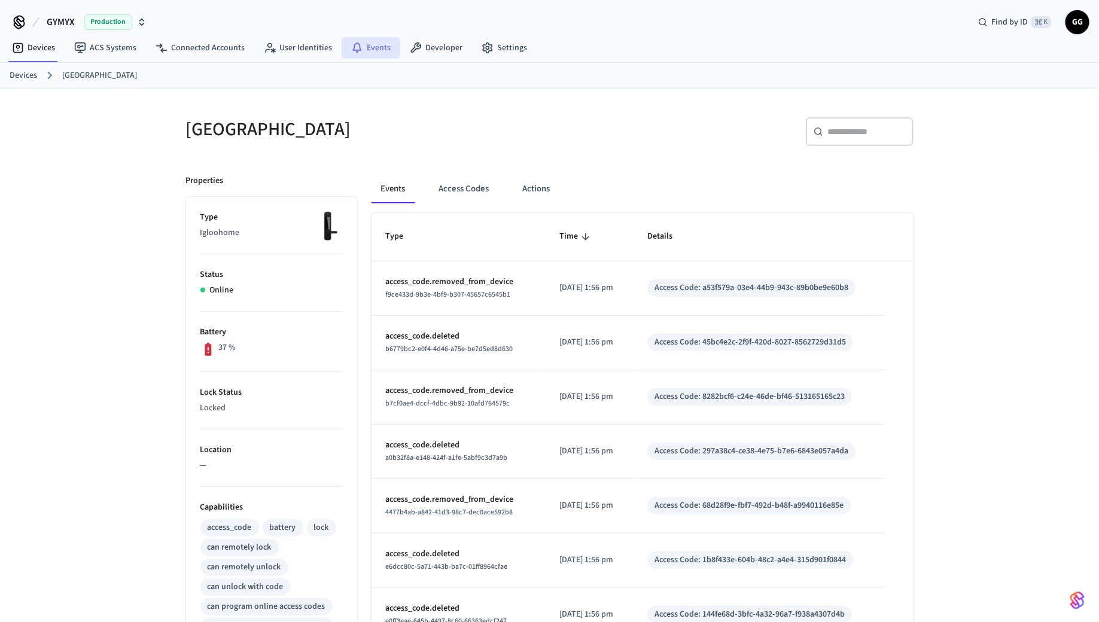
click at [368, 48] on link "Events" at bounding box center [370, 48] width 59 height 22
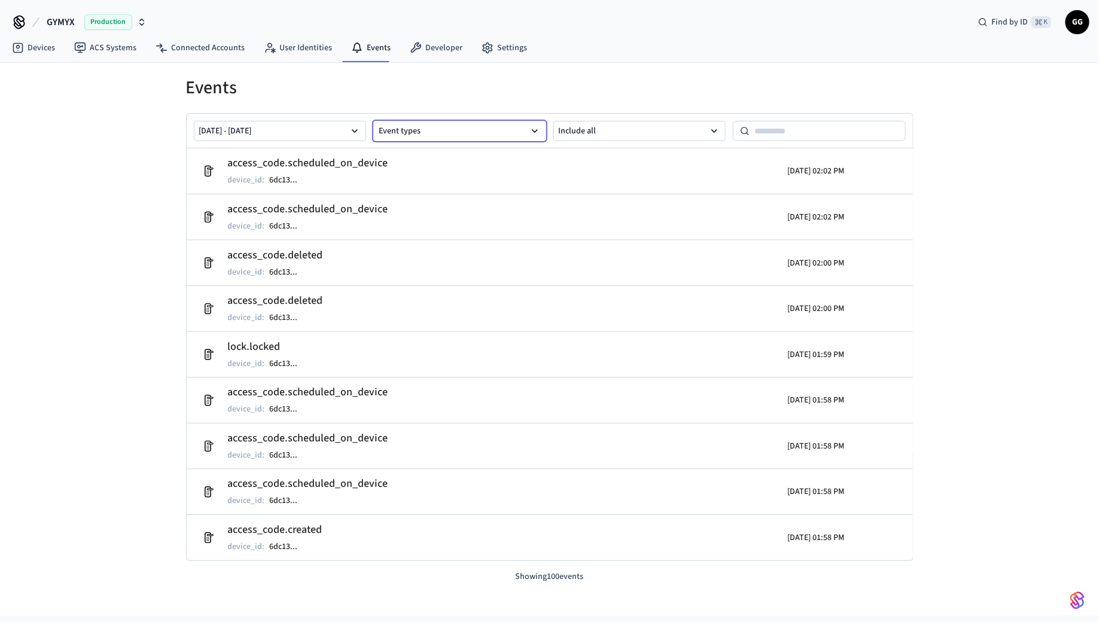
click at [457, 126] on button "Event types" at bounding box center [459, 131] width 173 height 20
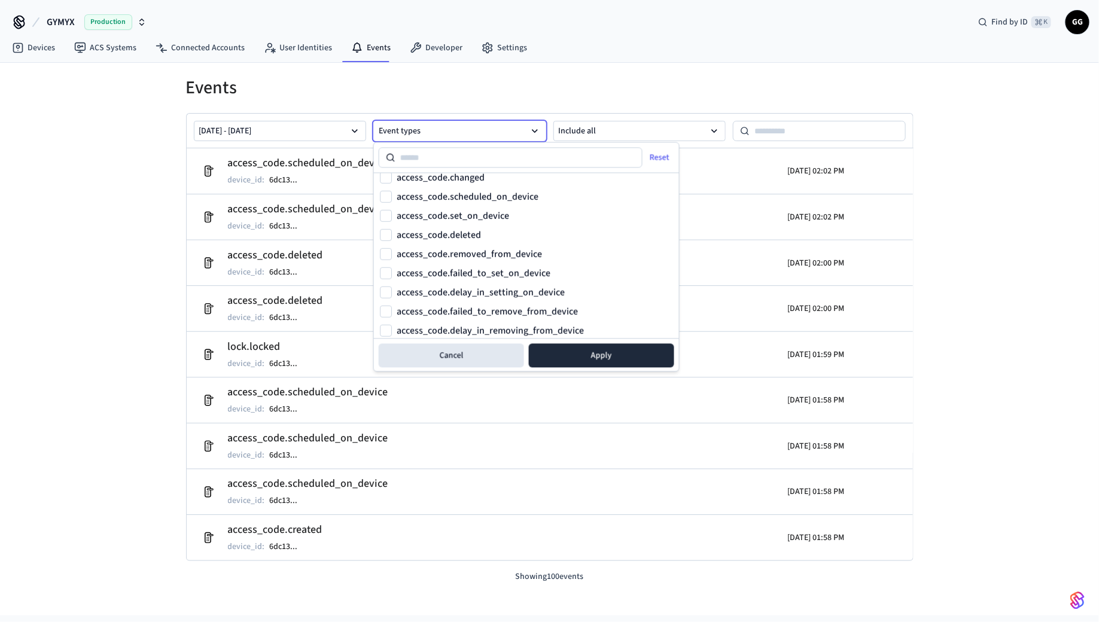
scroll to position [468, 0]
click at [464, 268] on label "access_code.failed_to_set_on_device" at bounding box center [473, 273] width 154 height 10
click at [392, 267] on button "access_code.failed_to_set_on_device" at bounding box center [386, 273] width 12 height 12
click at [568, 352] on button "Apply" at bounding box center [601, 356] width 145 height 24
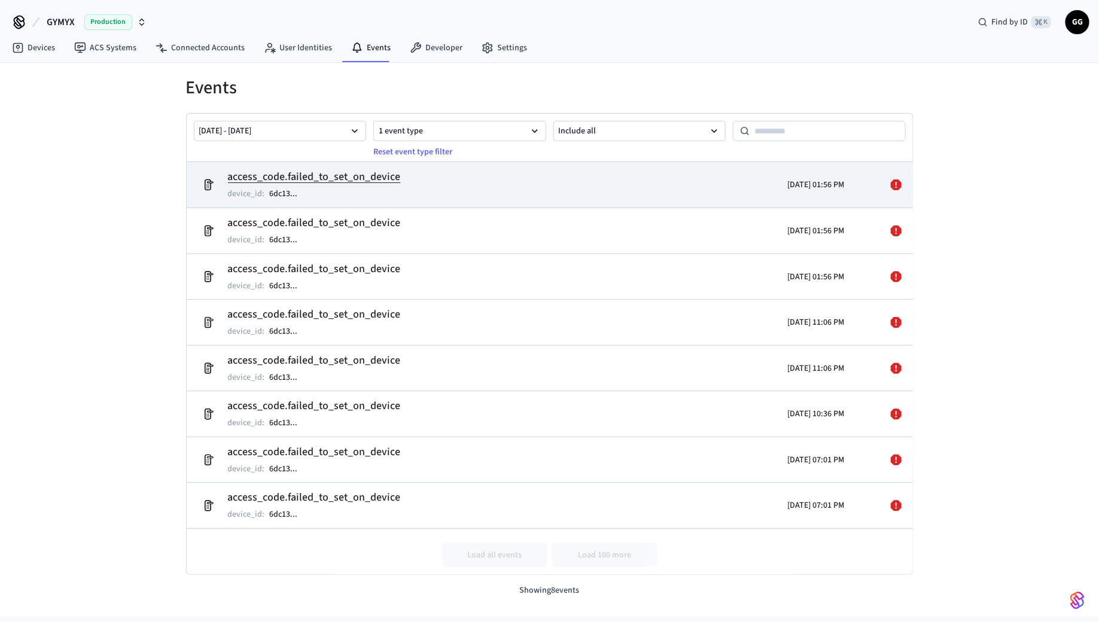
click at [307, 183] on h2 "access_code.failed_to_set_on_device" at bounding box center [314, 177] width 173 height 17
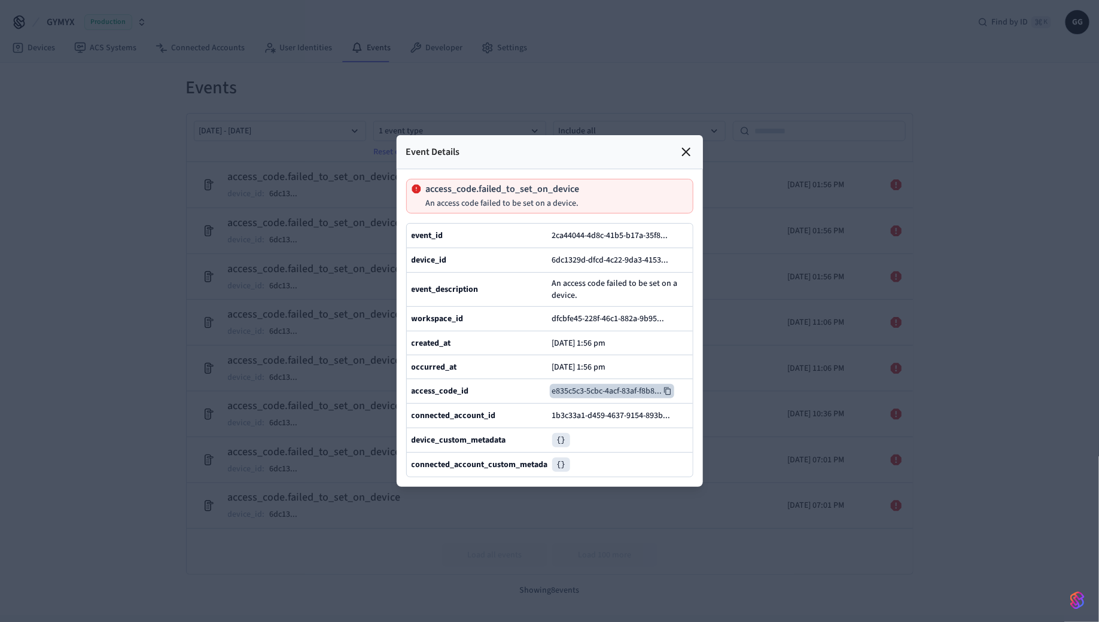
click at [667, 388] on icon at bounding box center [667, 392] width 7 height 8
click at [684, 149] on icon at bounding box center [686, 152] width 14 height 14
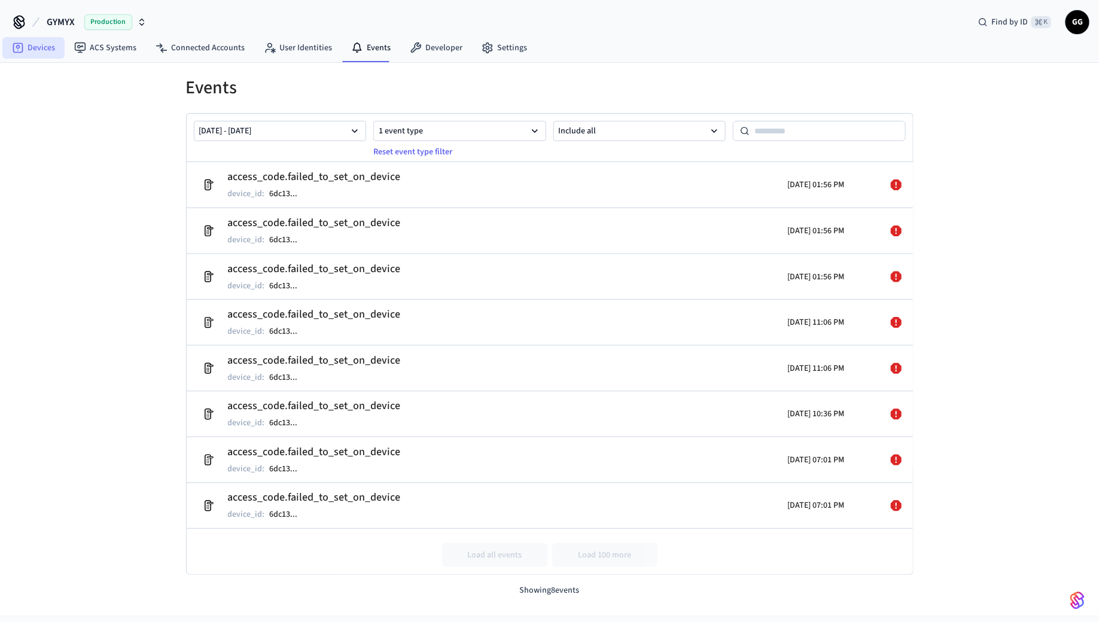
click at [39, 44] on link "Devices" at bounding box center [33, 48] width 62 height 22
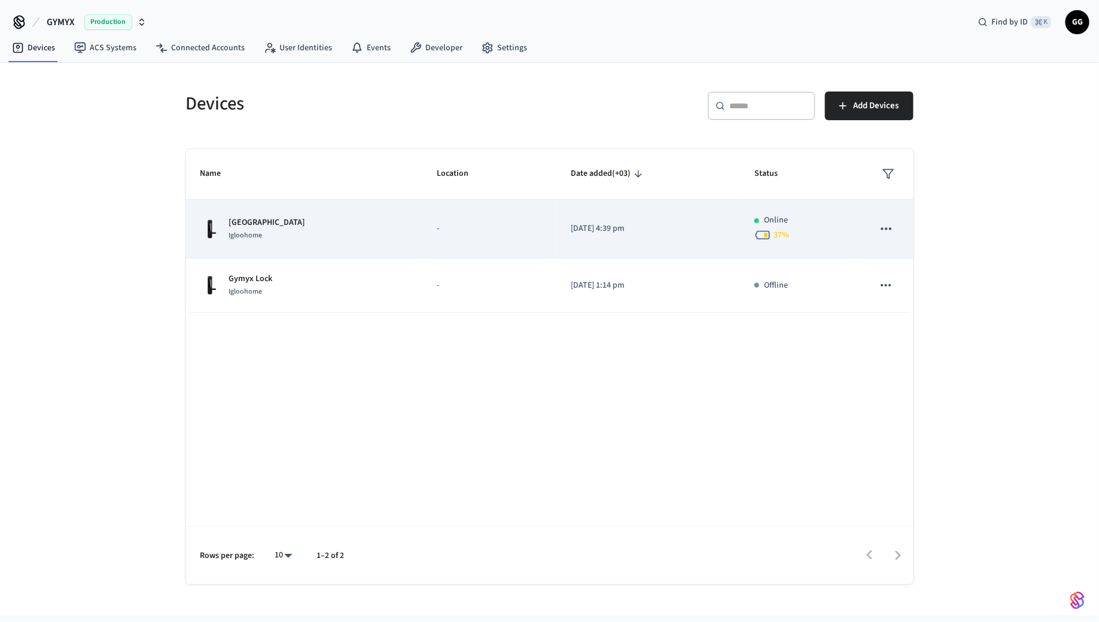
click at [256, 221] on p "[GEOGRAPHIC_DATA]" at bounding box center [267, 222] width 77 height 13
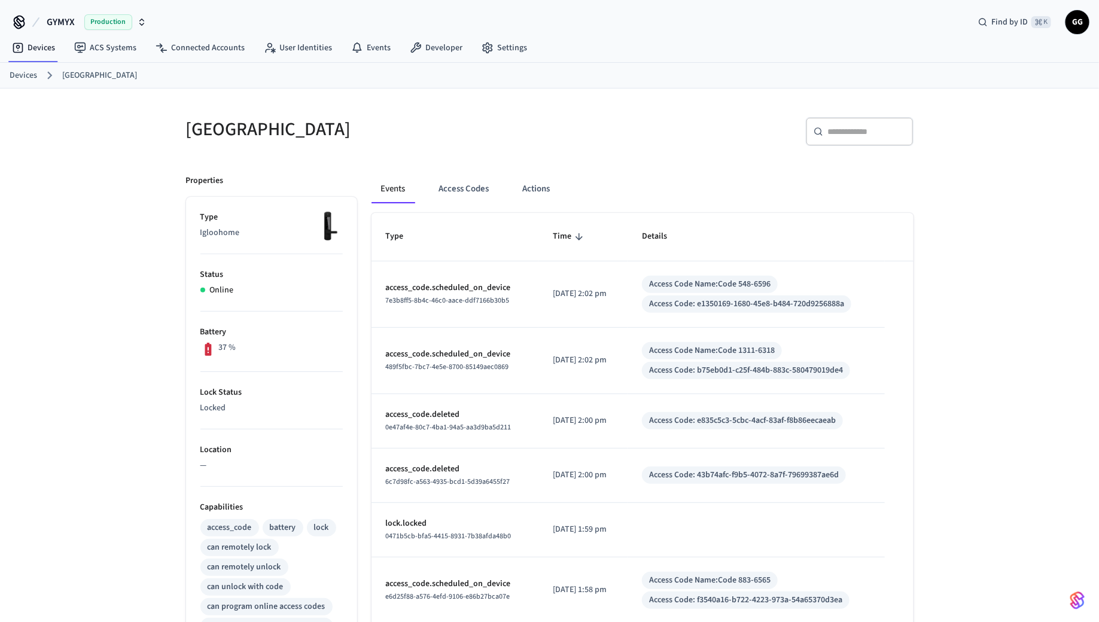
scroll to position [322, 0]
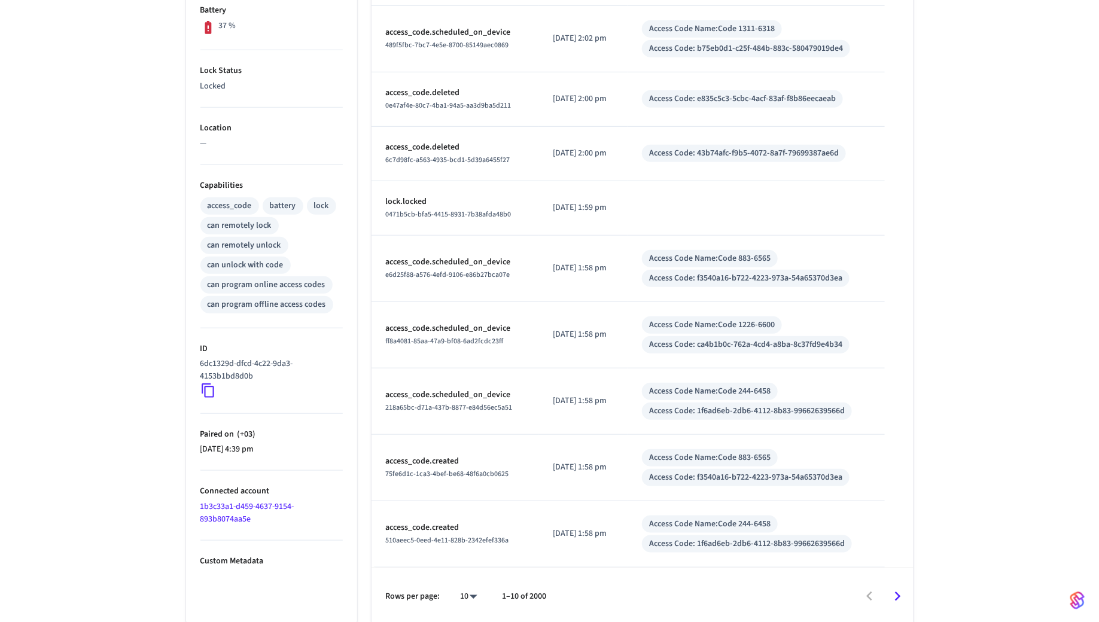
click at [469, 591] on body "GYMYX Production Find by ID ⌘ K GG Devices ACS Systems Connected Accounts User …" at bounding box center [549, 151] width 1099 height 947
click at [469, 590] on li "100" at bounding box center [465, 588] width 32 height 32
type input "***"
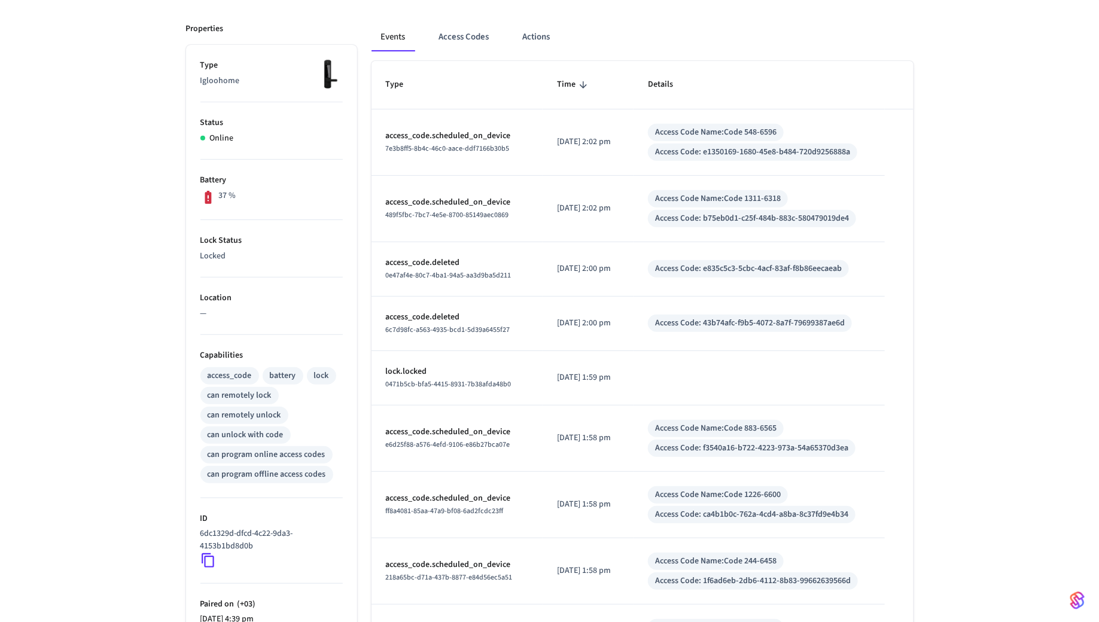
scroll to position [0, 0]
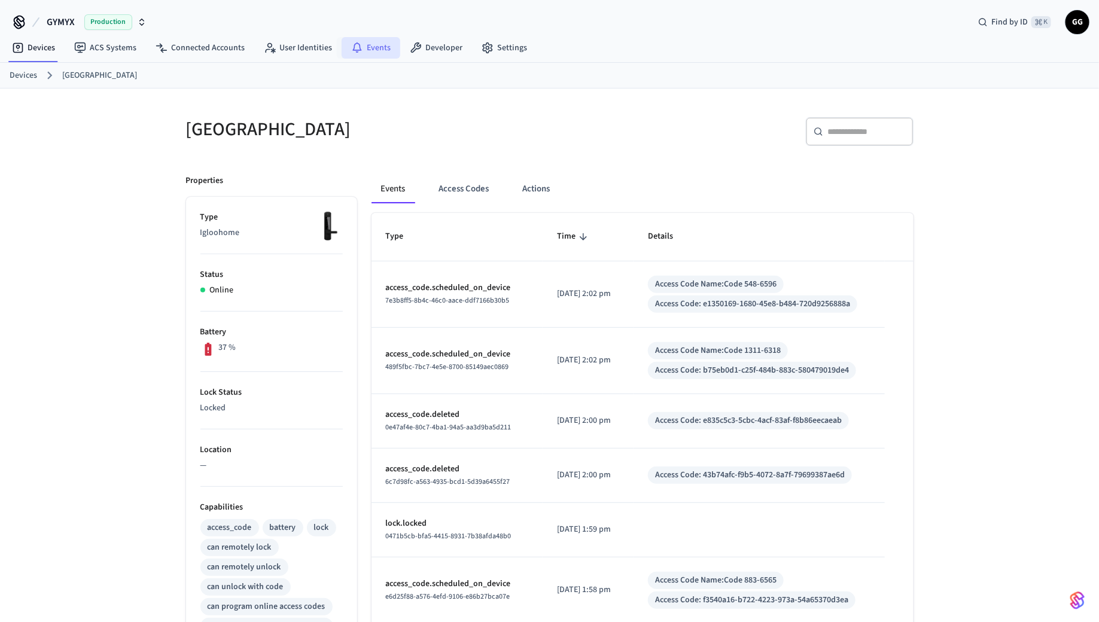
click at [359, 50] on link "Events" at bounding box center [370, 48] width 59 height 22
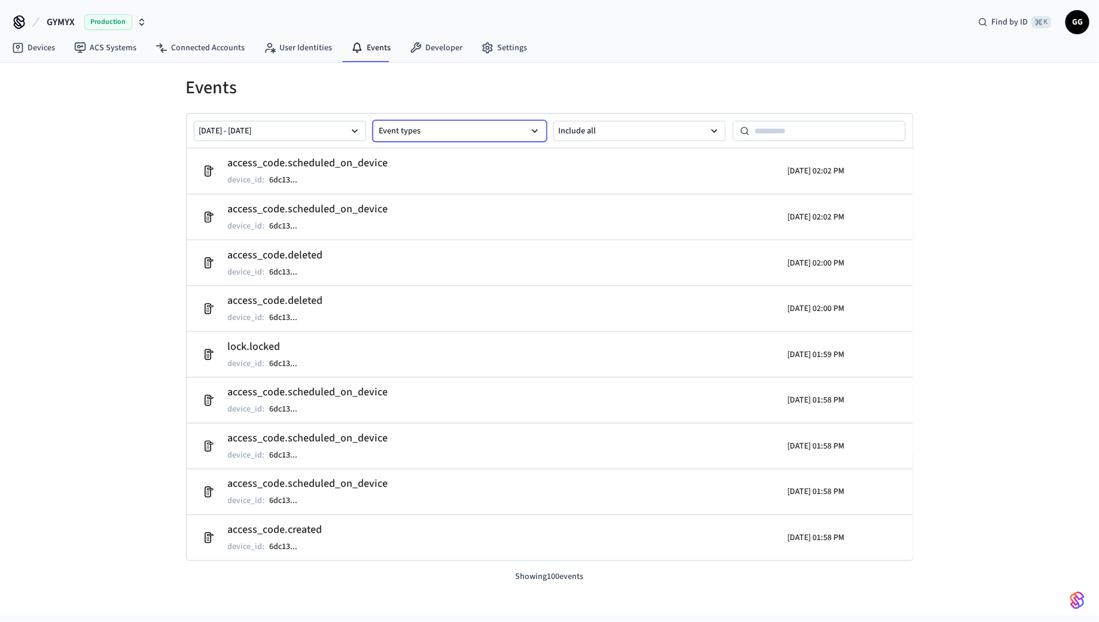
click at [438, 132] on button "Event types" at bounding box center [459, 131] width 173 height 20
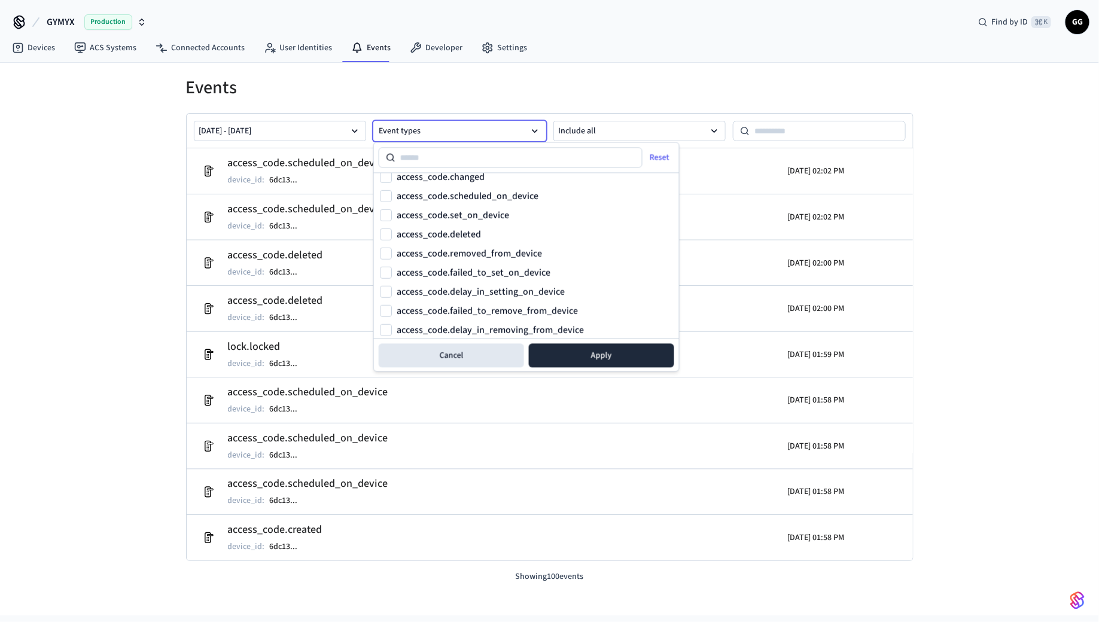
scroll to position [473, 0]
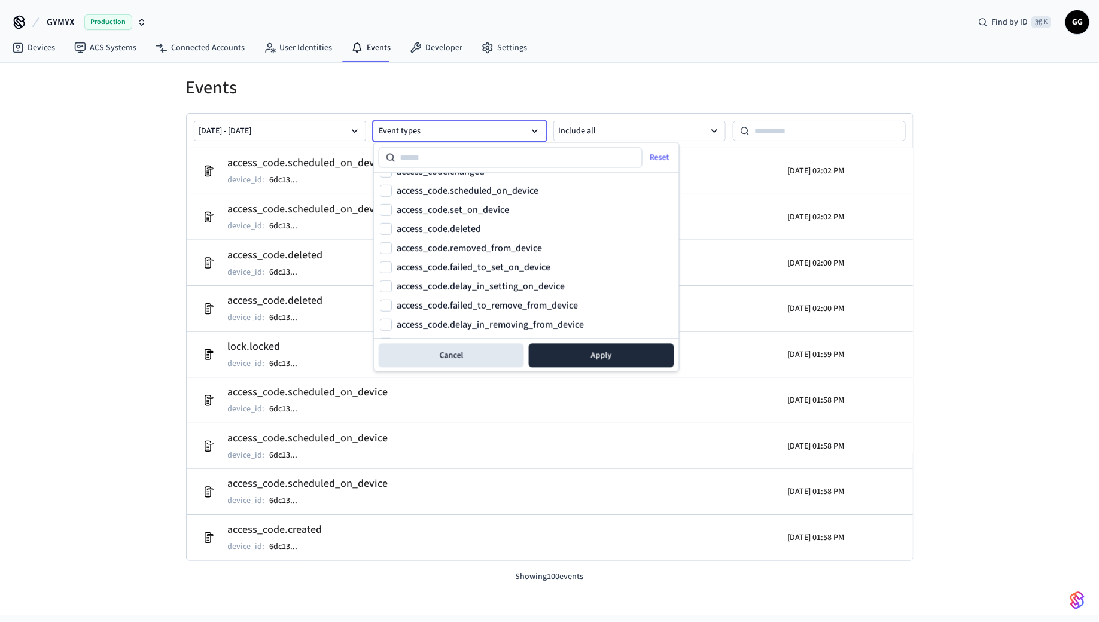
click at [463, 269] on label "access_code.failed_to_set_on_device" at bounding box center [473, 268] width 154 height 10
click at [392, 269] on button "access_code.failed_to_set_on_device" at bounding box center [386, 267] width 12 height 12
click at [560, 349] on button "Apply" at bounding box center [601, 356] width 145 height 24
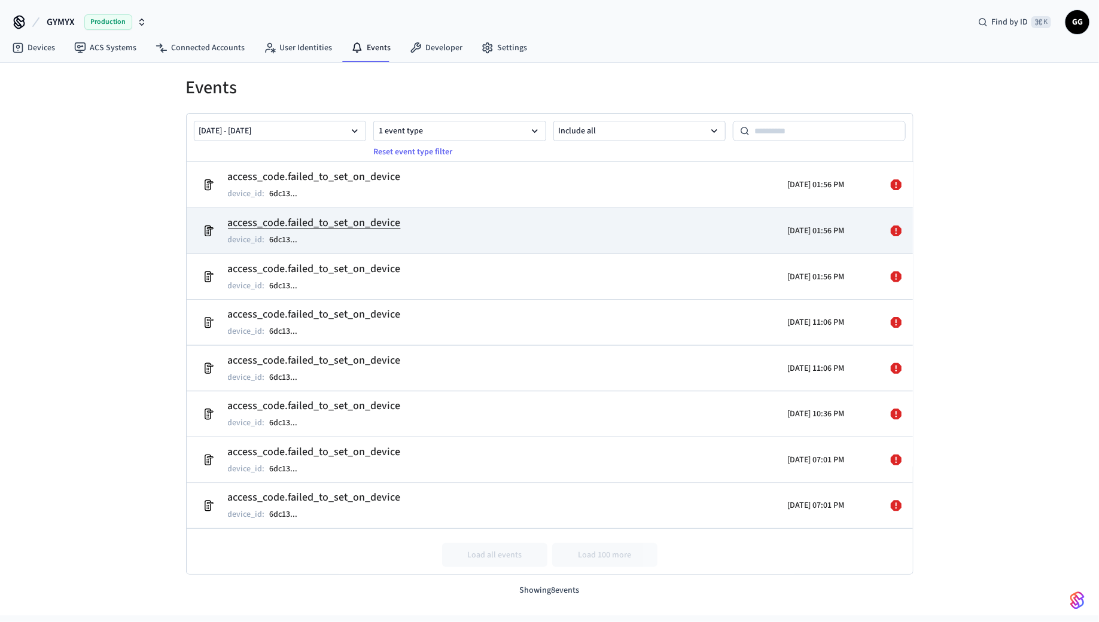
click at [355, 217] on h2 "access_code.failed_to_set_on_device" at bounding box center [314, 223] width 173 height 17
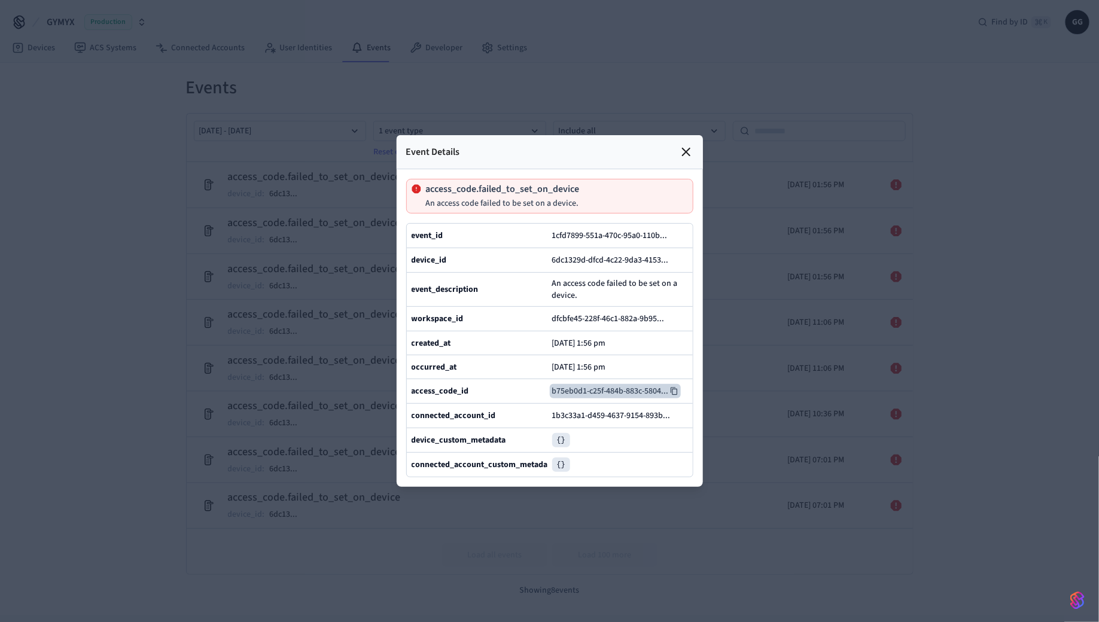
click at [671, 389] on icon at bounding box center [674, 391] width 8 height 8
click at [347, 230] on div at bounding box center [549, 311] width 1099 height 622
click at [685, 152] on icon at bounding box center [685, 151] width 7 height 7
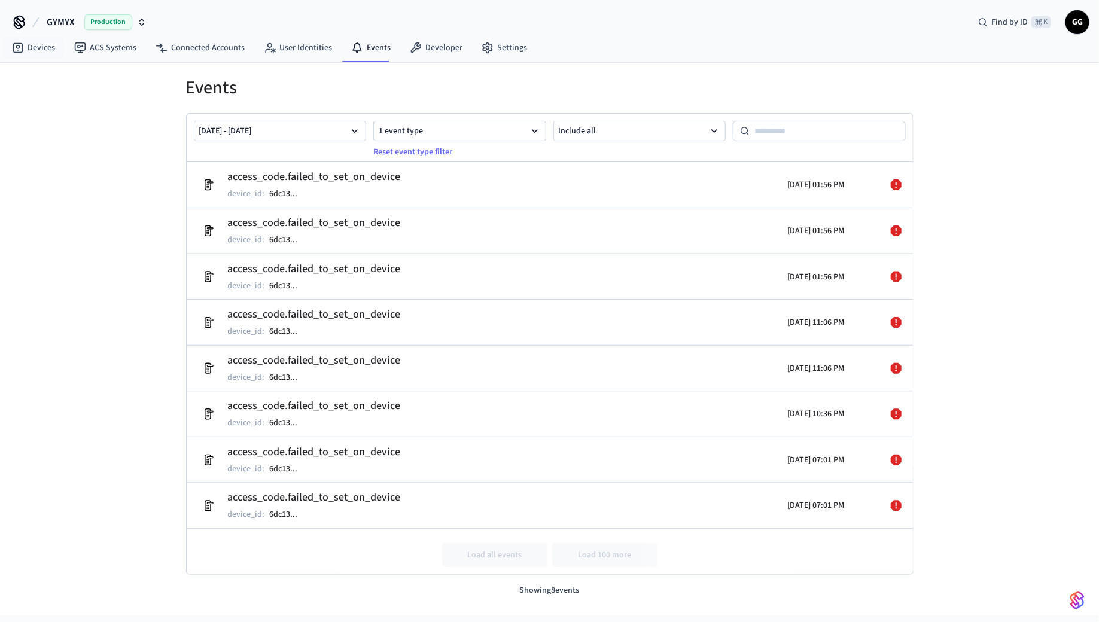
click at [40, 66] on div "Events [DATE] - [DATE] 1 event type Reset event type filter Include all access_…" at bounding box center [549, 339] width 1099 height 553
click at [40, 43] on link "Devices" at bounding box center [33, 48] width 62 height 22
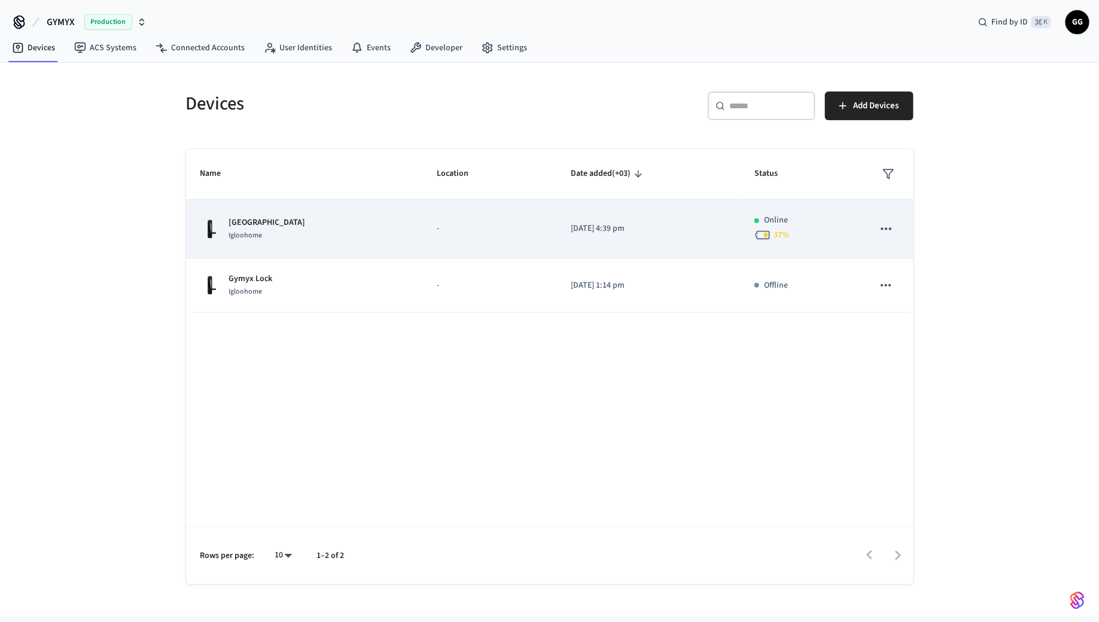
click at [571, 222] on p "[DATE] 4:39 pm" at bounding box center [648, 228] width 155 height 13
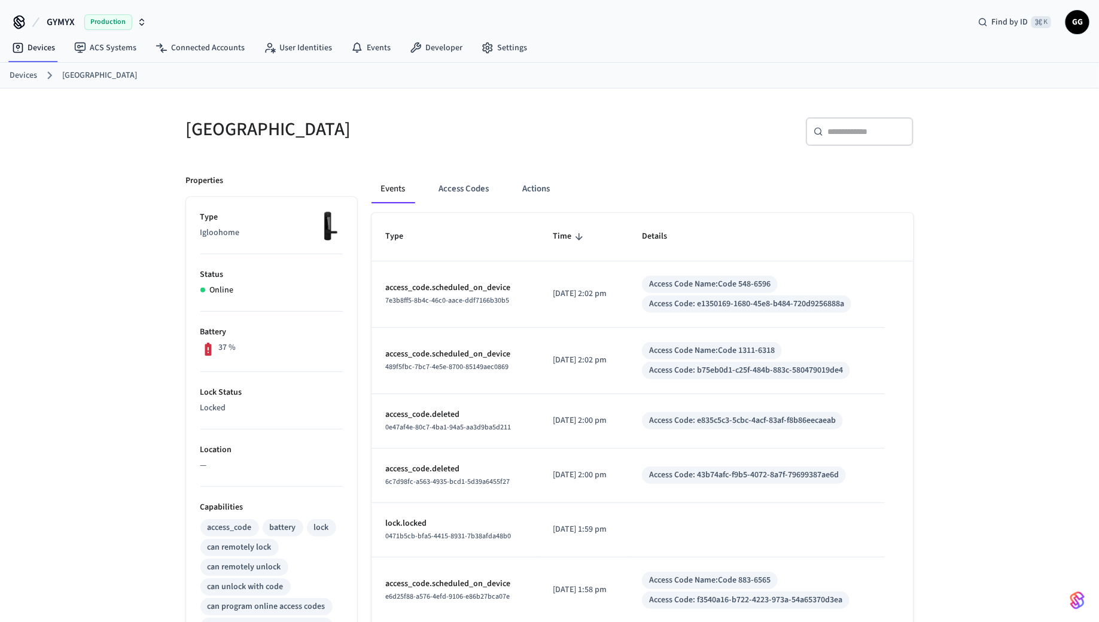
click at [867, 124] on div "​ ​" at bounding box center [860, 131] width 108 height 29
paste input "**********"
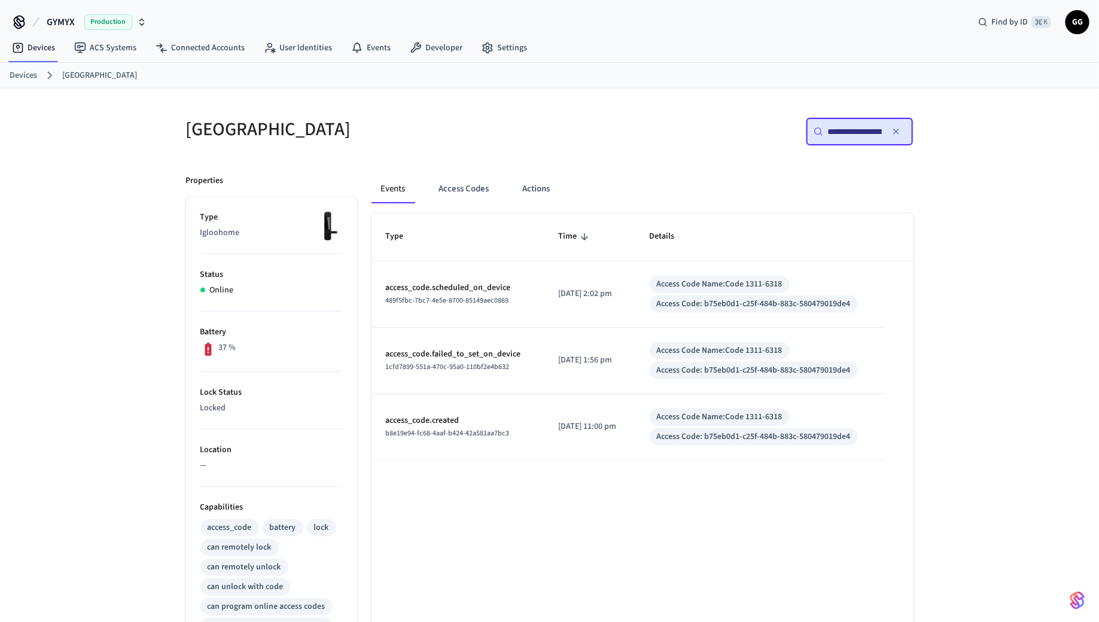
click at [873, 135] on input "**********" at bounding box center [855, 132] width 54 height 12
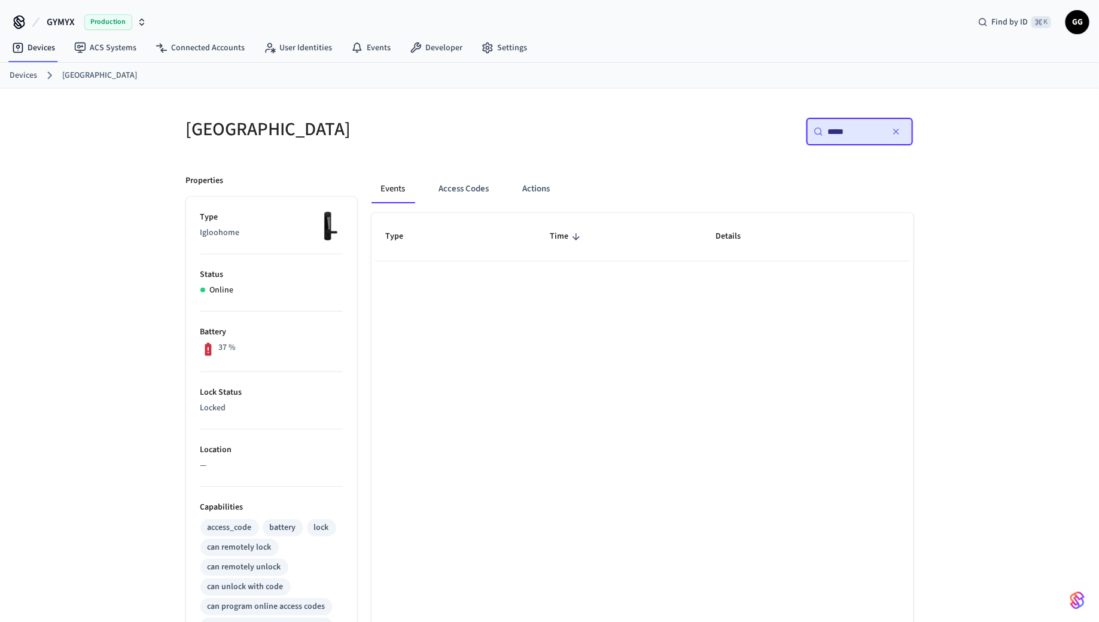
click at [838, 129] on input "*****" at bounding box center [855, 132] width 54 height 12
paste input "****"
type input "*********"
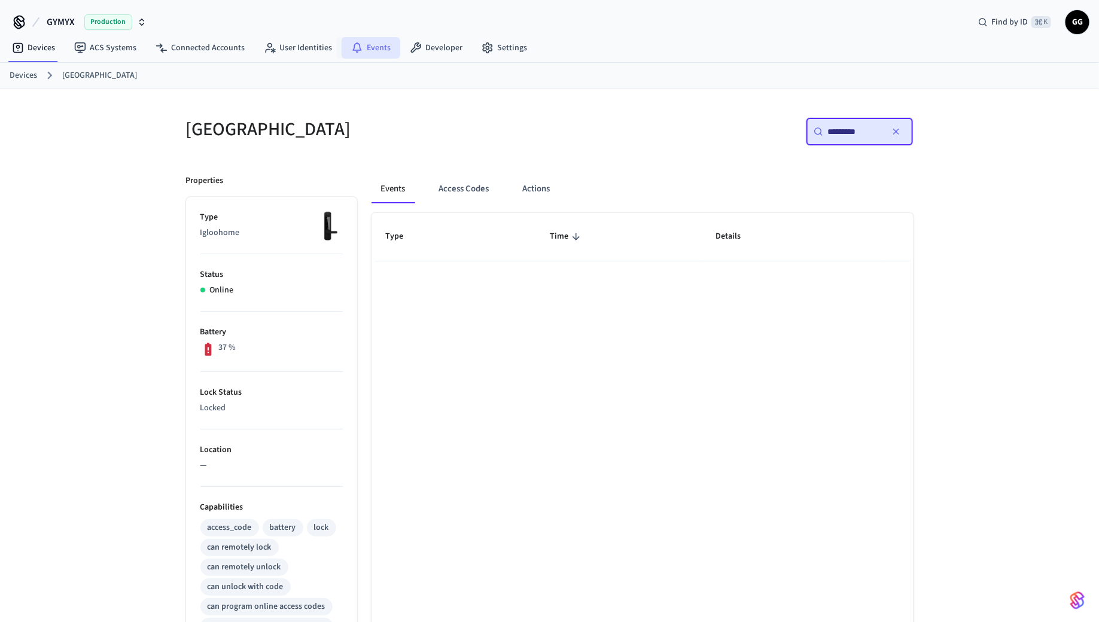
click at [371, 42] on link "Events" at bounding box center [370, 48] width 59 height 22
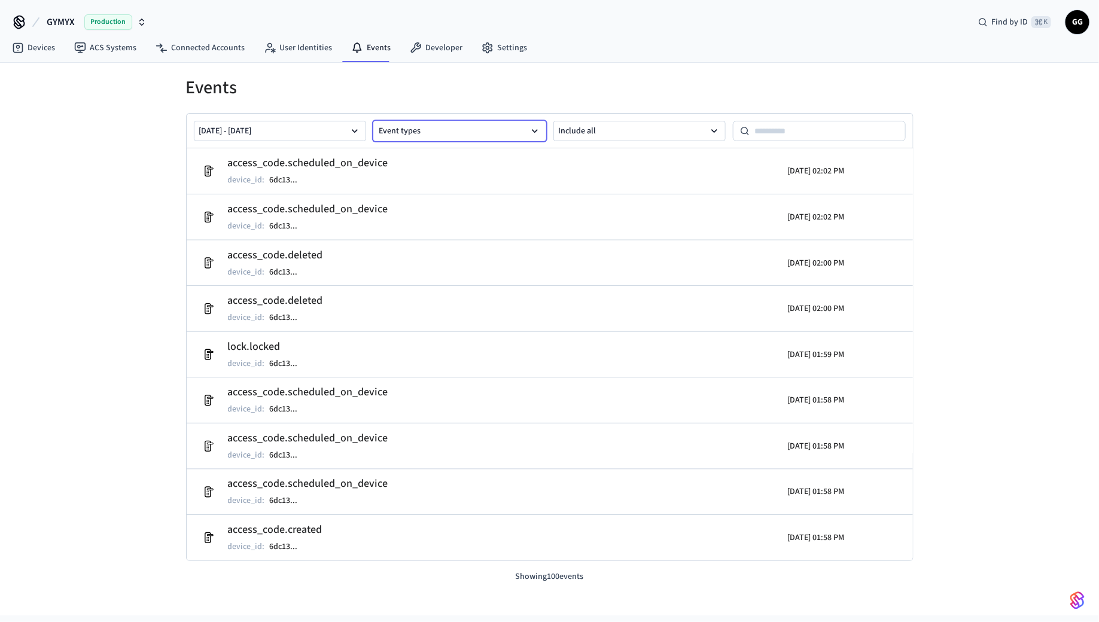
click at [459, 132] on button "Event types" at bounding box center [459, 131] width 173 height 20
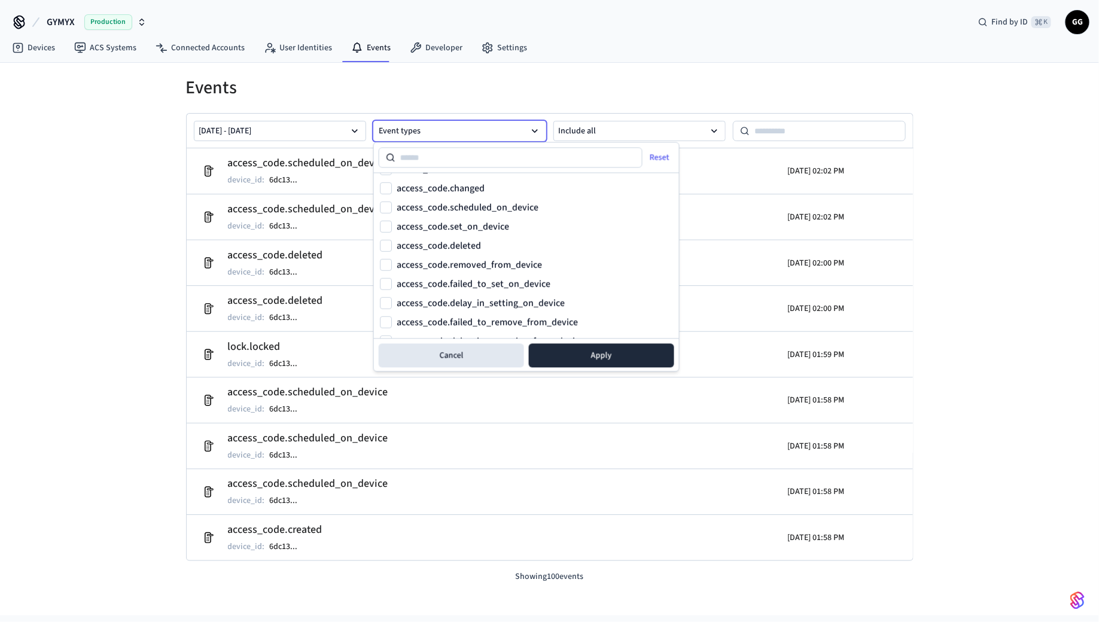
scroll to position [463, 0]
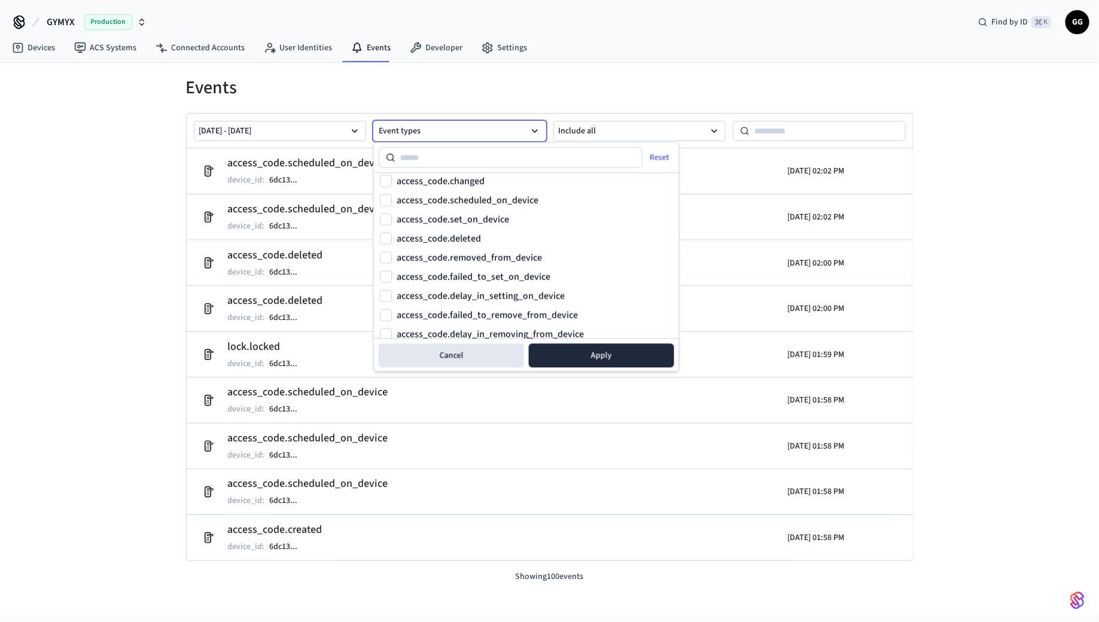
click at [474, 277] on label "access_code.failed_to_set_on_device" at bounding box center [473, 277] width 154 height 10
click at [392, 277] on button "access_code.failed_to_set_on_device" at bounding box center [386, 277] width 12 height 12
click at [591, 355] on button "Apply" at bounding box center [601, 356] width 145 height 24
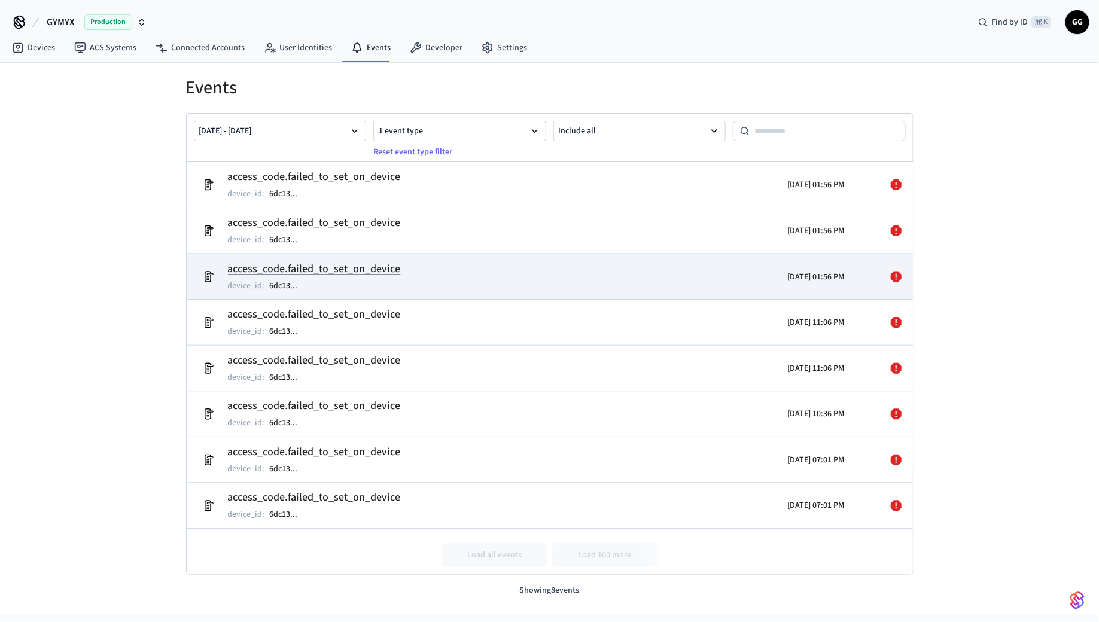
click at [295, 270] on h2 "access_code.failed_to_set_on_device" at bounding box center [314, 269] width 173 height 17
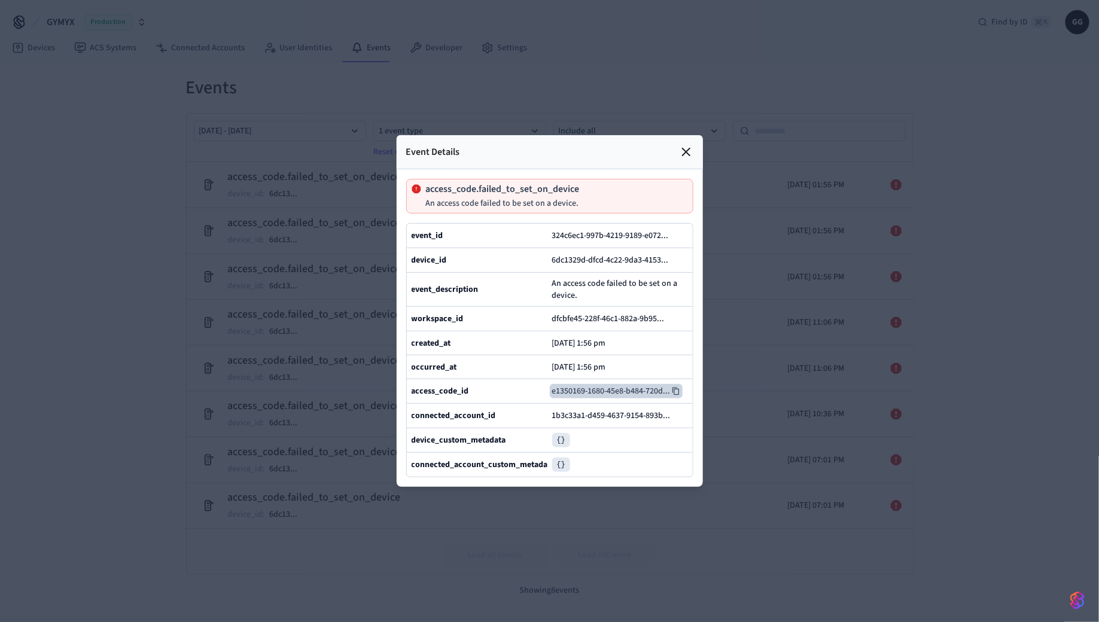
click at [672, 388] on icon at bounding box center [676, 391] width 8 height 8
click at [324, 178] on div at bounding box center [549, 311] width 1099 height 622
click at [681, 148] on icon at bounding box center [686, 152] width 14 height 14
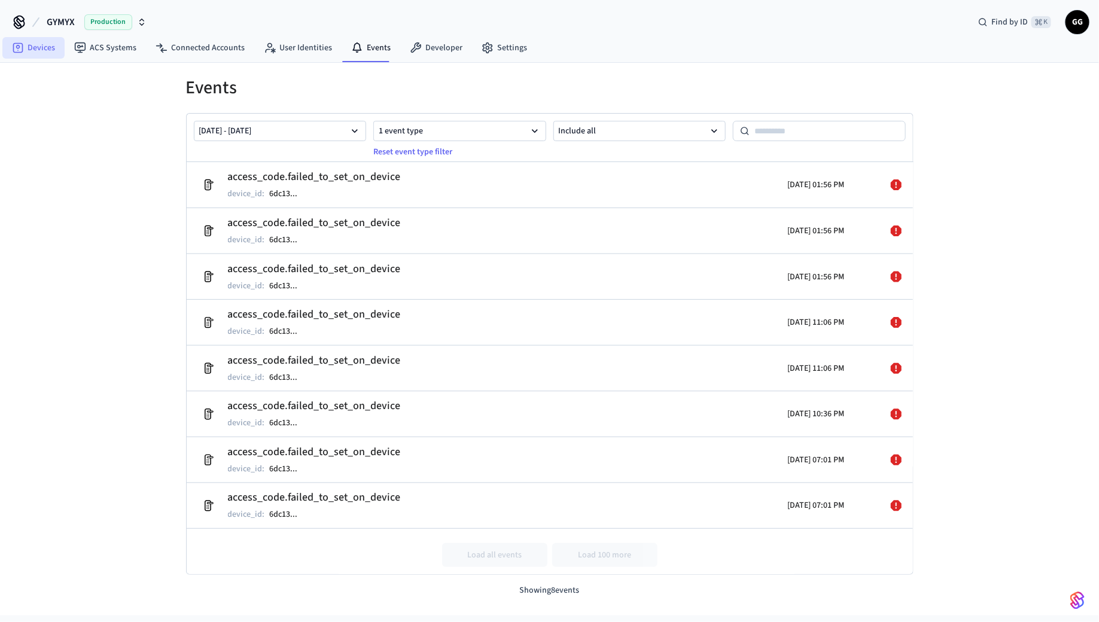
click at [25, 45] on link "Devices" at bounding box center [33, 48] width 62 height 22
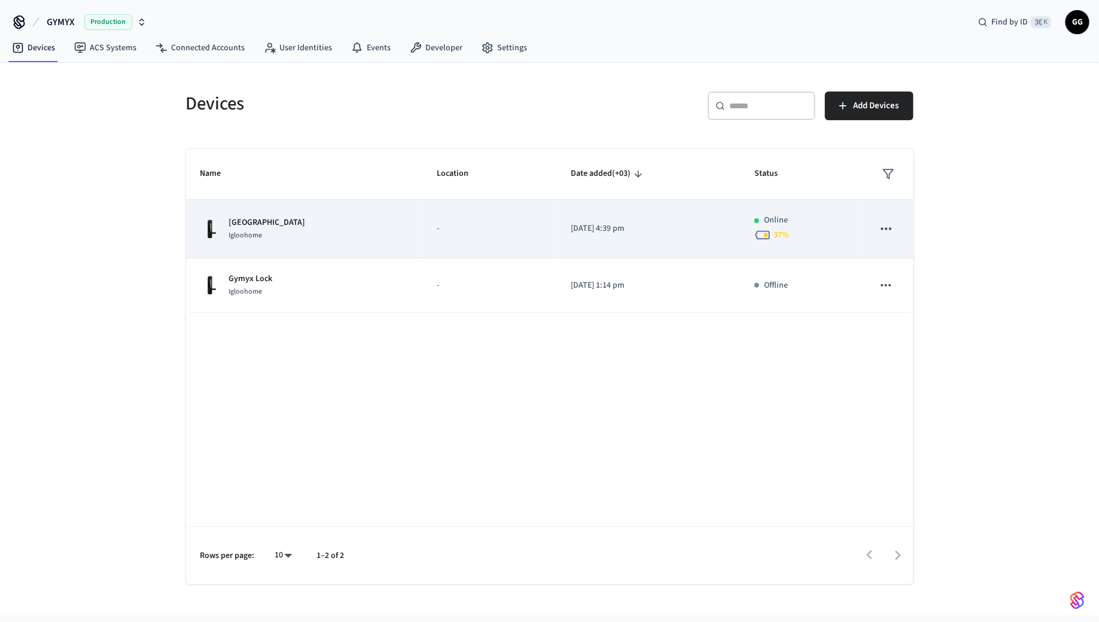
click at [232, 222] on p "[GEOGRAPHIC_DATA]" at bounding box center [267, 222] width 77 height 13
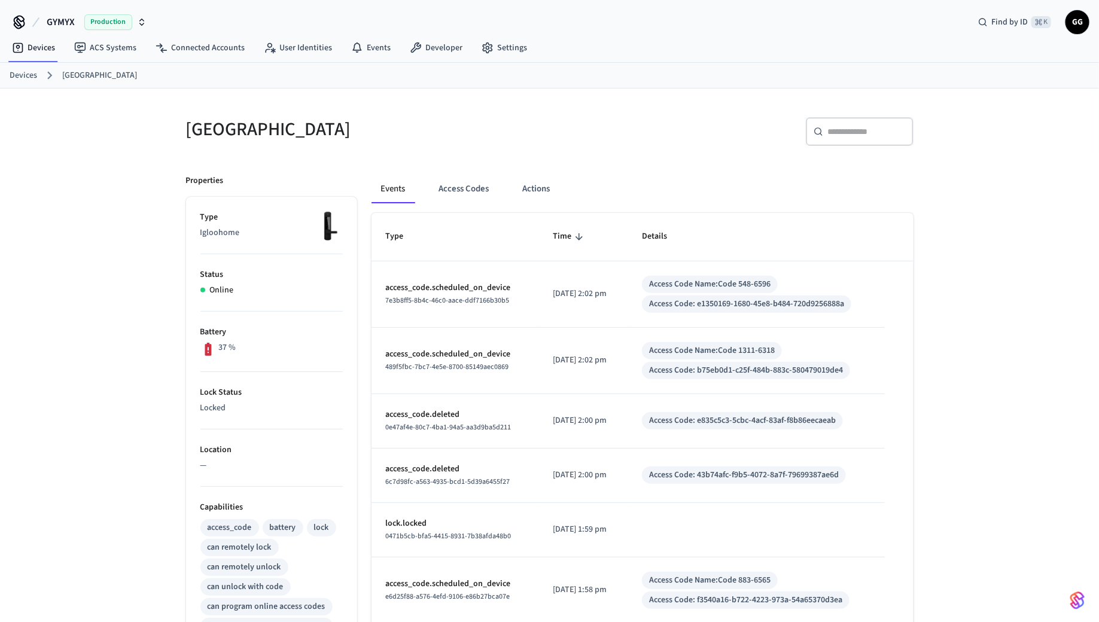
click at [889, 129] on input "text" at bounding box center [867, 132] width 78 height 12
paste input "**********"
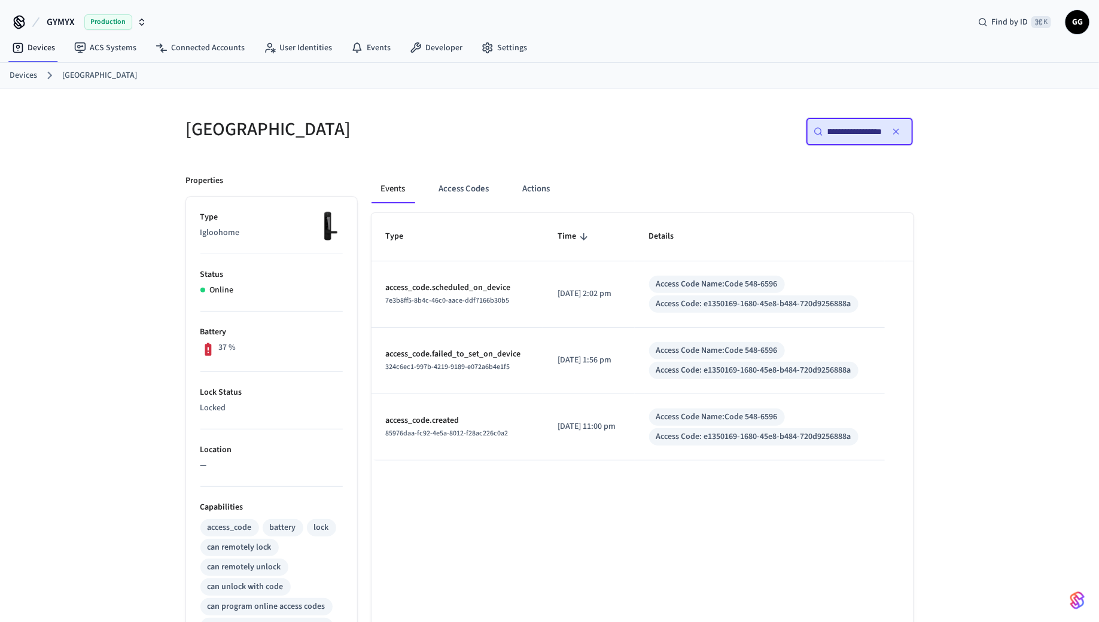
type input "**********"
